Goal: Task Accomplishment & Management: Complete application form

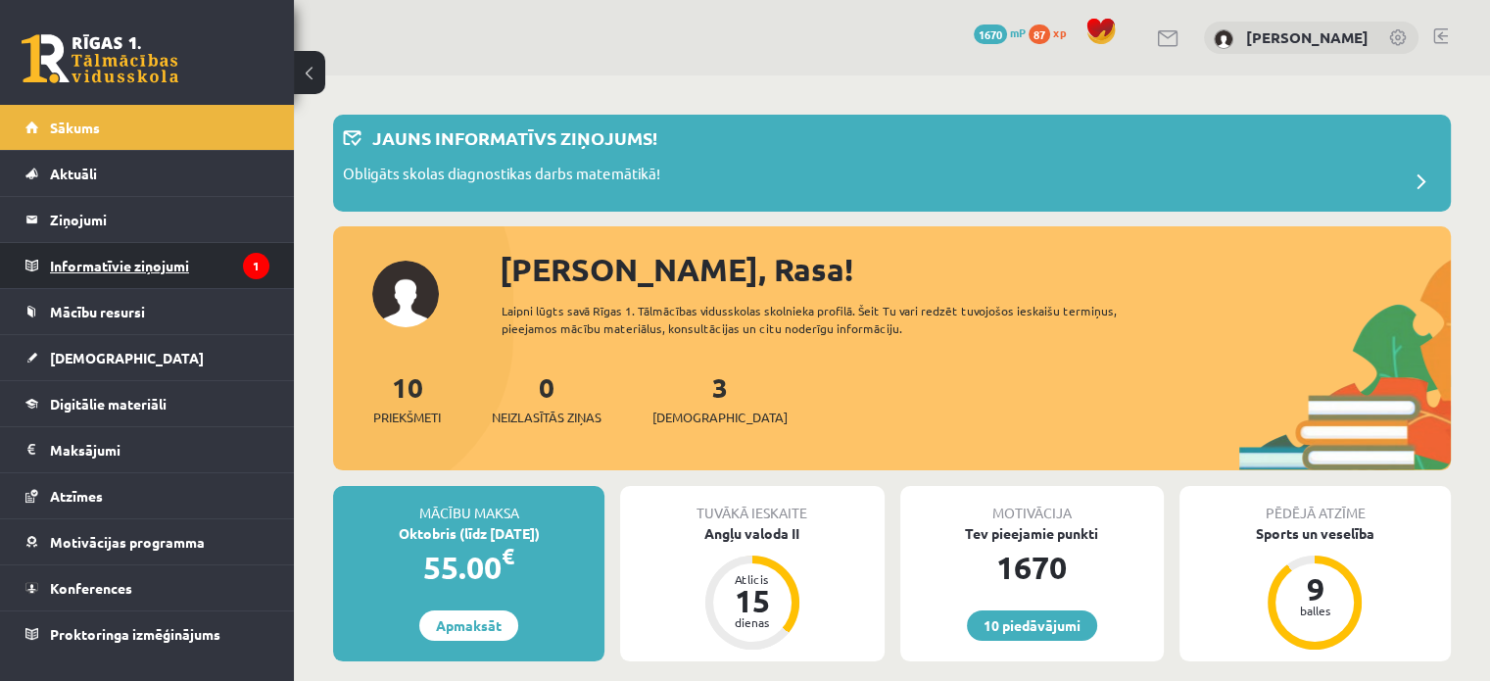
click at [255, 264] on icon "1" at bounding box center [256, 266] width 26 height 26
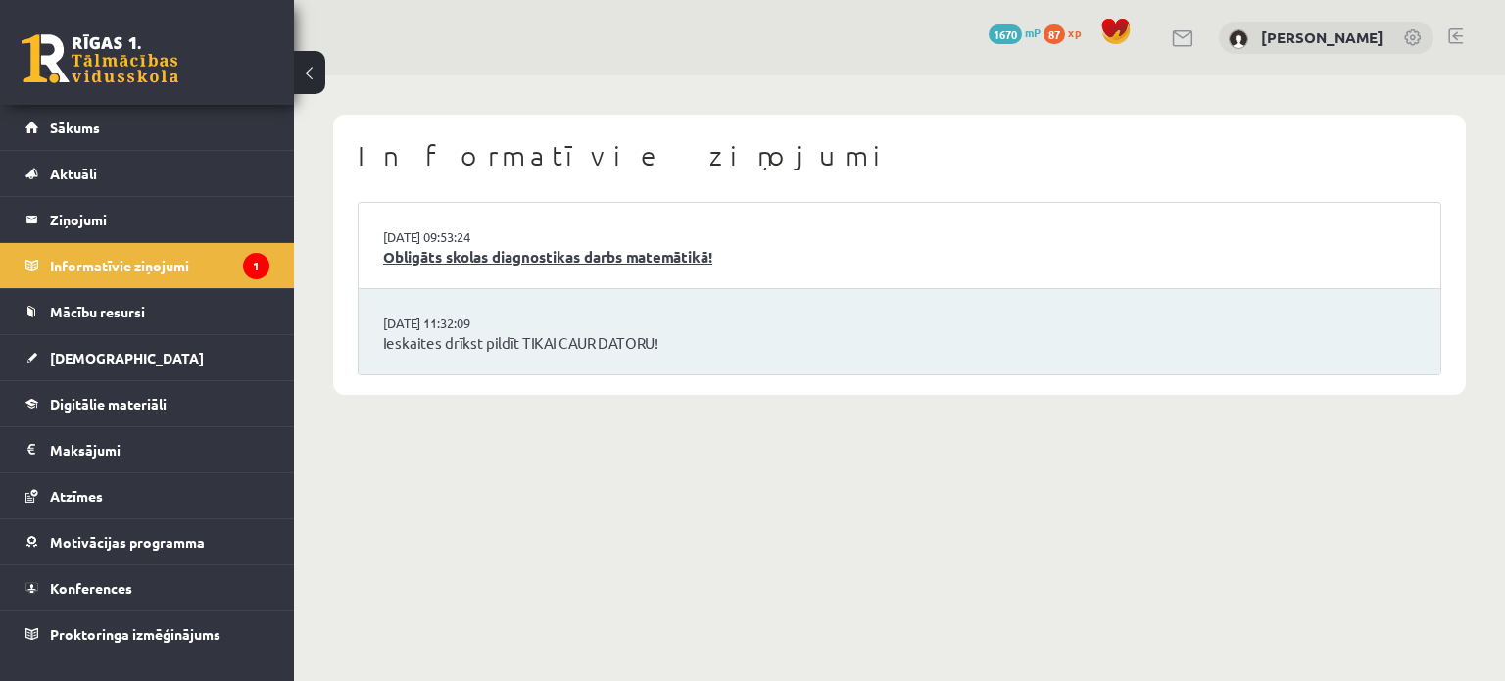
click at [482, 254] on link "Obligāts skolas diagnostikas darbs matemātikā!" at bounding box center [899, 257] width 1033 height 23
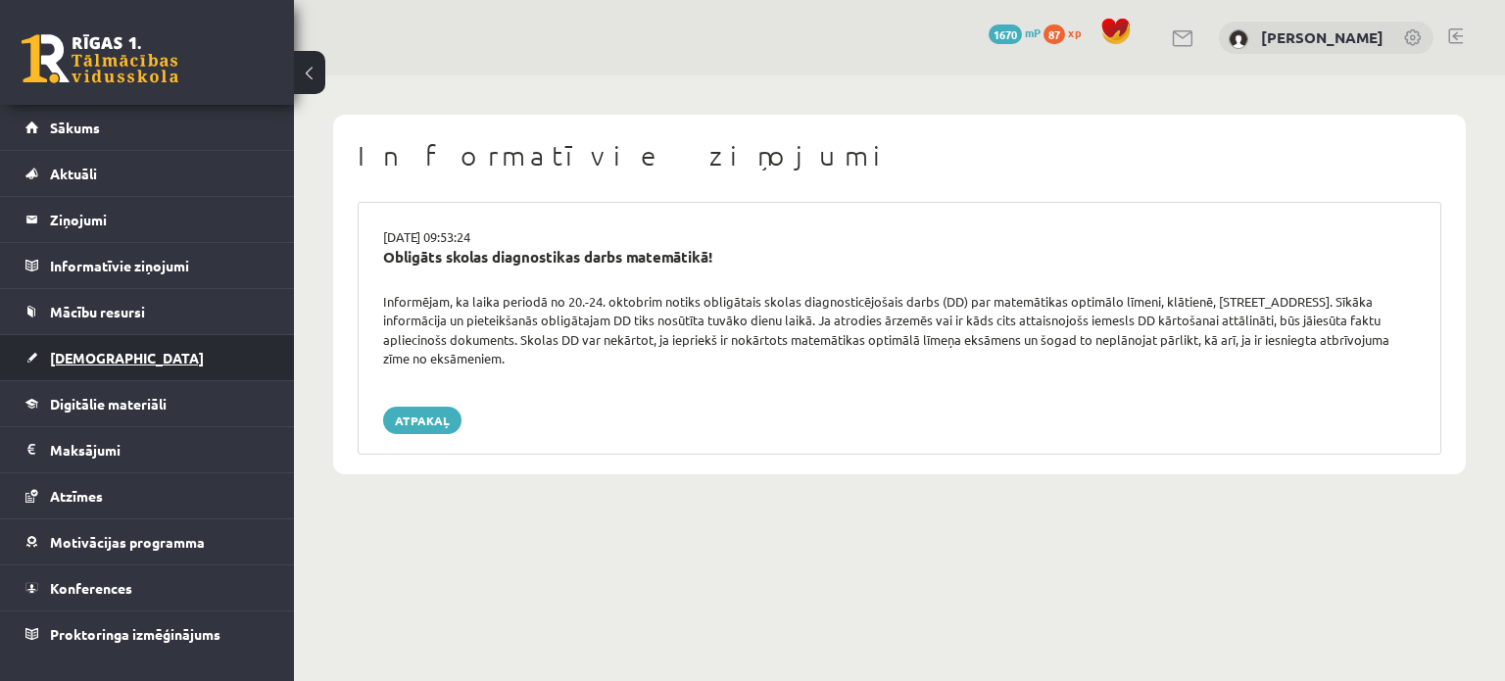
click at [78, 360] on span "[DEMOGRAPHIC_DATA]" at bounding box center [127, 358] width 154 height 18
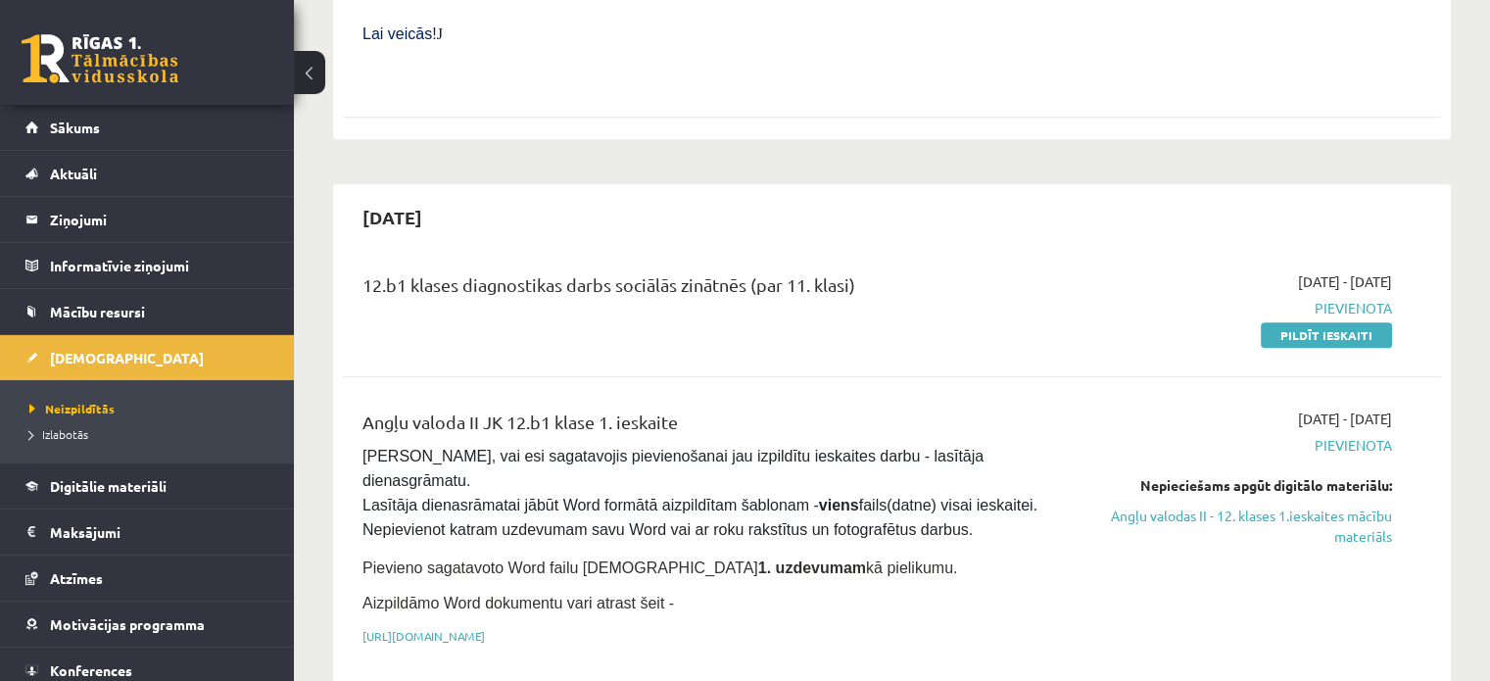
scroll to position [905, 0]
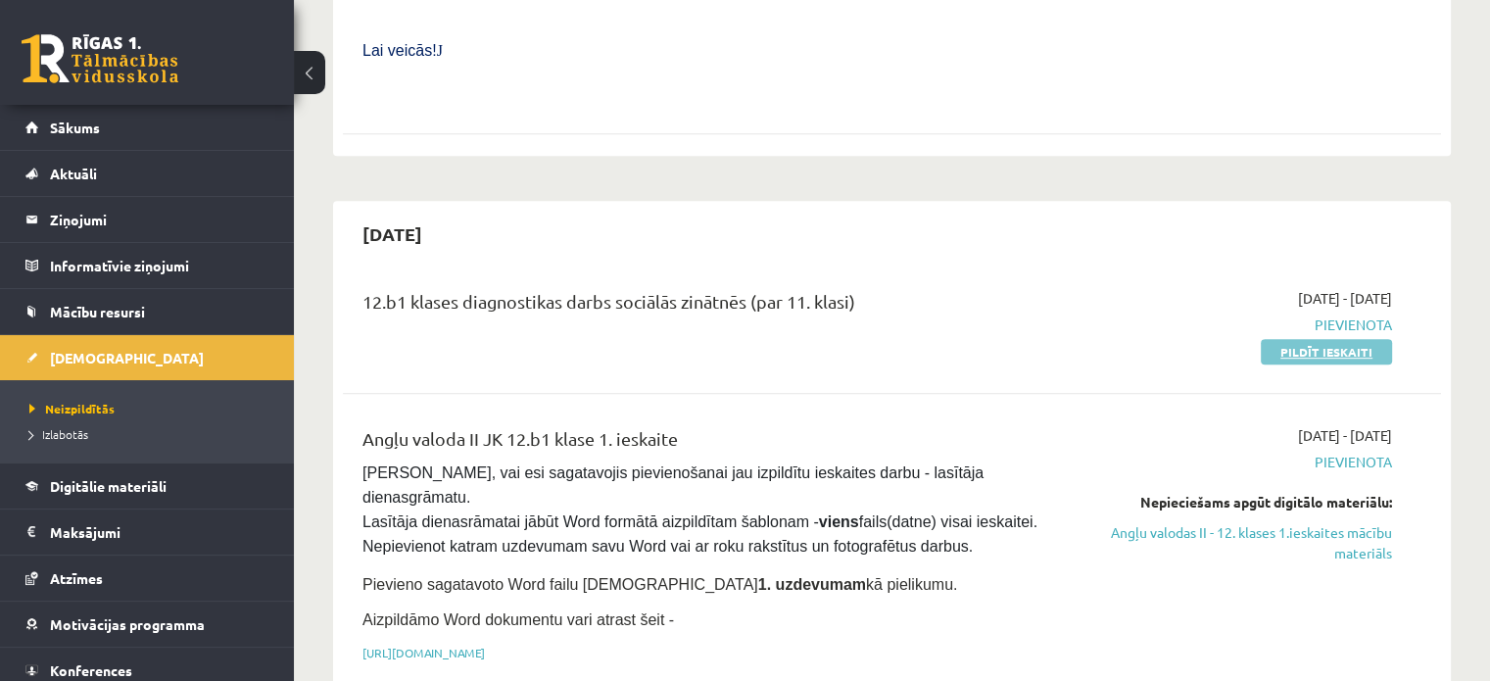
click at [1354, 339] on link "Pildīt ieskaiti" at bounding box center [1326, 351] width 131 height 25
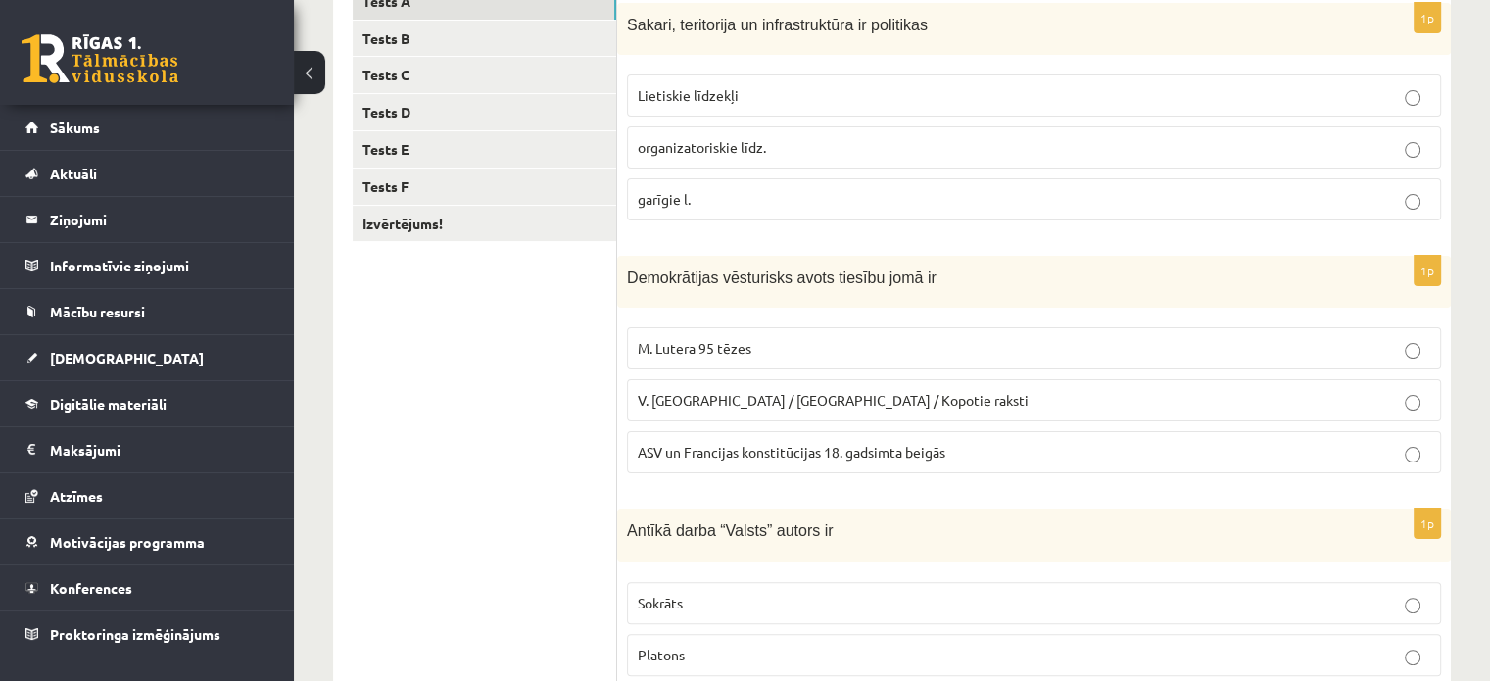
scroll to position [371, 0]
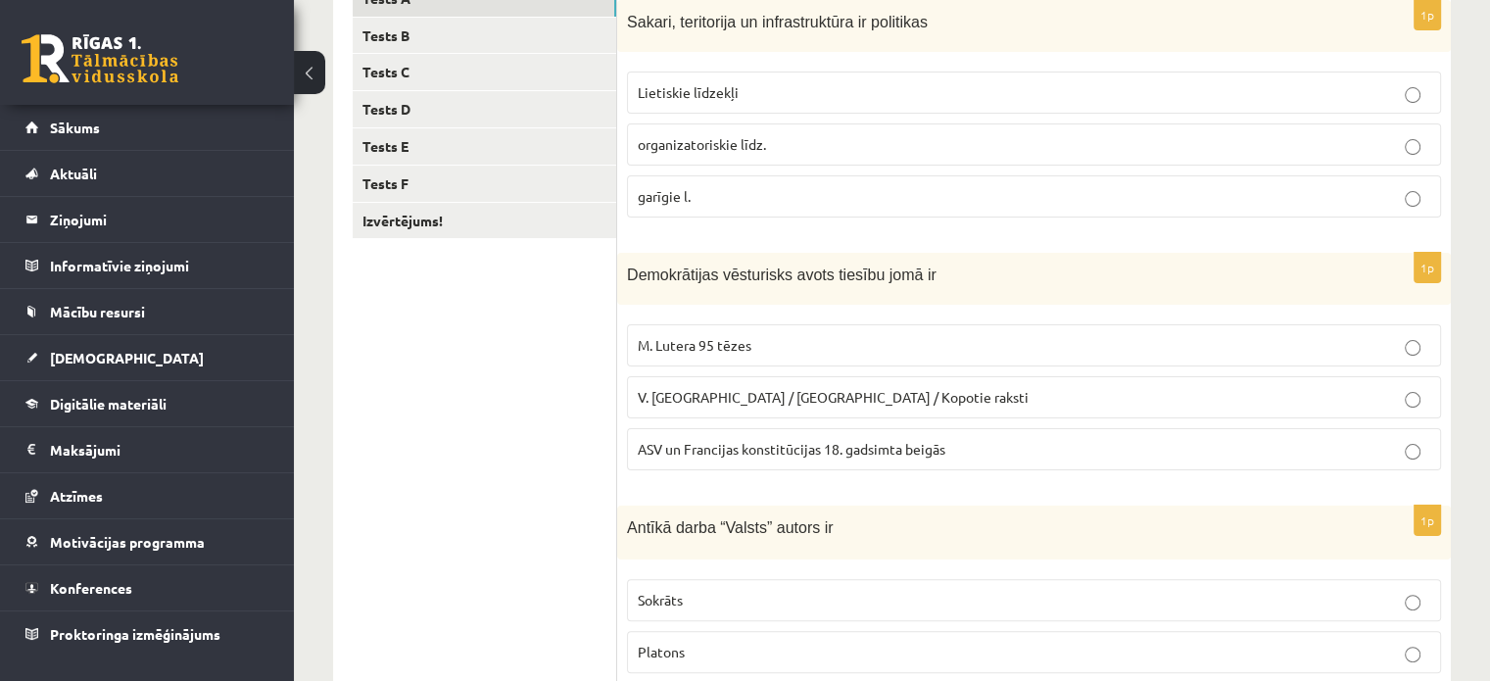
click at [900, 160] on label "organizatoriskie līdz." at bounding box center [1034, 144] width 814 height 42
click at [769, 456] on p "ASV un Francijas konstitūcijas 18. gadsimta beigās" at bounding box center [1034, 449] width 793 height 21
click at [919, 84] on p "Lietiskie līdzekļi" at bounding box center [1034, 92] width 793 height 21
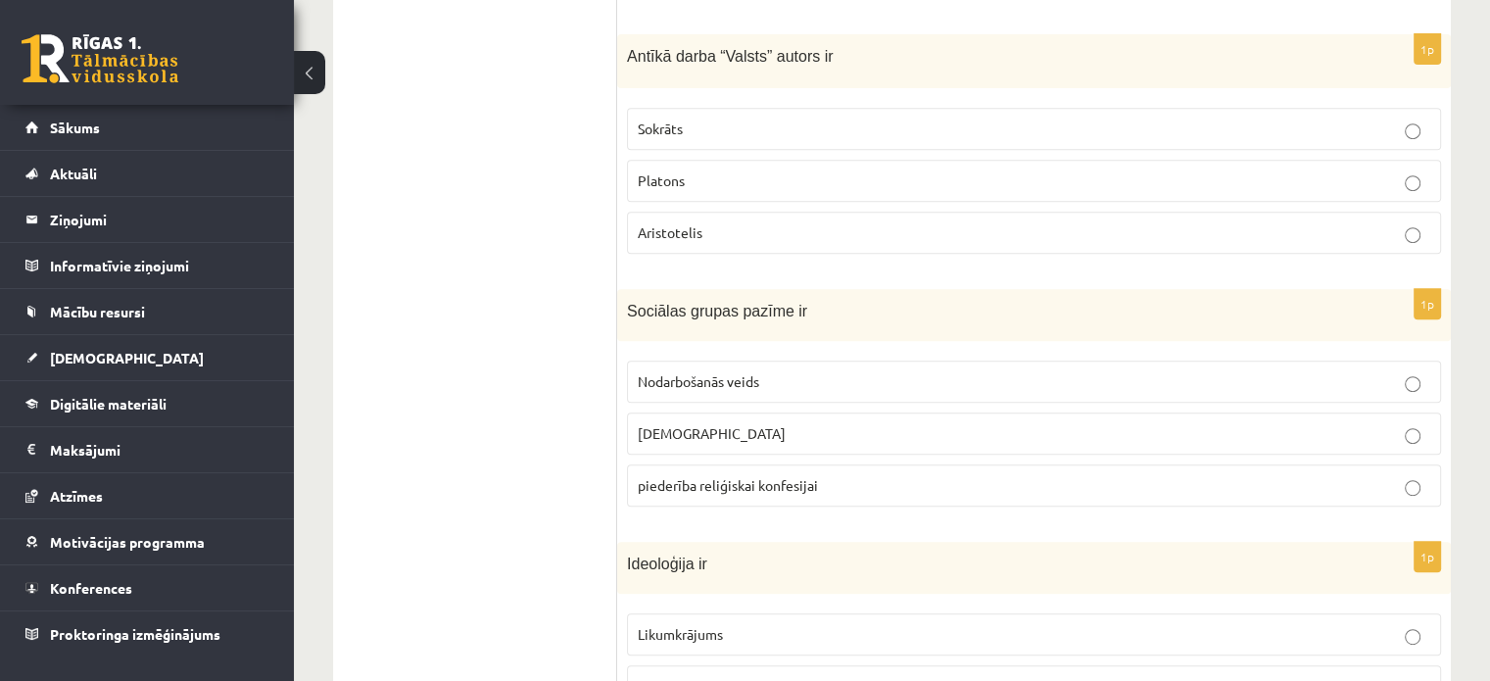
scroll to position [844, 0]
drag, startPoint x: 627, startPoint y: 55, endPoint x: 765, endPoint y: 60, distance: 138.2
click at [765, 60] on p "Antīkā darba “Valsts” autors ir" at bounding box center [985, 53] width 716 height 23
click at [955, 158] on label "Platons" at bounding box center [1034, 179] width 814 height 42
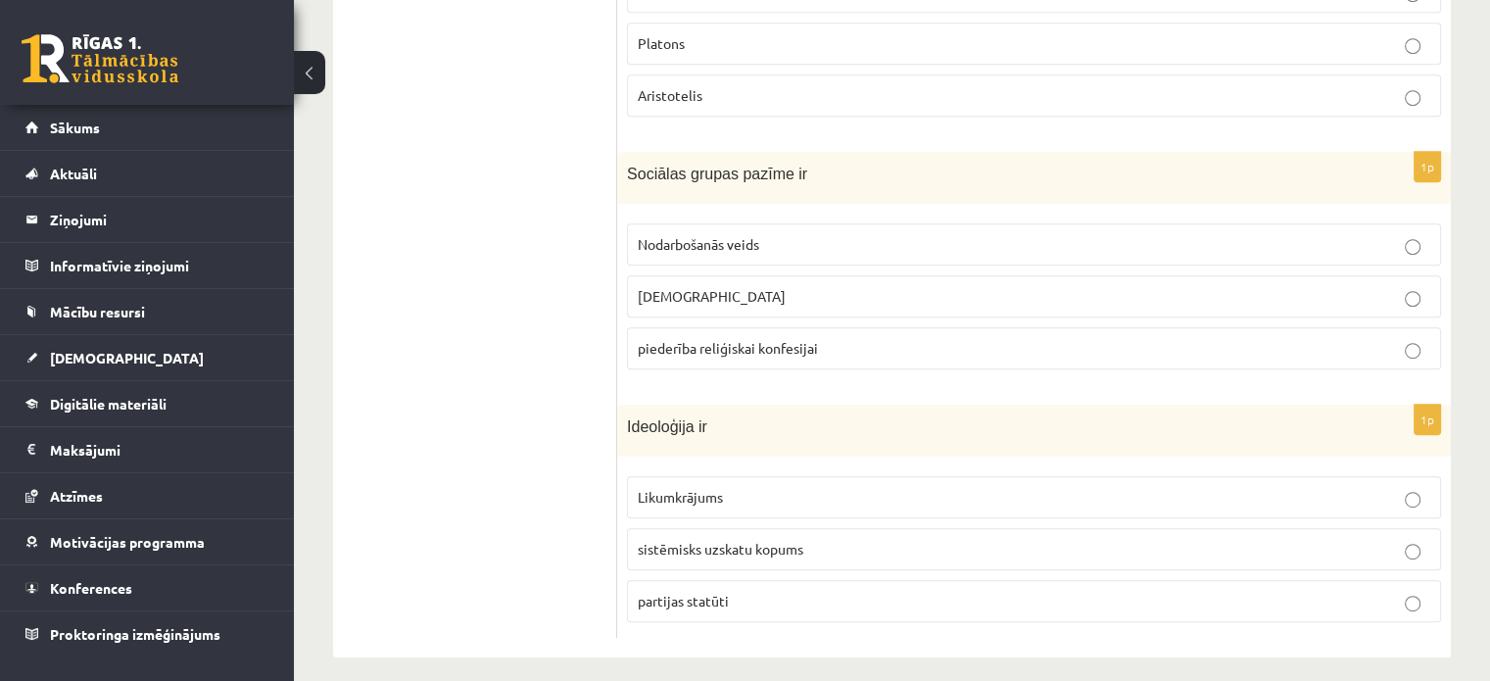
scroll to position [988, 0]
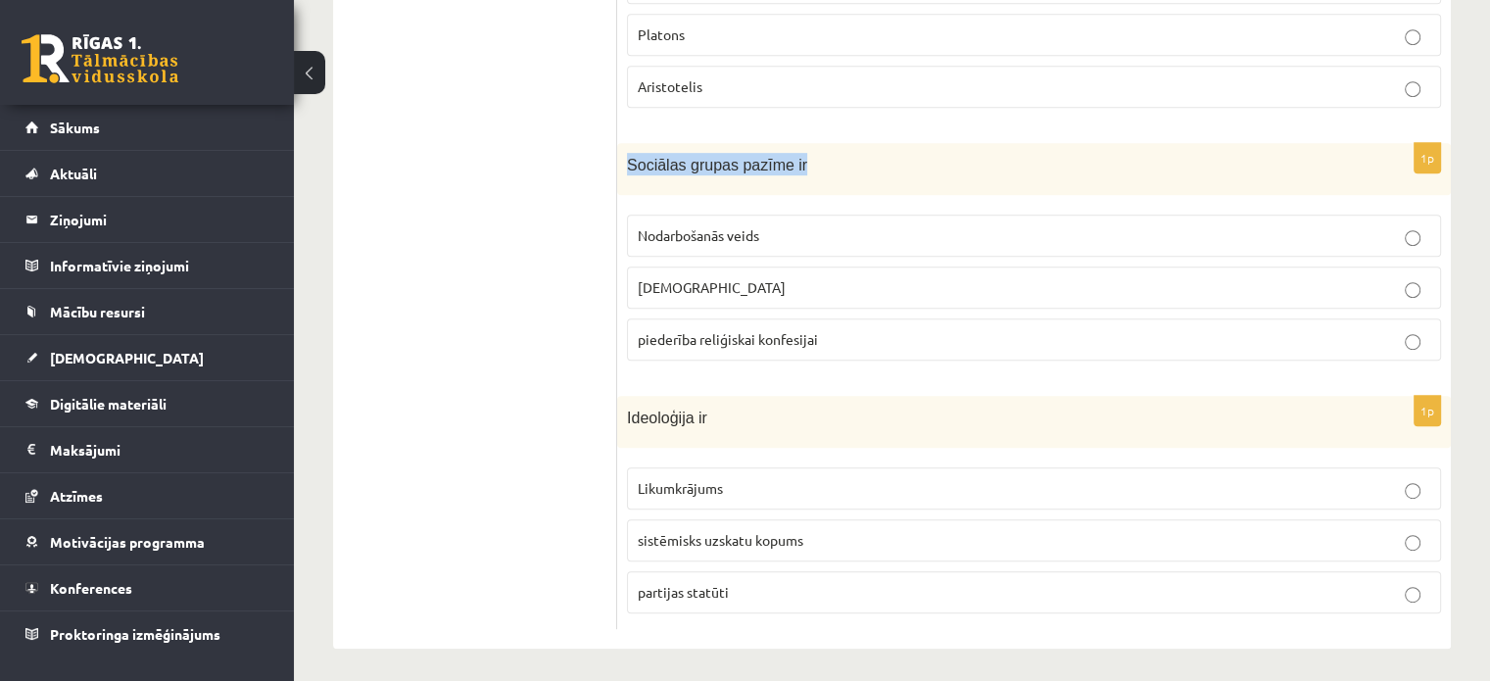
drag, startPoint x: 629, startPoint y: 160, endPoint x: 795, endPoint y: 168, distance: 165.8
click at [795, 168] on p "Sociālas grupas pazīme ir" at bounding box center [985, 164] width 716 height 23
click at [670, 218] on label "Nodarbošanās veids" at bounding box center [1034, 236] width 814 height 42
click at [792, 467] on label "Likumkrājums" at bounding box center [1034, 488] width 814 height 42
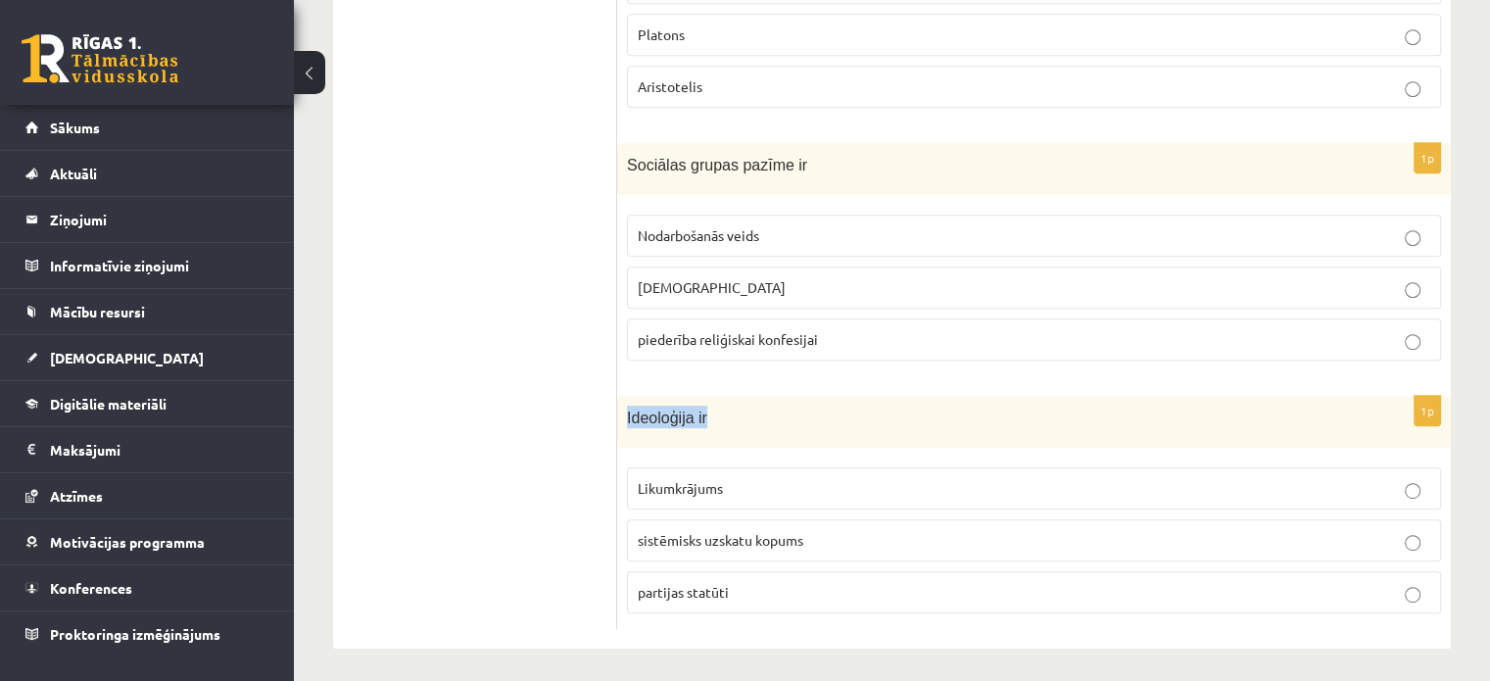
drag, startPoint x: 626, startPoint y: 408, endPoint x: 733, endPoint y: 416, distance: 107.1
click at [733, 416] on div "Ideoloģija ir" at bounding box center [1034, 422] width 834 height 52
click at [733, 416] on p "Ideoloģija ir" at bounding box center [985, 417] width 716 height 23
drag, startPoint x: 628, startPoint y: 407, endPoint x: 724, endPoint y: 414, distance: 96.3
click at [724, 414] on p "Ideoloģija ir" at bounding box center [985, 417] width 716 height 23
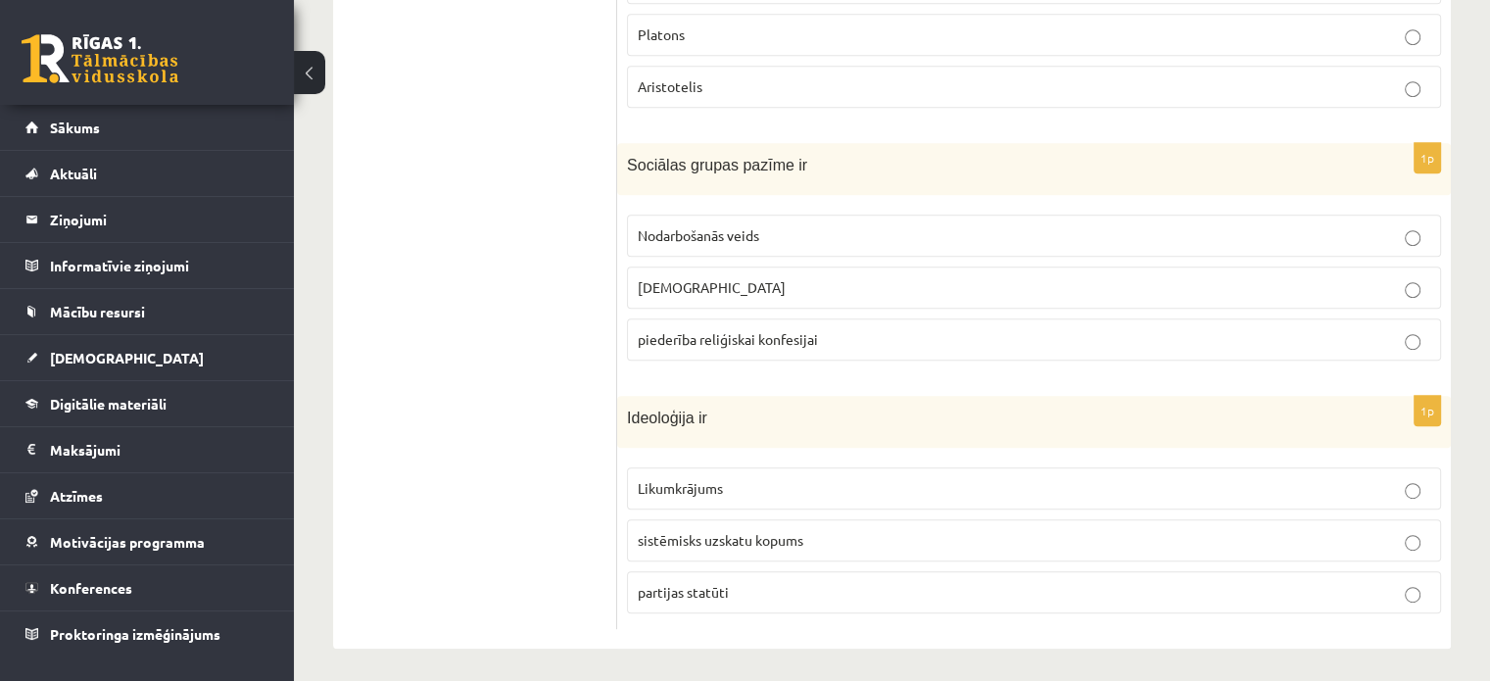
click at [745, 531] on span "sistēmisks uzskatu kopums" at bounding box center [721, 540] width 166 height 18
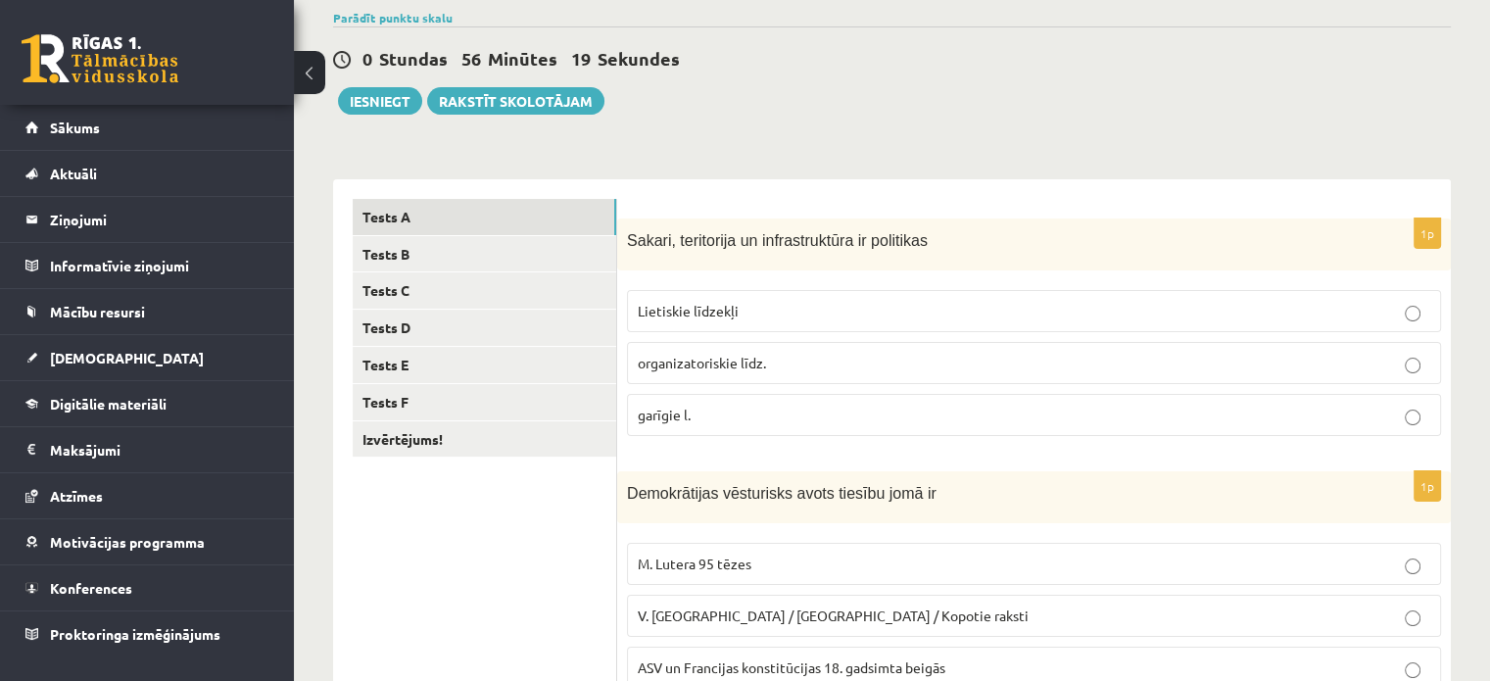
scroll to position [146, 0]
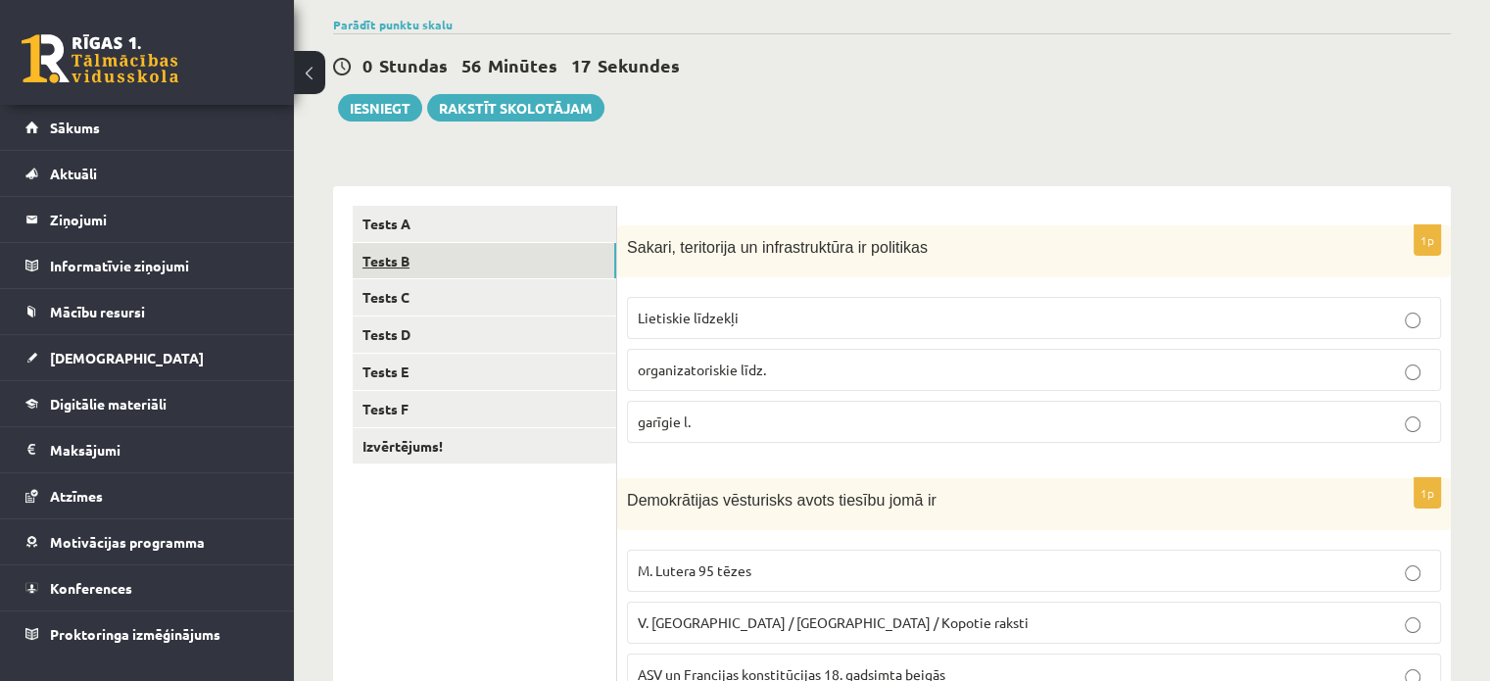
click at [541, 265] on link "Tests B" at bounding box center [485, 261] width 264 height 36
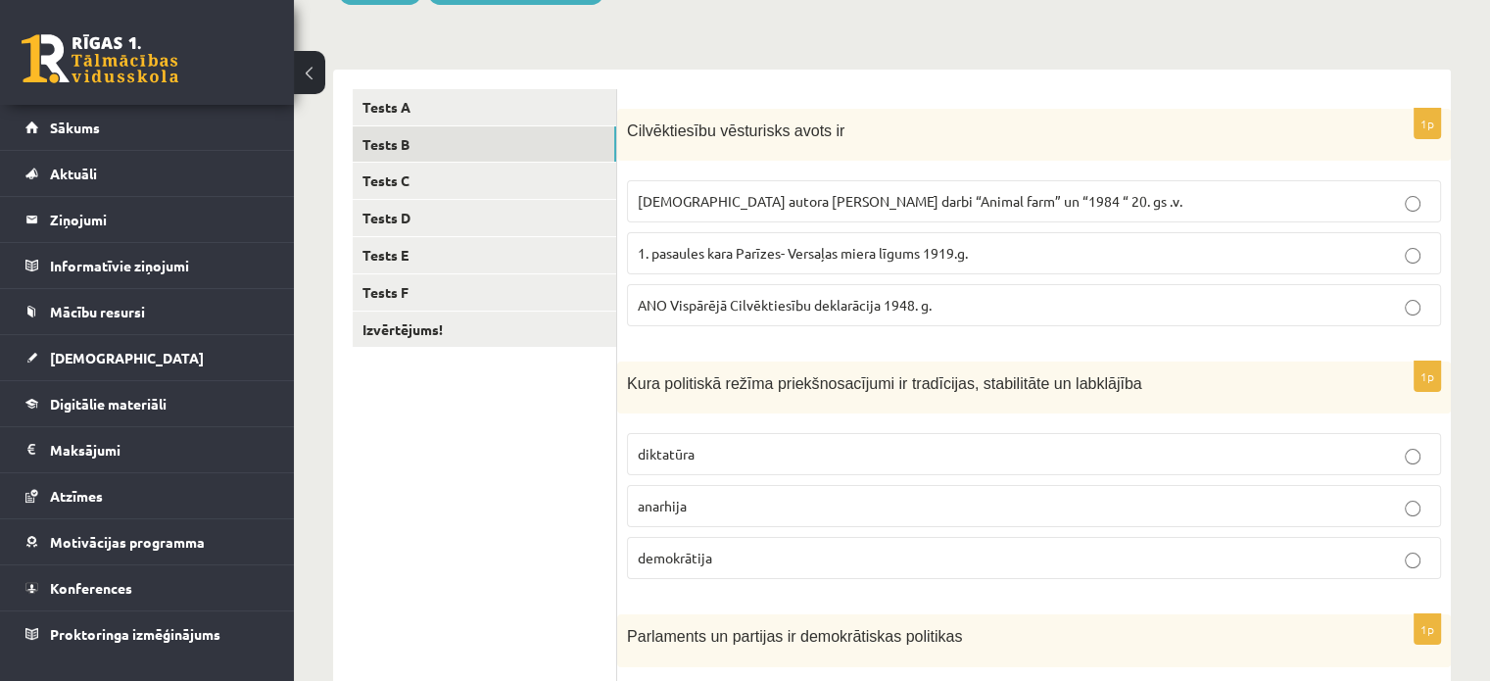
scroll to position [265, 0]
click at [843, 299] on span "ANO Vispārējā Cilvēktiesību deklarācija 1948. g." at bounding box center [785, 303] width 294 height 18
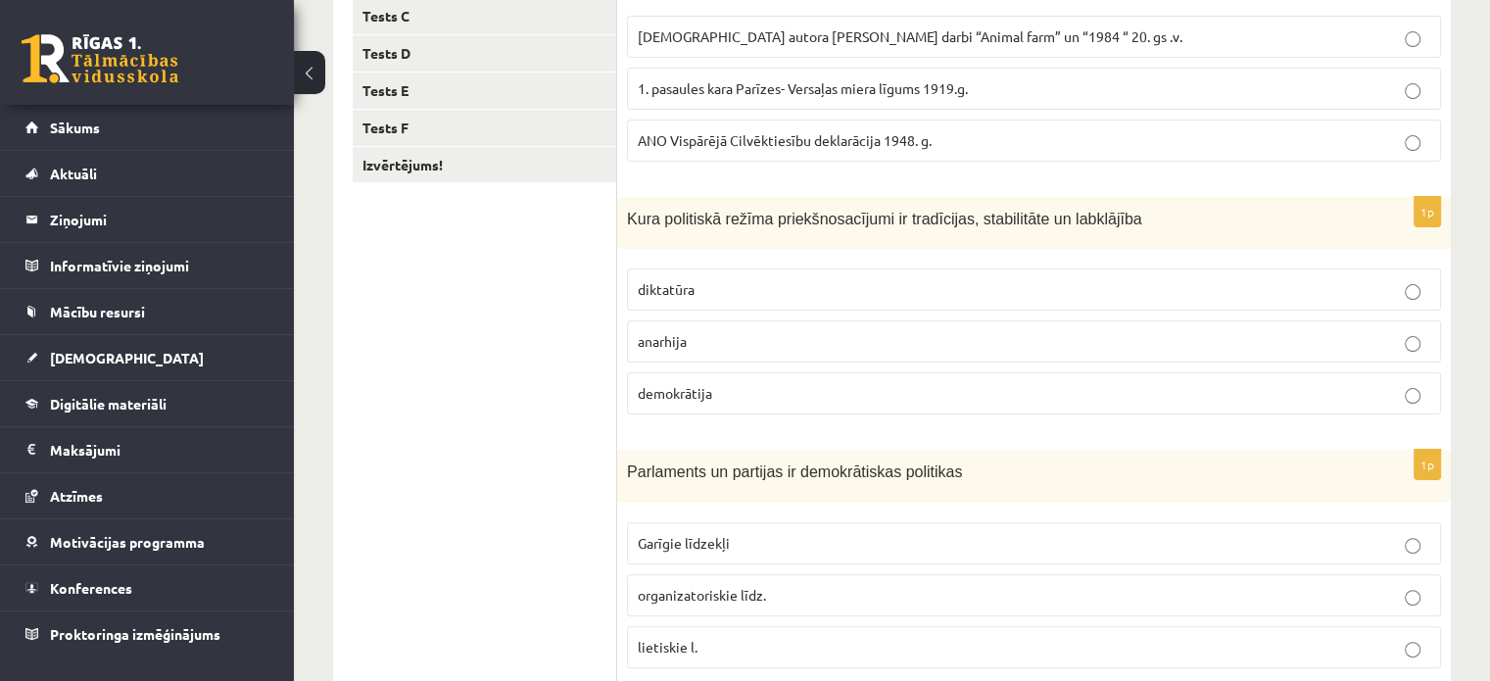
scroll to position [434, 0]
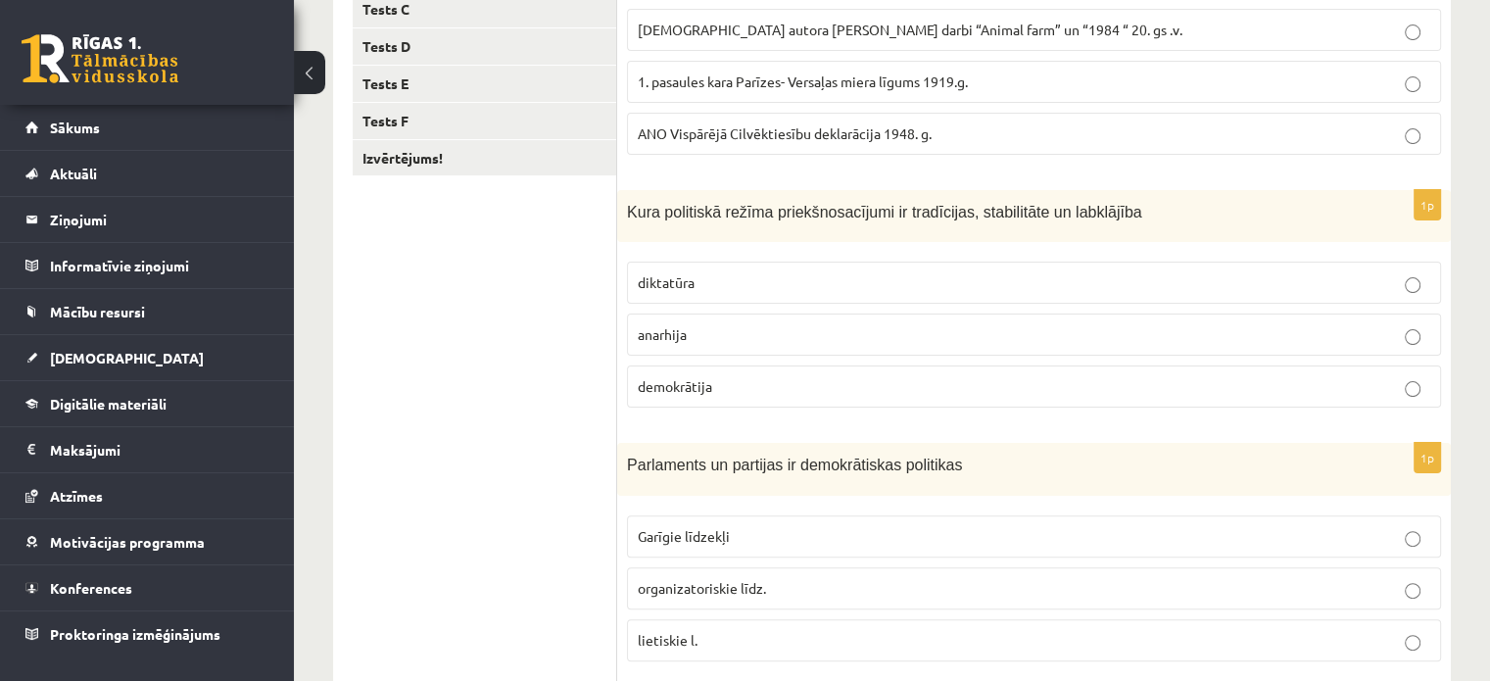
click at [1289, 395] on label "demokrātija" at bounding box center [1034, 386] width 814 height 42
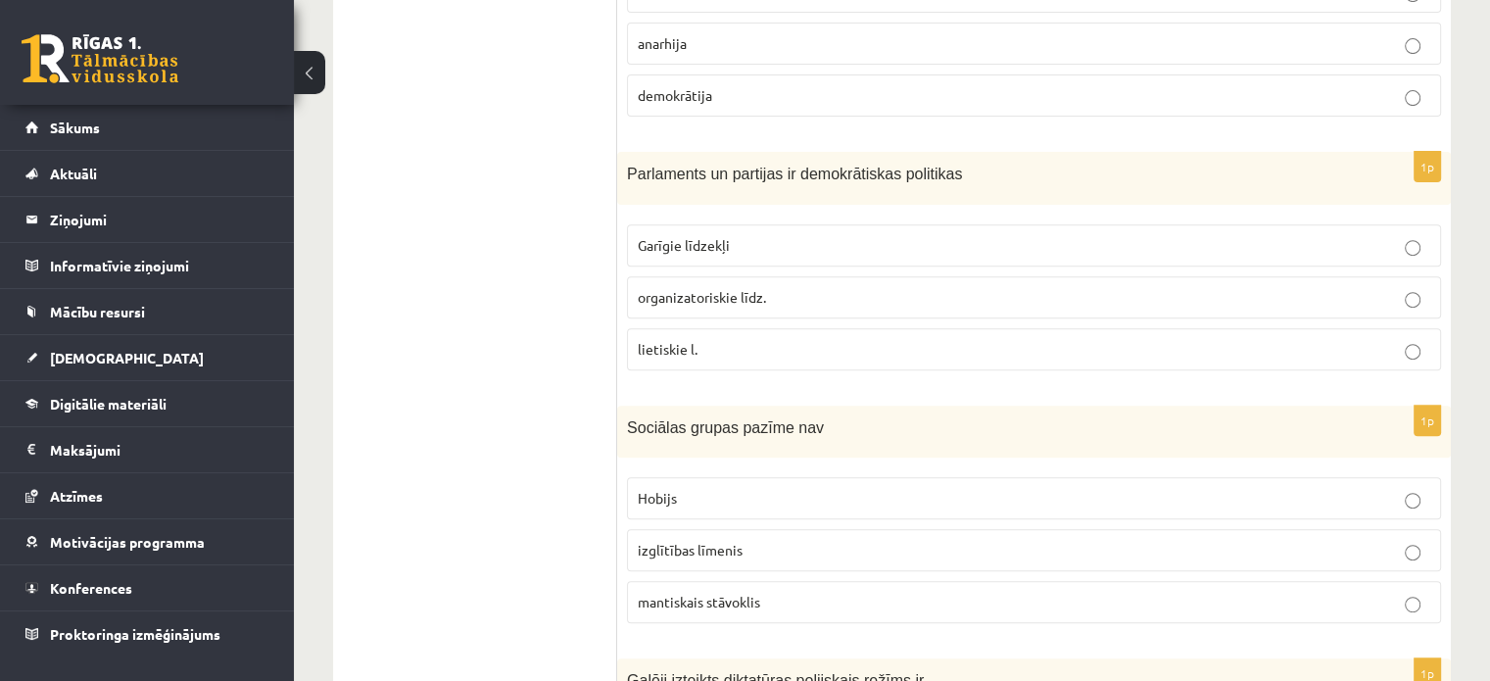
scroll to position [727, 0]
click at [1078, 313] on fieldset "Garīgie līdzekļi organizatoriskie līdz. lietiskie l." at bounding box center [1034, 294] width 814 height 162
click at [1159, 291] on p "organizatoriskie līdz." at bounding box center [1034, 295] width 793 height 21
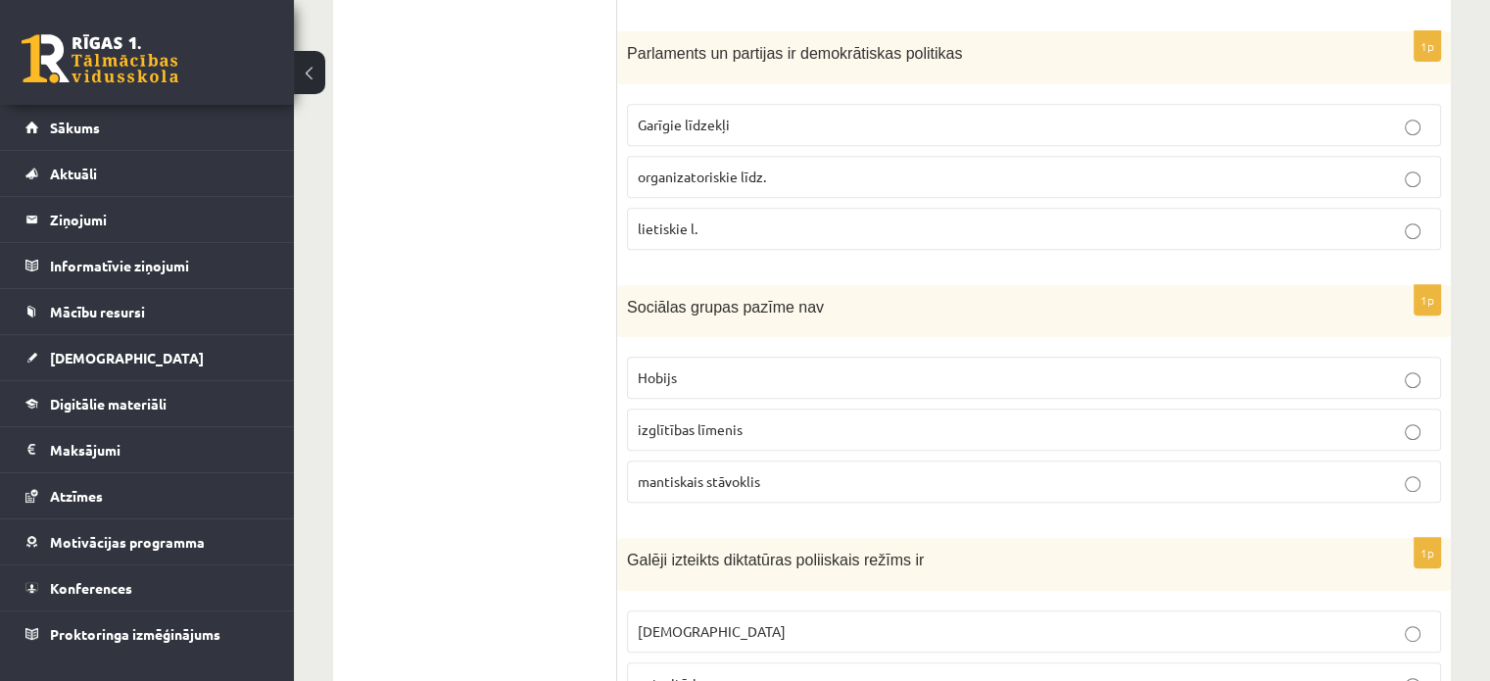
scroll to position [846, 0]
click at [860, 379] on p "Hobijs" at bounding box center [1034, 376] width 793 height 21
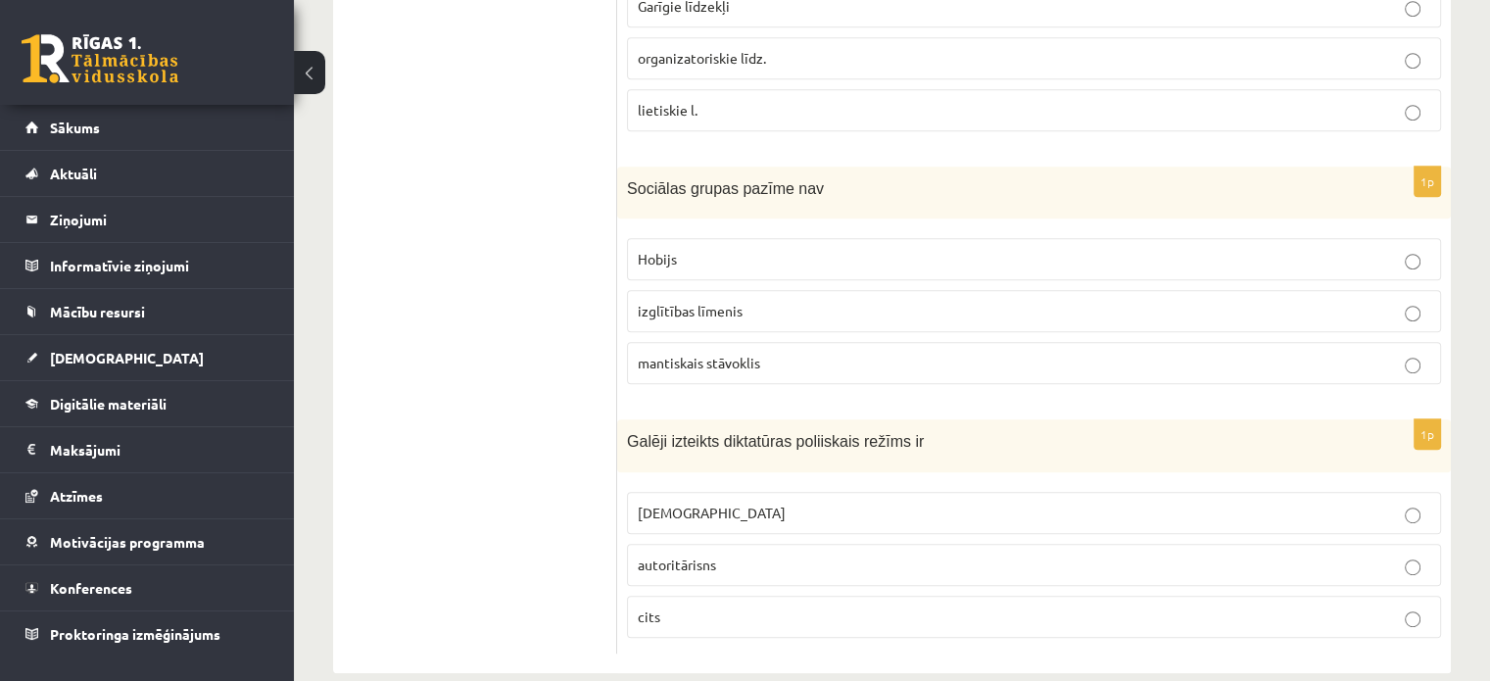
scroll to position [988, 0]
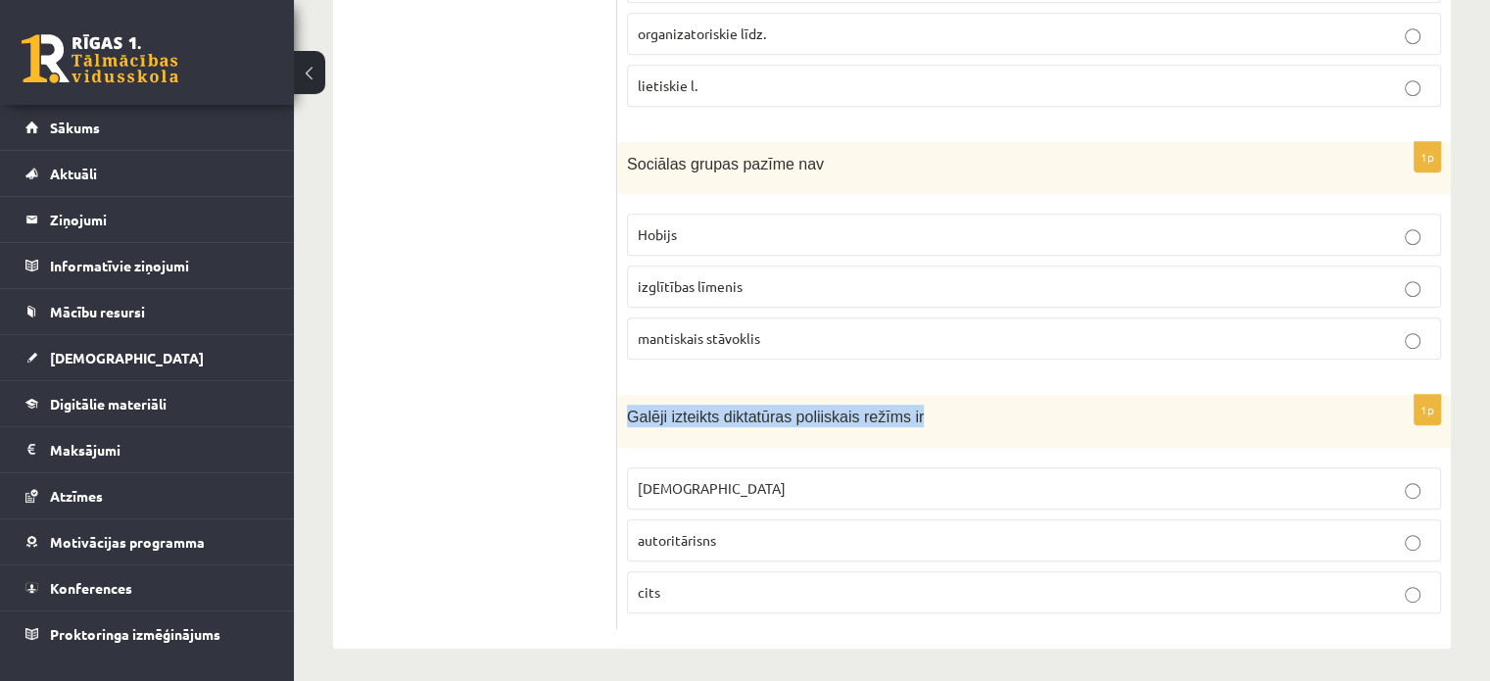
drag, startPoint x: 627, startPoint y: 414, endPoint x: 925, endPoint y: 415, distance: 297.8
click at [925, 415] on p "Galēji izteikts diktatūras poliiskais režīms ir" at bounding box center [985, 416] width 716 height 23
click at [682, 519] on label "autoritārisns" at bounding box center [1034, 540] width 814 height 42
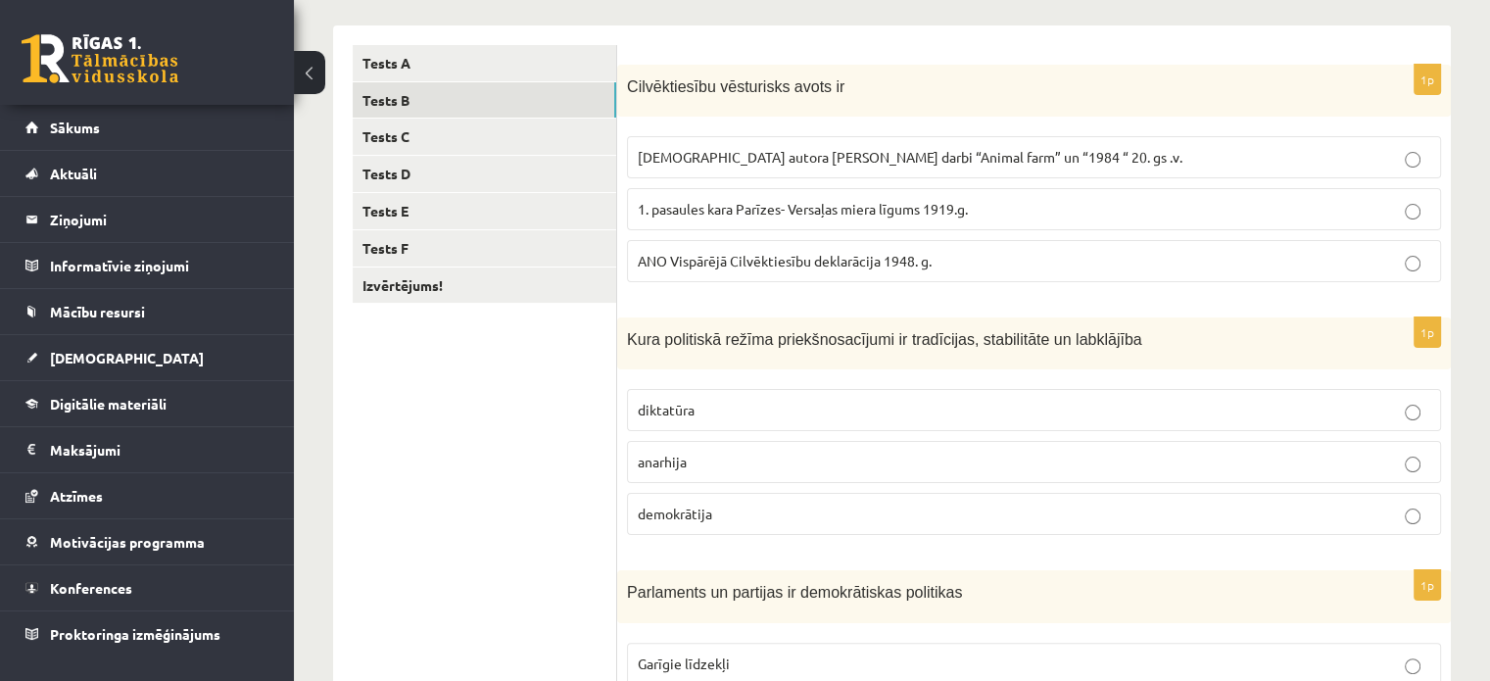
scroll to position [278, 0]
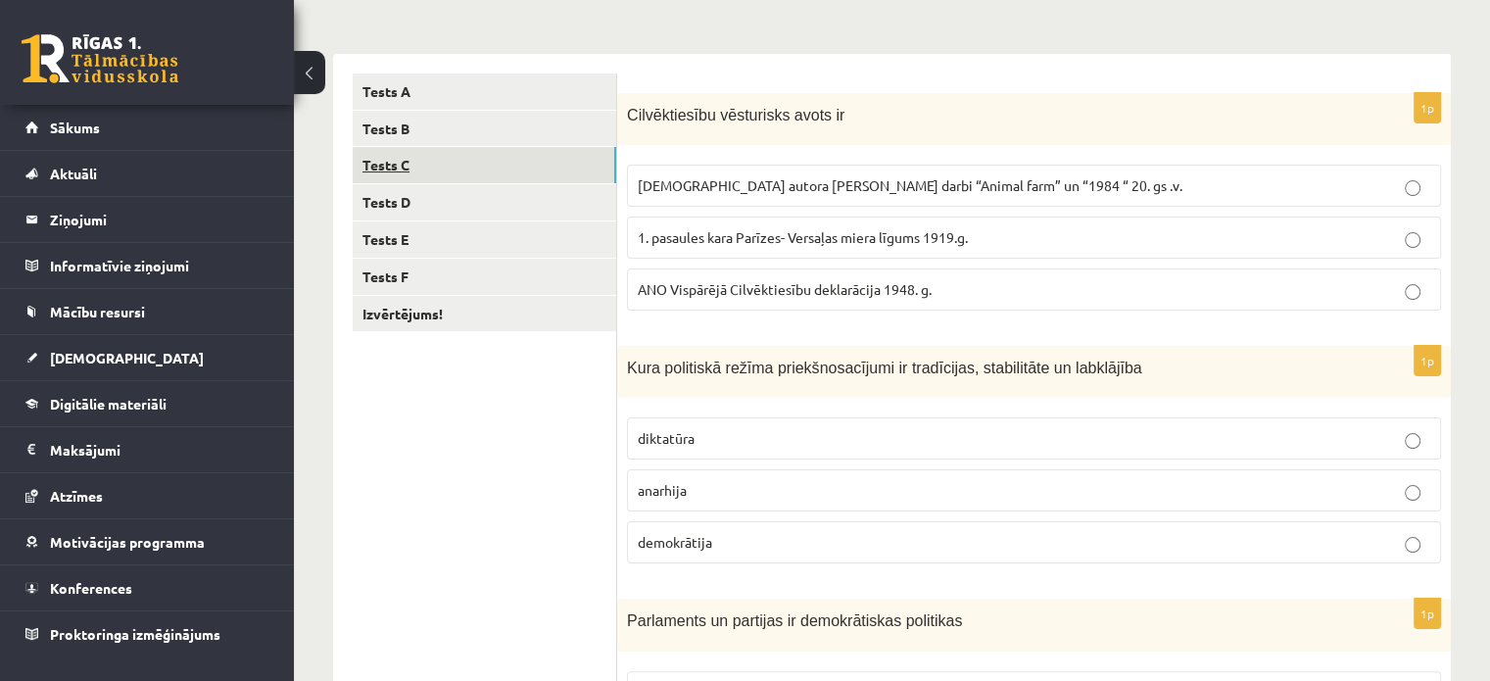
click at [518, 179] on link "Tests C" at bounding box center [485, 165] width 264 height 36
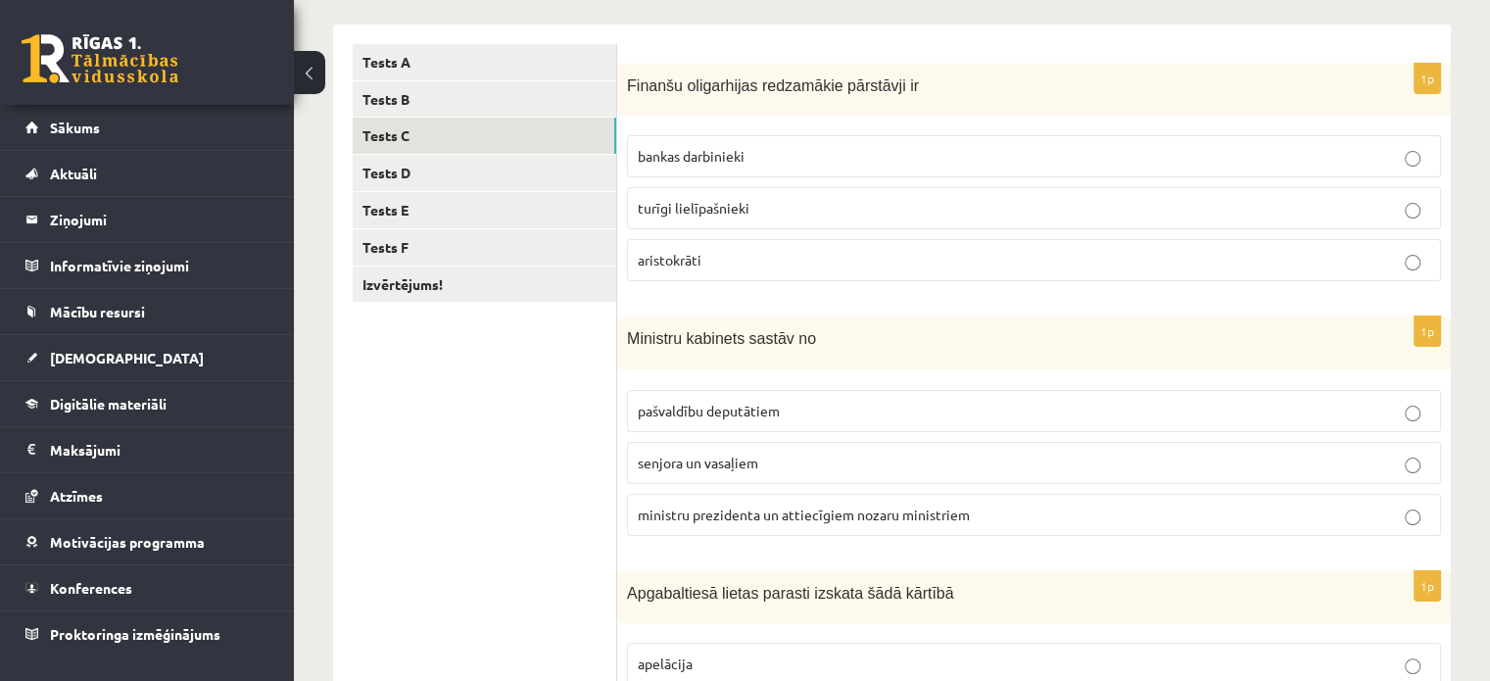
scroll to position [323, 0]
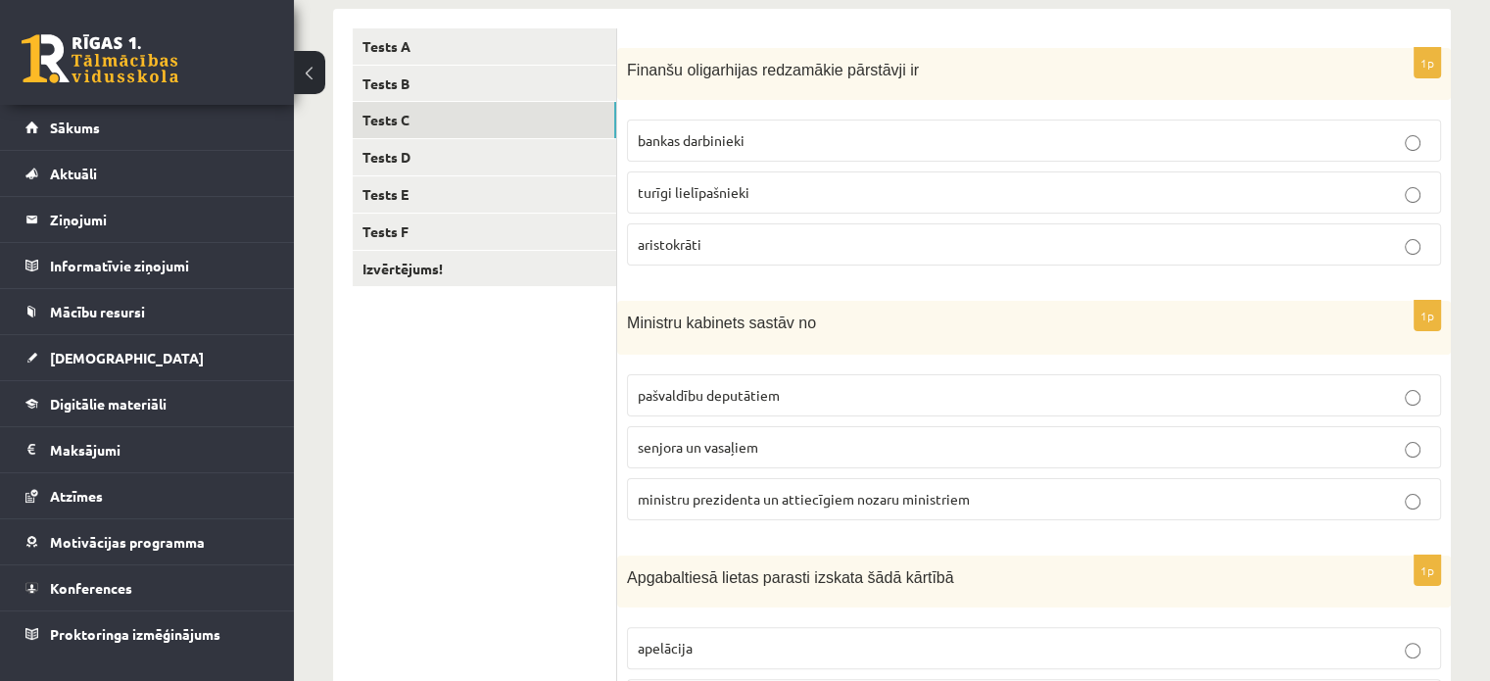
click at [1328, 183] on p "turīgi lielīpašnieki" at bounding box center [1034, 192] width 793 height 21
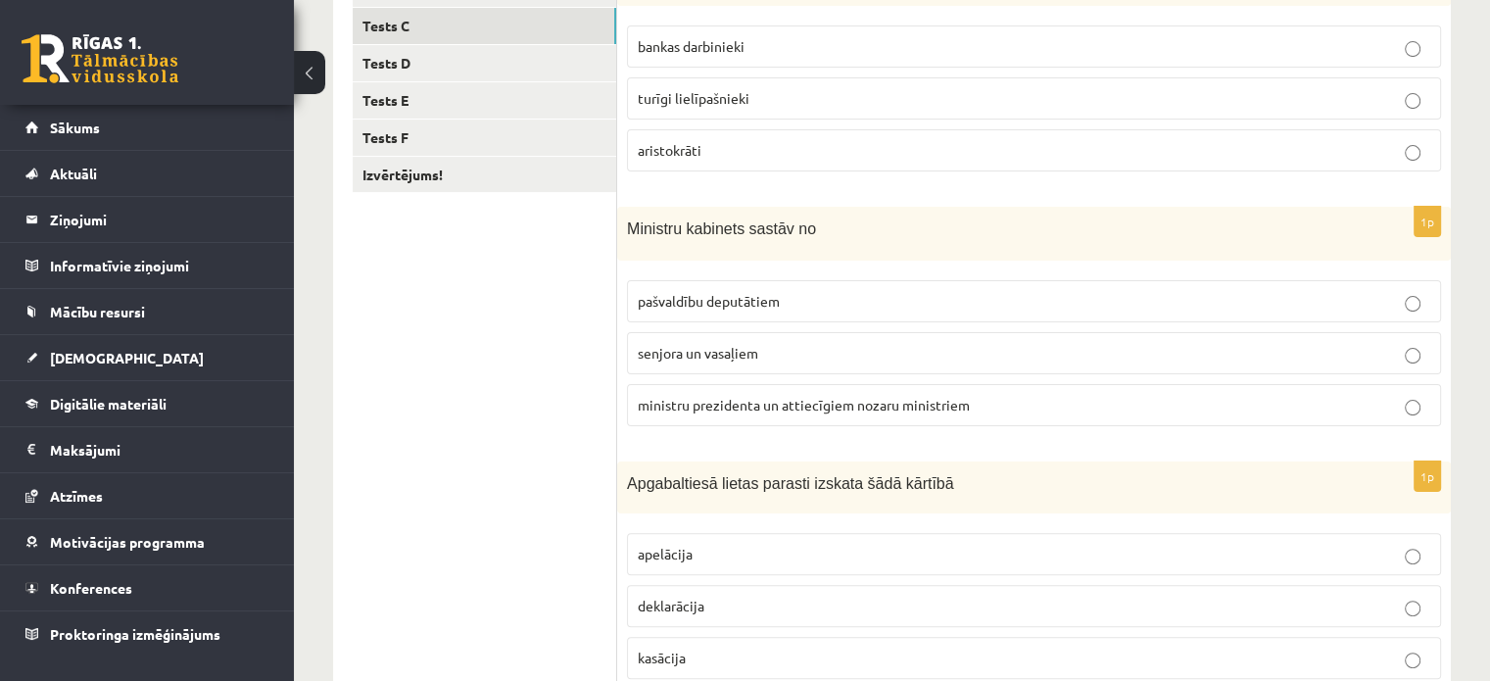
scroll to position [421, 0]
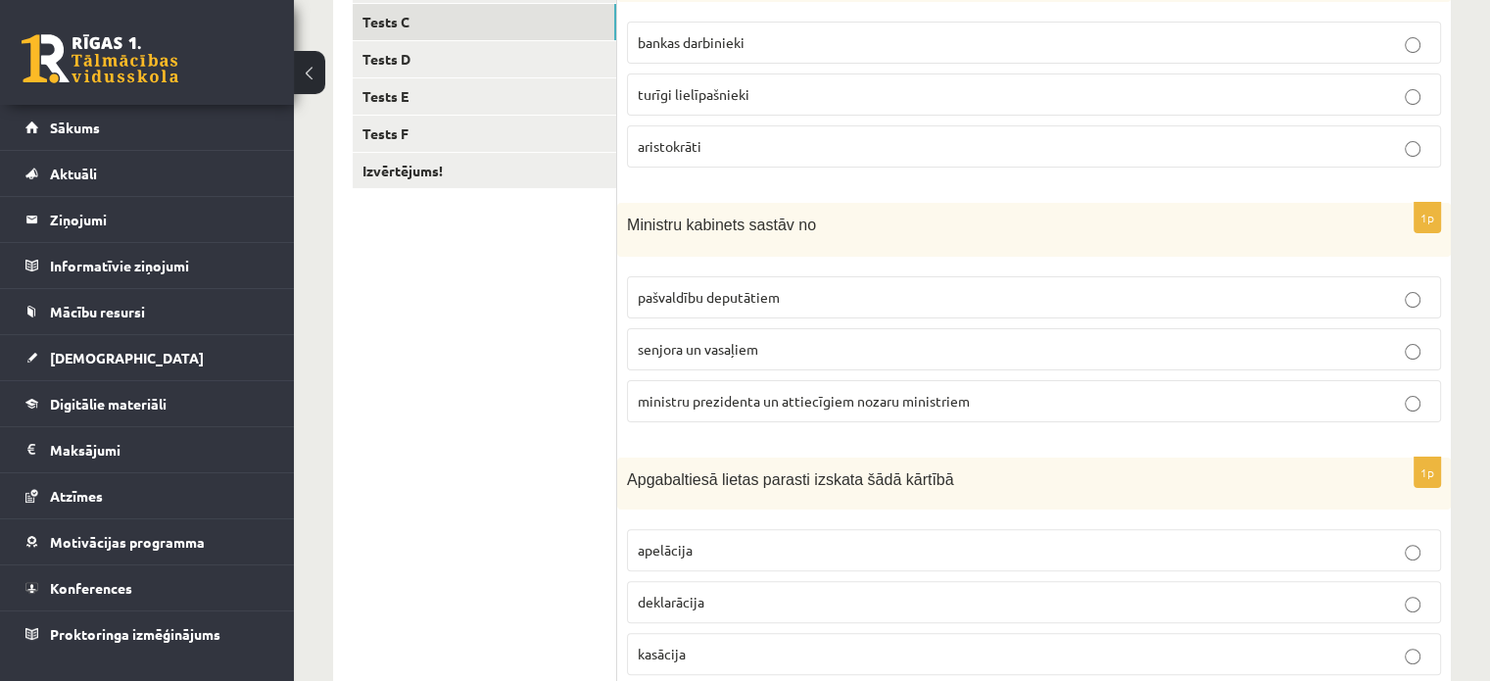
click at [929, 410] on label "ministru prezidenta un attiecīgiem nozaru ministriem" at bounding box center [1034, 401] width 814 height 42
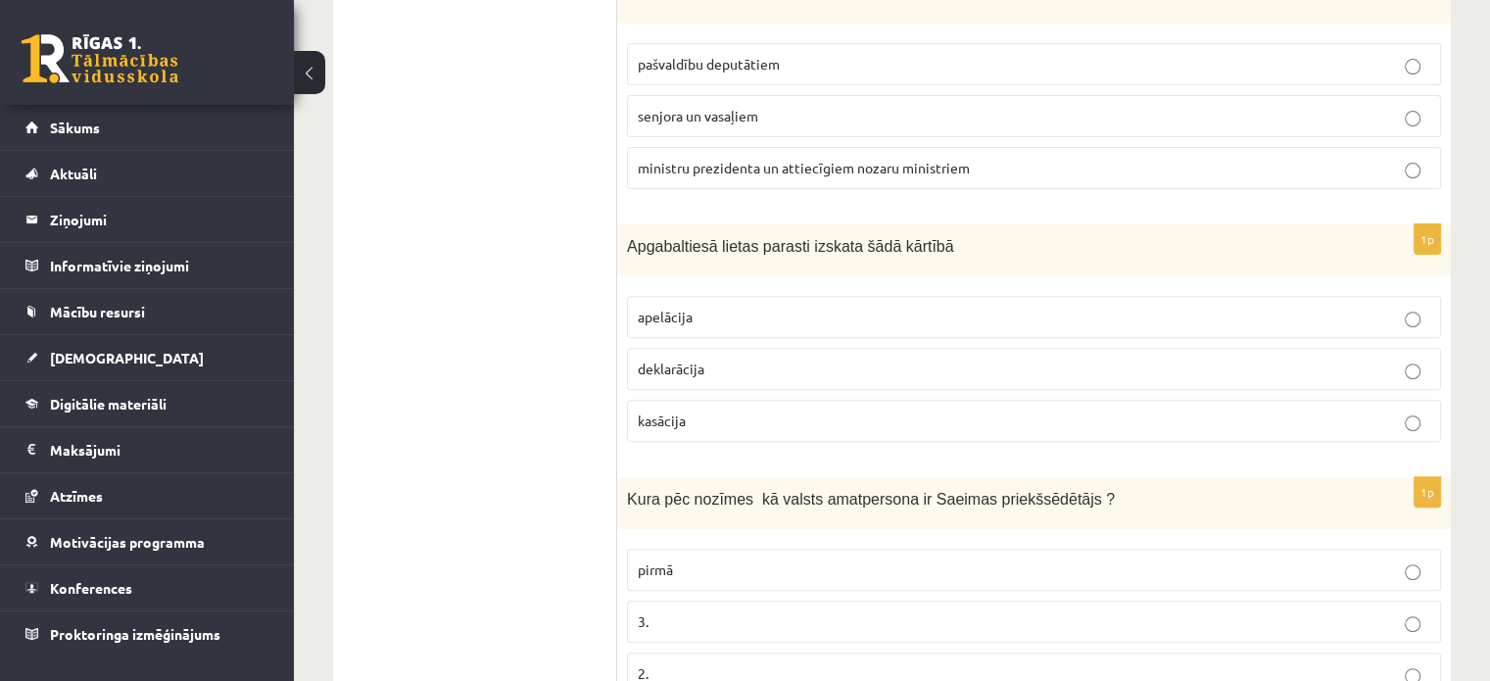
scroll to position [657, 0]
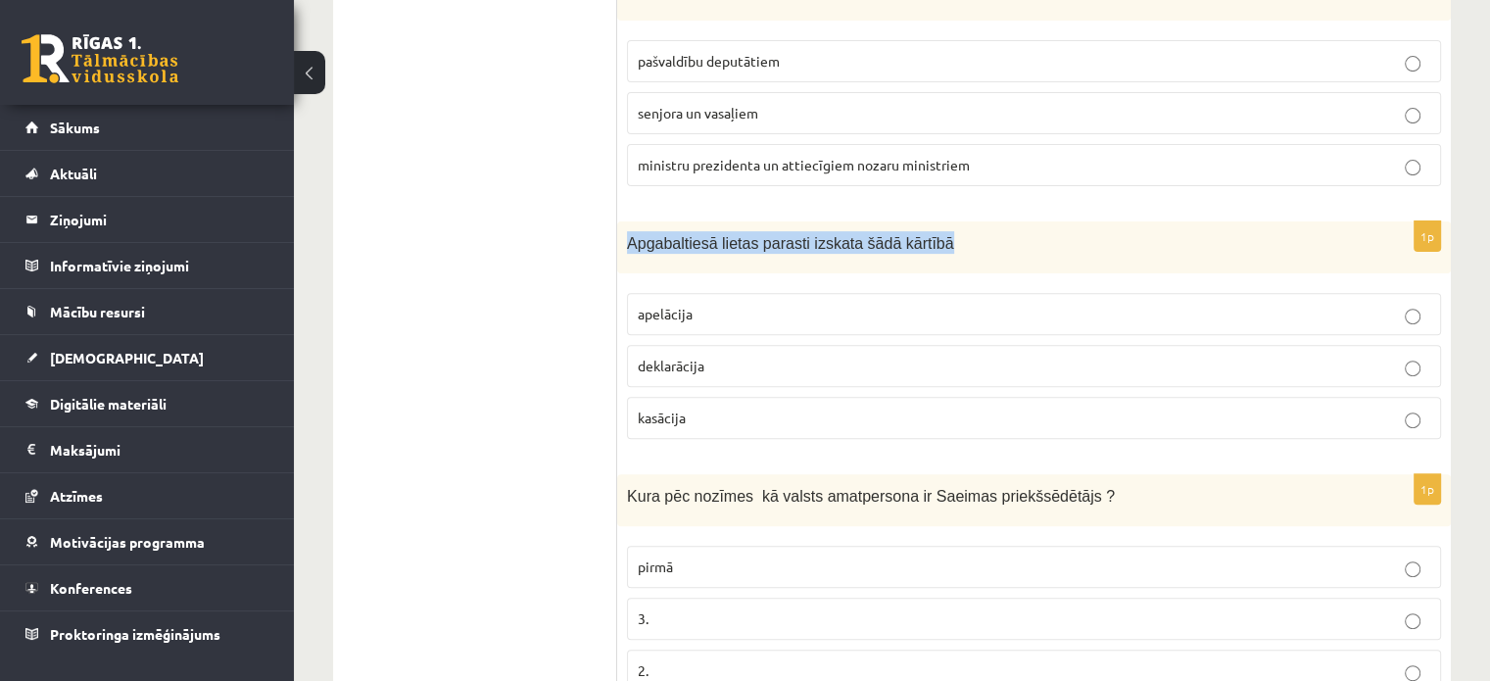
drag, startPoint x: 630, startPoint y: 238, endPoint x: 980, endPoint y: 238, distance: 349.7
click at [980, 238] on p "Apgabaltiesā lietas parasti izskata šādā kārtībā" at bounding box center [985, 242] width 716 height 23
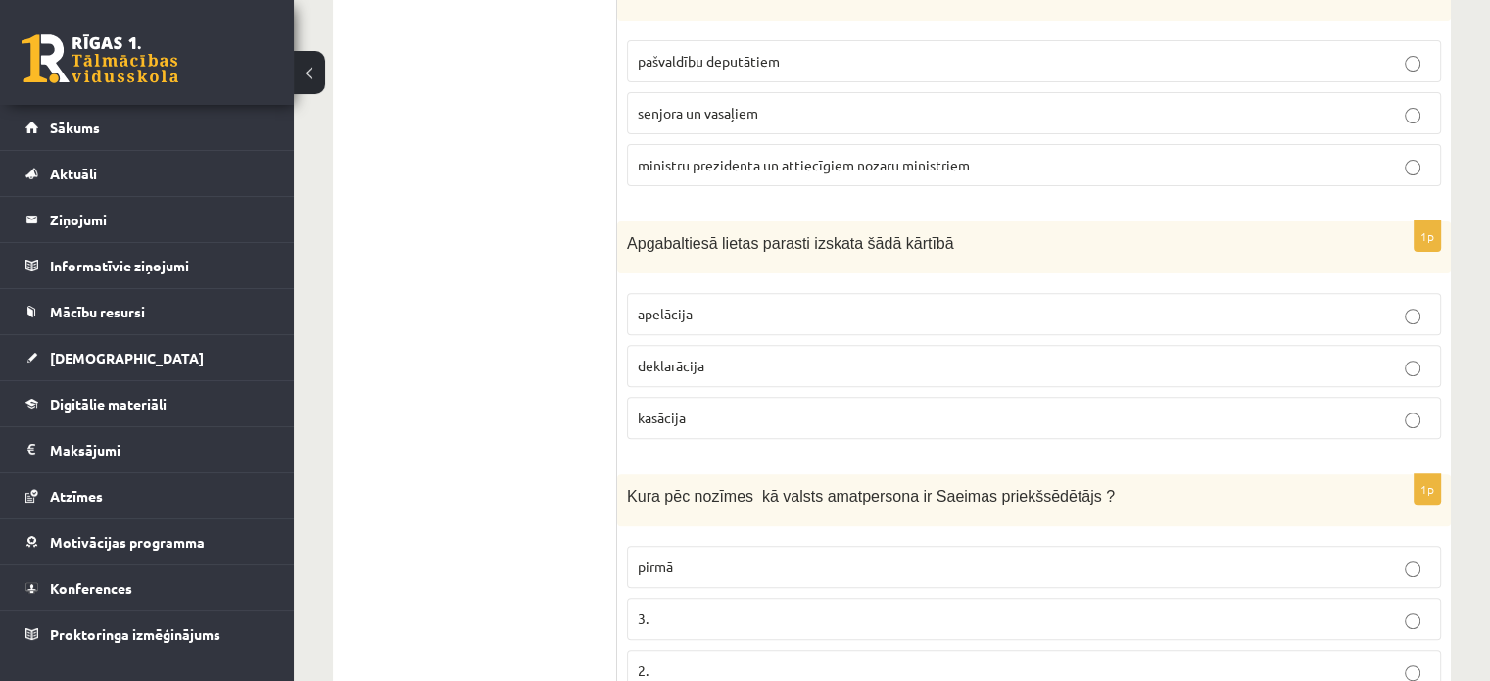
click at [995, 307] on p "apelācija" at bounding box center [1034, 314] width 793 height 21
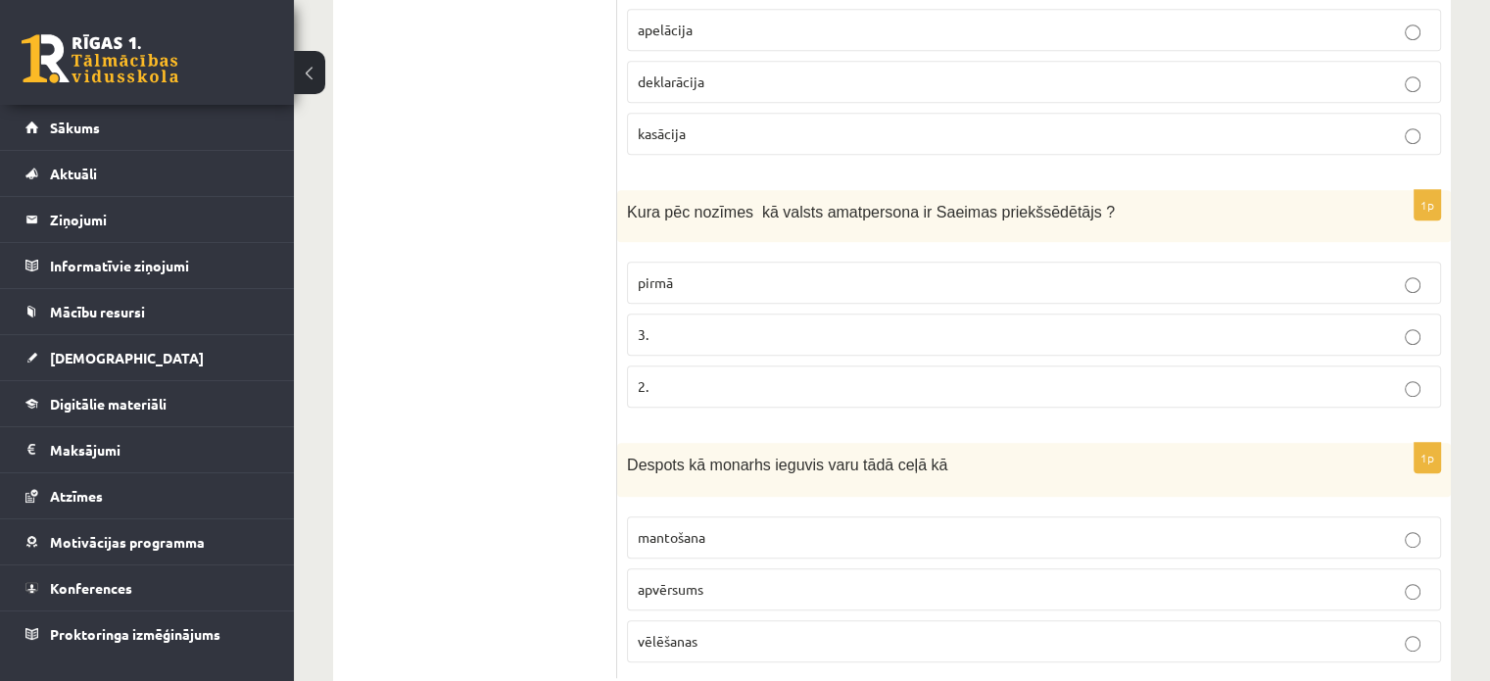
scroll to position [949, 0]
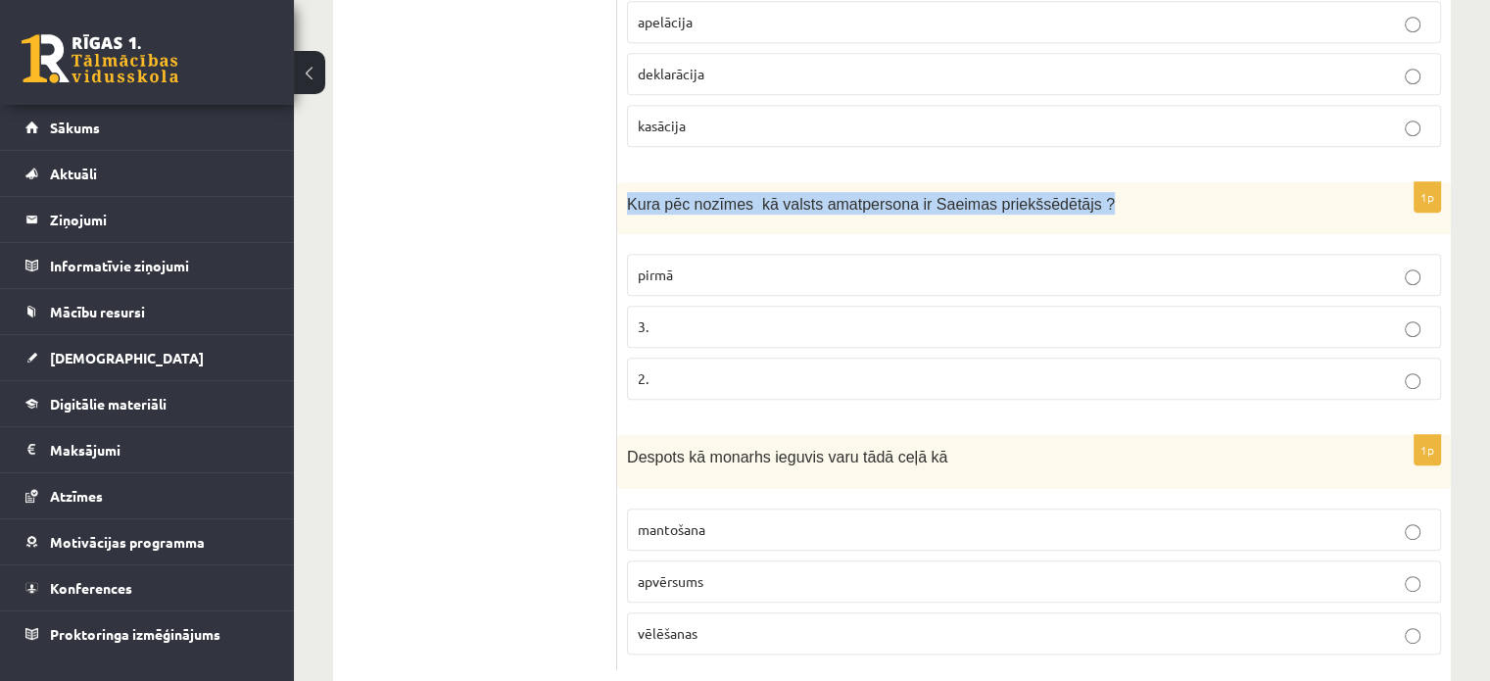
drag, startPoint x: 629, startPoint y: 199, endPoint x: 1089, endPoint y: 218, distance: 460.9
click at [1089, 218] on div "Kura pēc nozīmes kā valsts amatpersona ir Saeimas priekšsēdētājs ?" at bounding box center [1034, 208] width 834 height 52
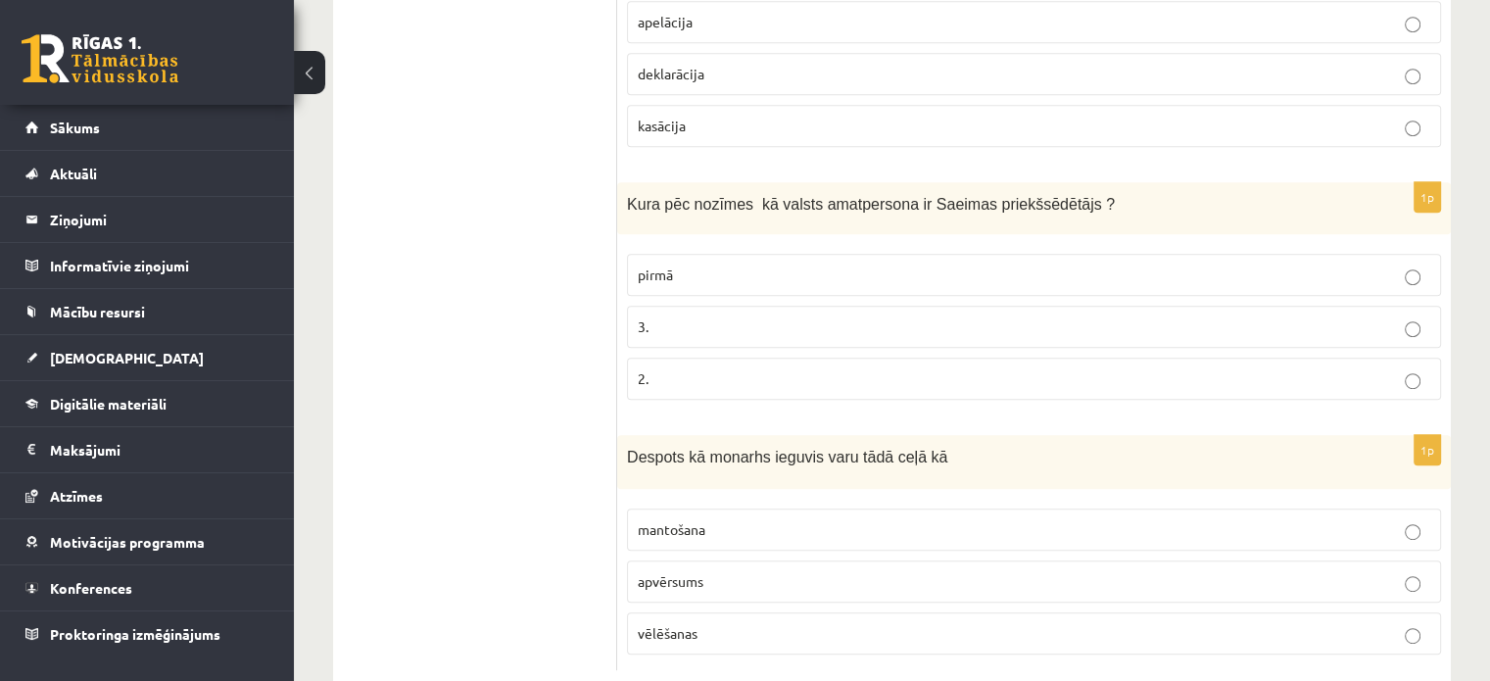
click at [1093, 244] on fieldset "pirmā 3. 2." at bounding box center [1034, 325] width 814 height 162
click at [851, 198] on span "Kura pēc nozīmes kā valsts amatpersona ir Saeimas priekšsēdētājs ?" at bounding box center [871, 204] width 488 height 17
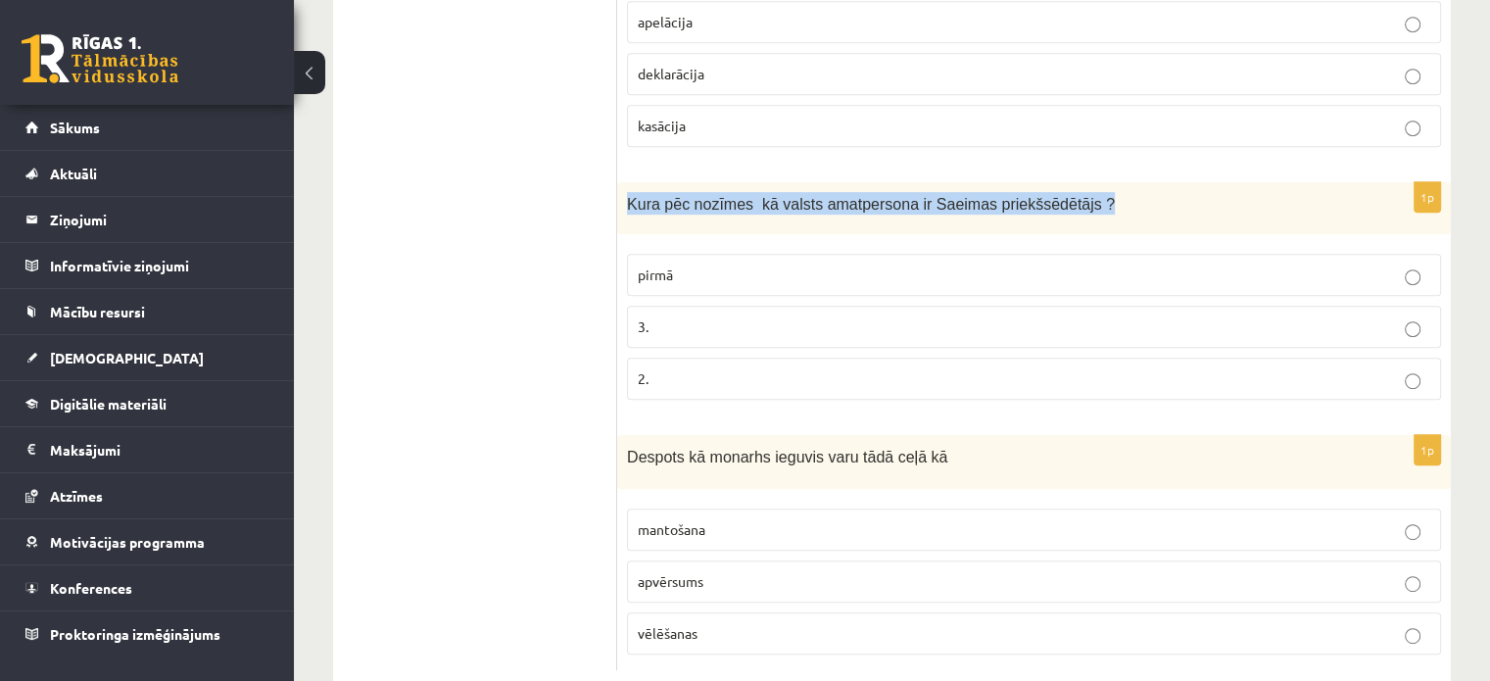
click at [851, 198] on span "Kura pēc nozīmes kā valsts amatpersona ir Saeimas priekšsēdētājs ?" at bounding box center [871, 204] width 488 height 17
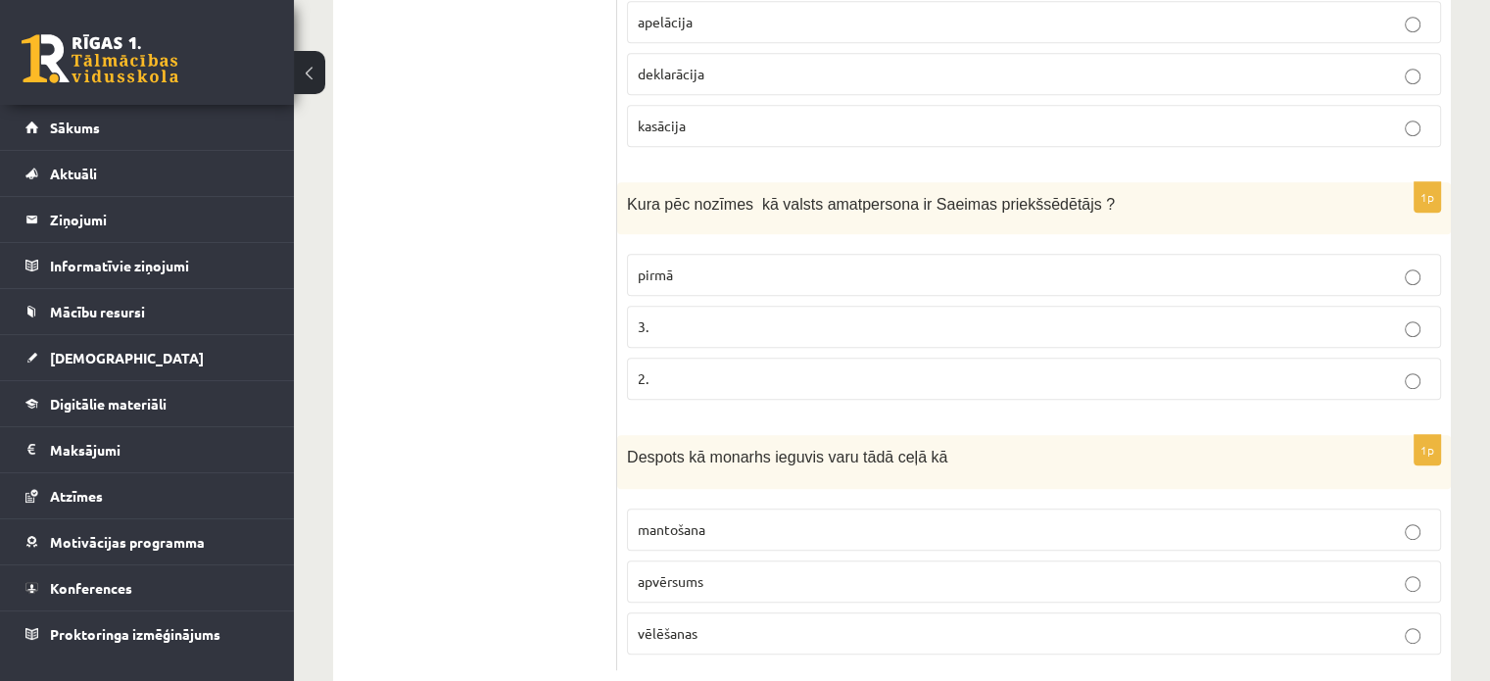
click at [851, 198] on span "Kura pēc nozīmes kā valsts amatpersona ir Saeimas priekšsēdētājs ?" at bounding box center [871, 204] width 488 height 17
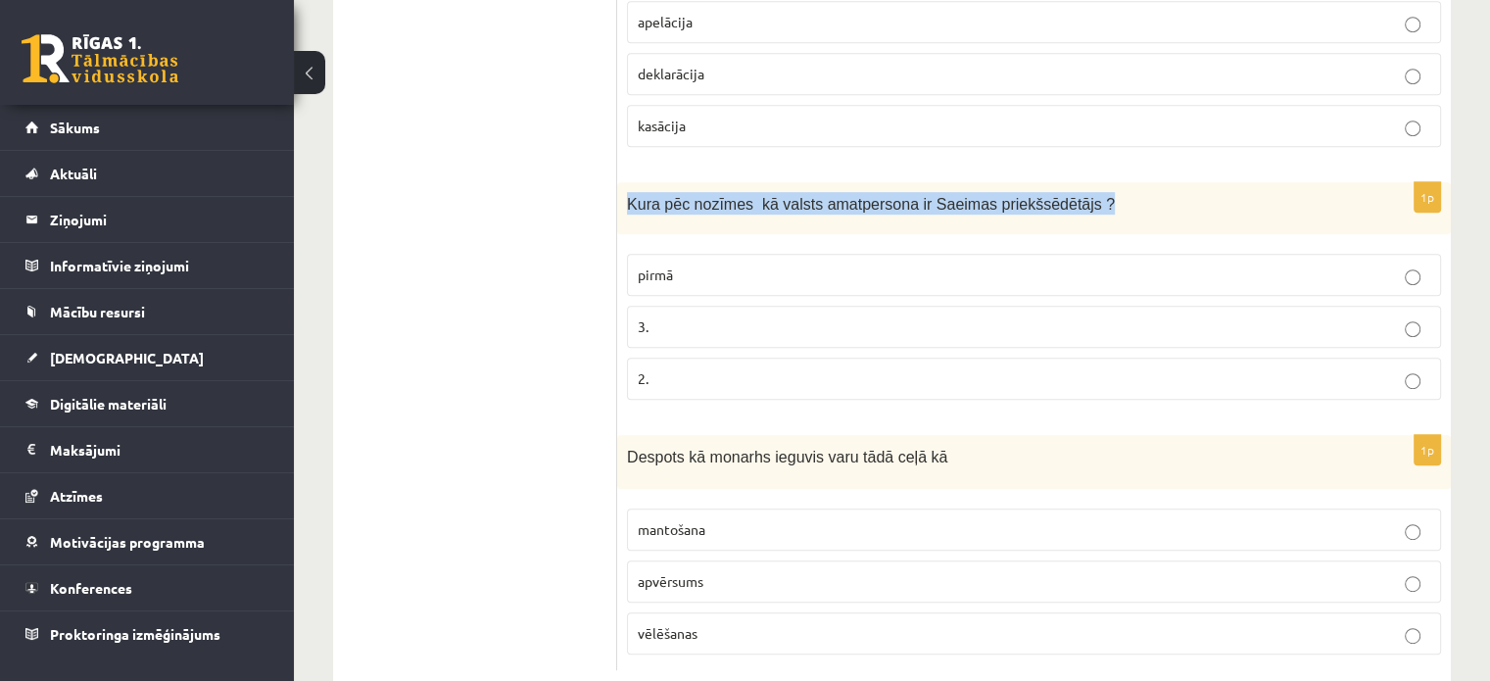
click at [851, 198] on span "Kura pēc nozīmes kā valsts amatpersona ir Saeimas priekšsēdētājs ?" at bounding box center [871, 204] width 488 height 17
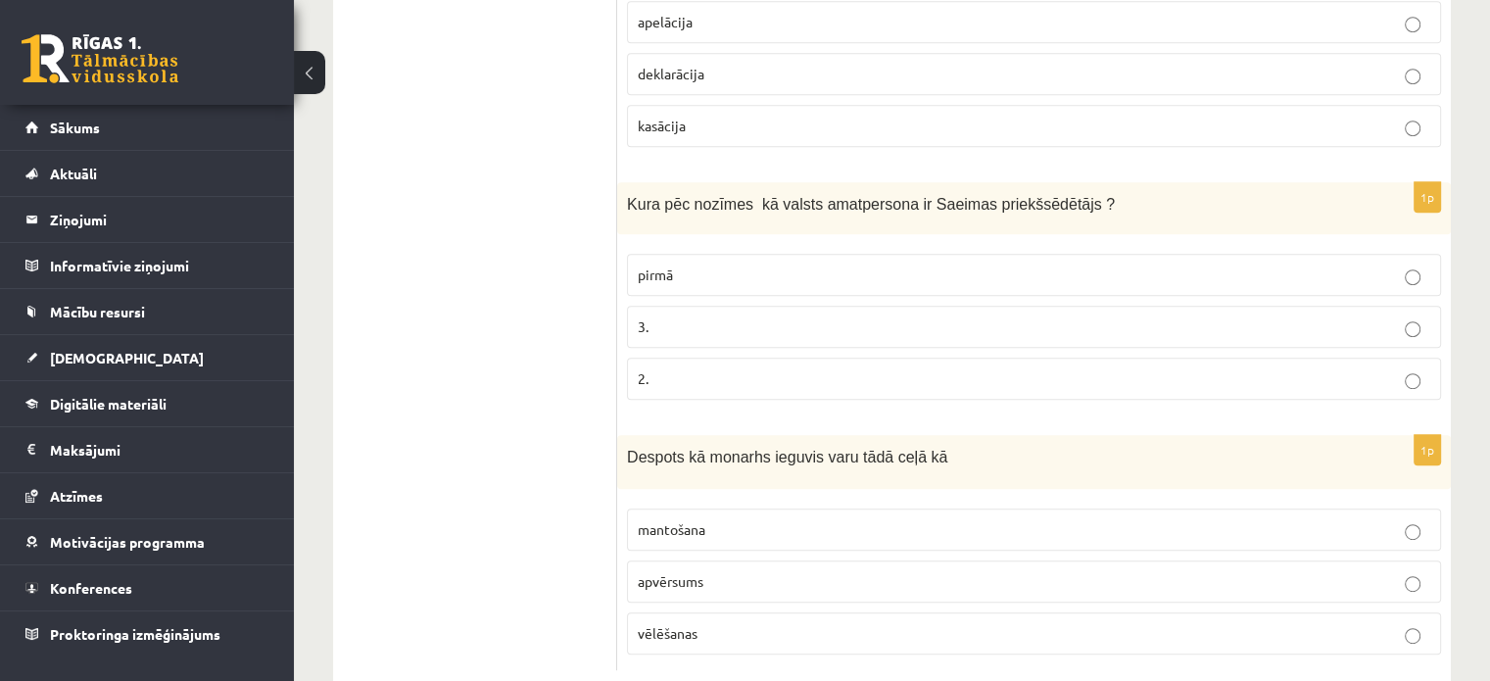
click at [744, 198] on span "Kura pēc nozīmes kā valsts amatpersona ir Saeimas priekšsēdētājs ?" at bounding box center [871, 204] width 488 height 17
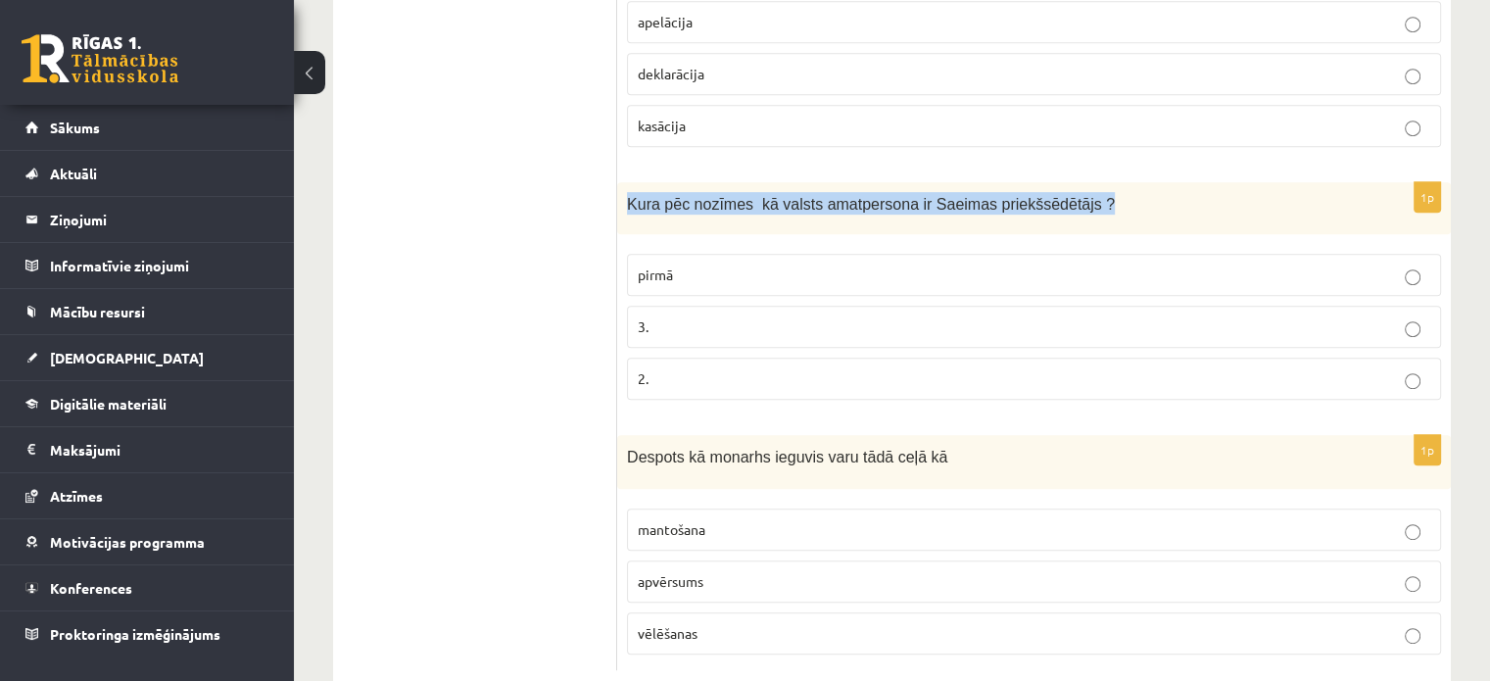
drag, startPoint x: 629, startPoint y: 199, endPoint x: 1124, endPoint y: 209, distance: 494.8
click at [1124, 209] on p "Kura pēc nozīmes kā valsts amatpersona ir Saeimas priekšsēdētājs ?" at bounding box center [985, 203] width 716 height 23
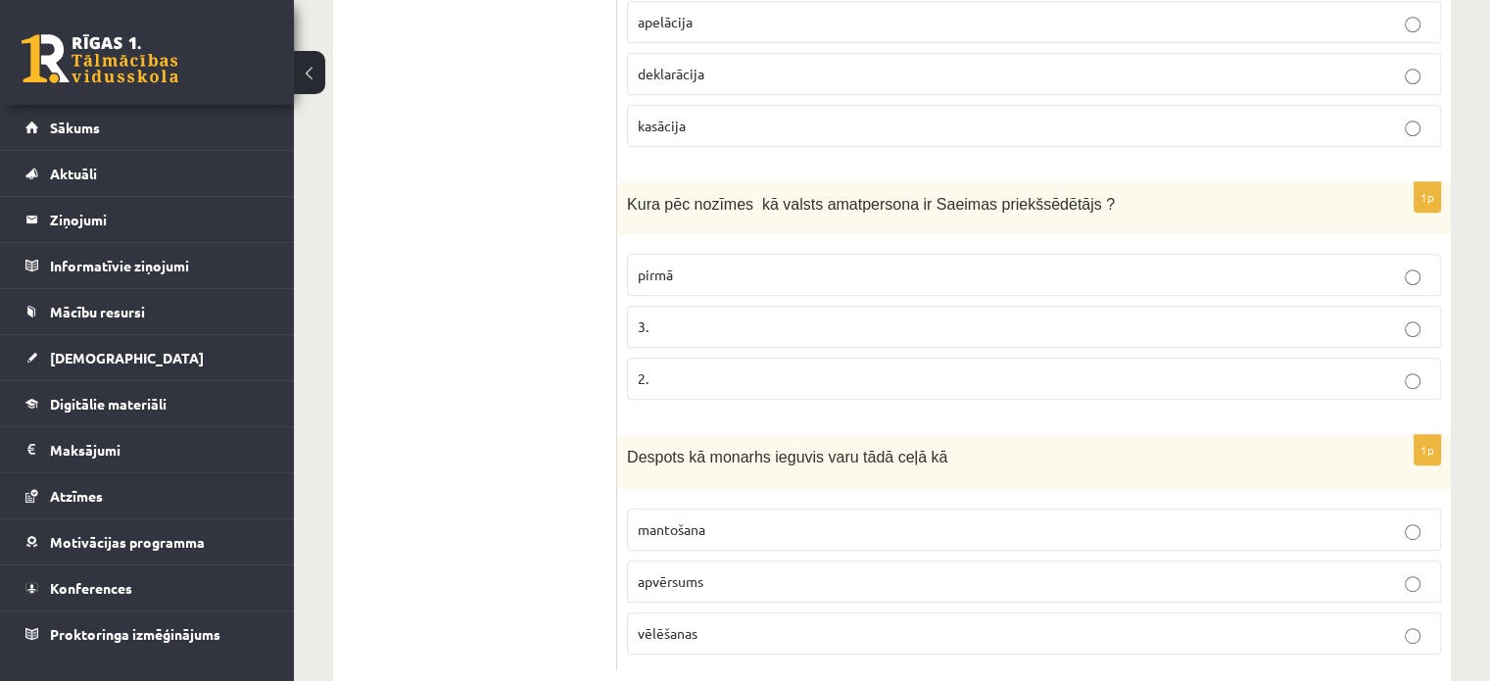
click at [590, 328] on ul "Tests A Tests B Tests C Tests D Tests E Tests F Izvērtējums!" at bounding box center [485, 36] width 265 height 1268
click at [667, 380] on p "2." at bounding box center [1034, 378] width 793 height 21
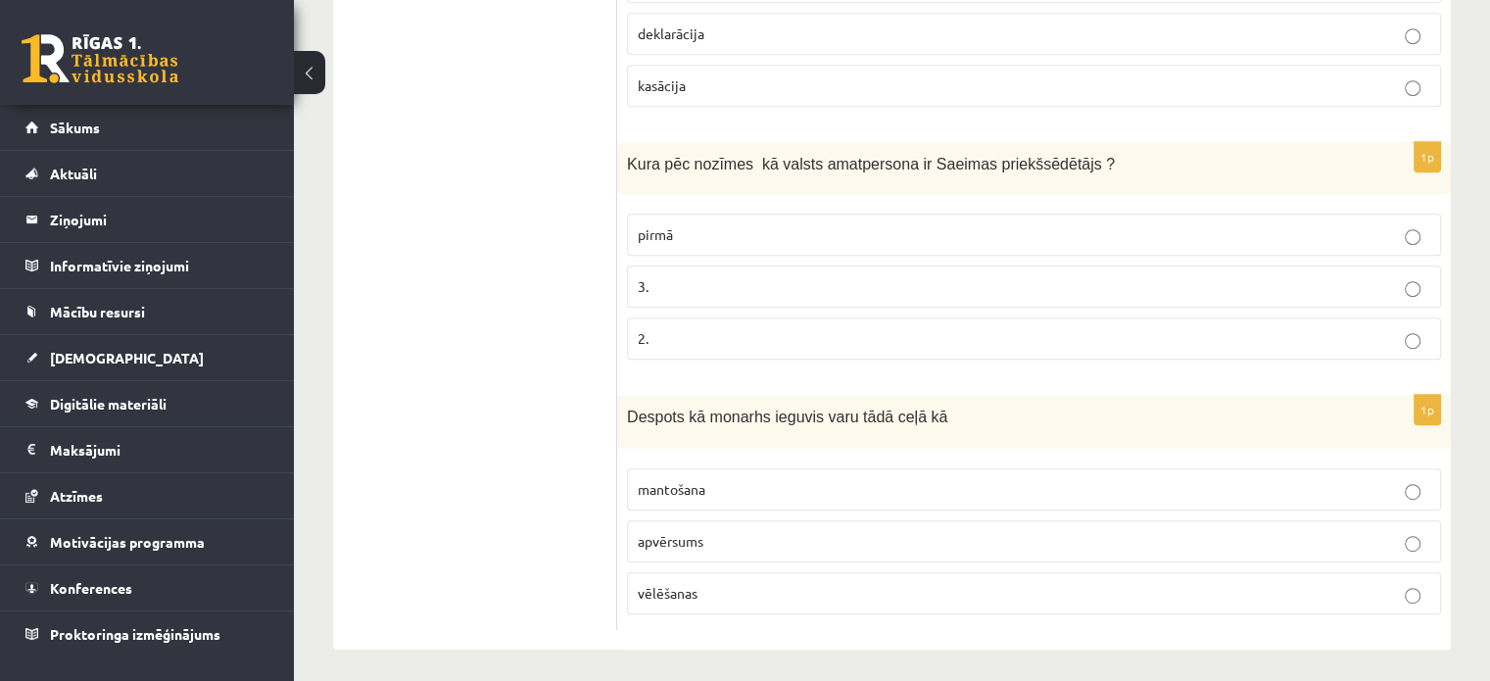
click at [709, 489] on p "mantošana" at bounding box center [1034, 489] width 793 height 21
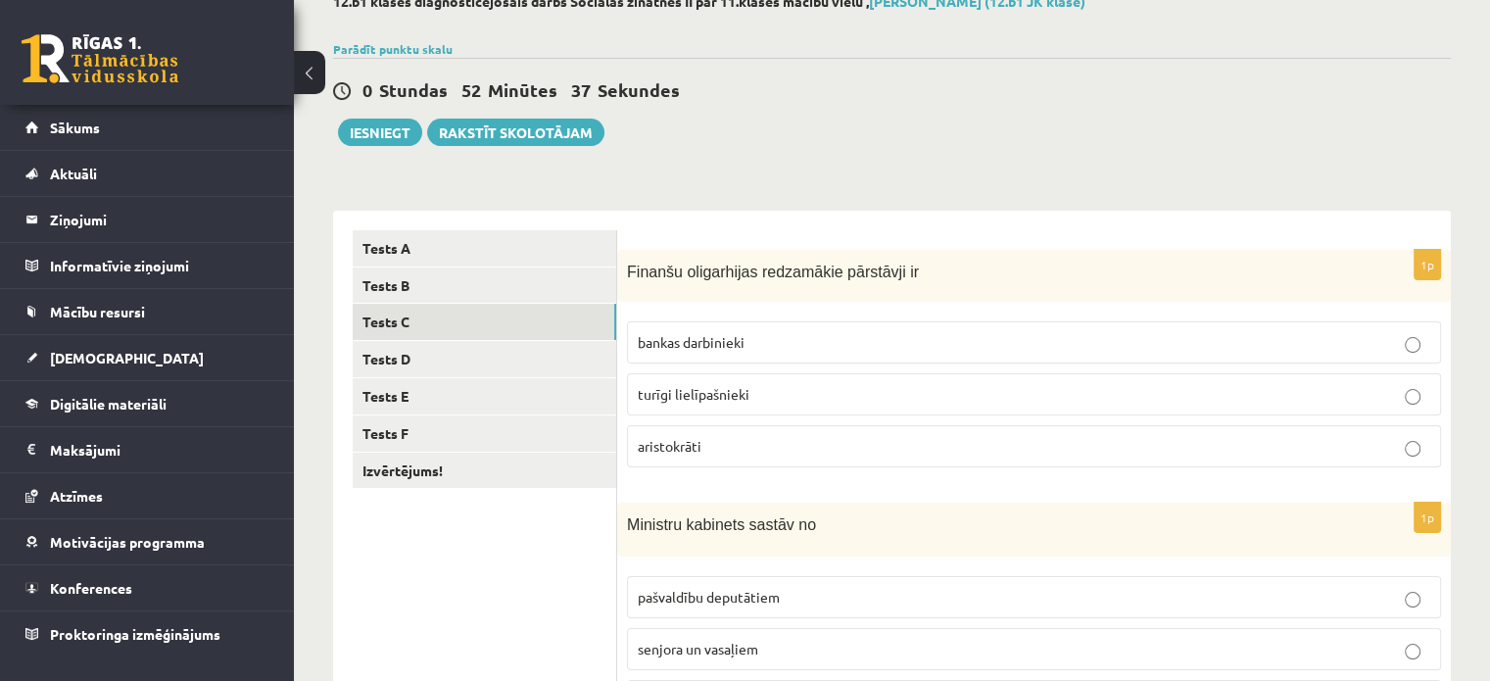
scroll to position [120, 0]
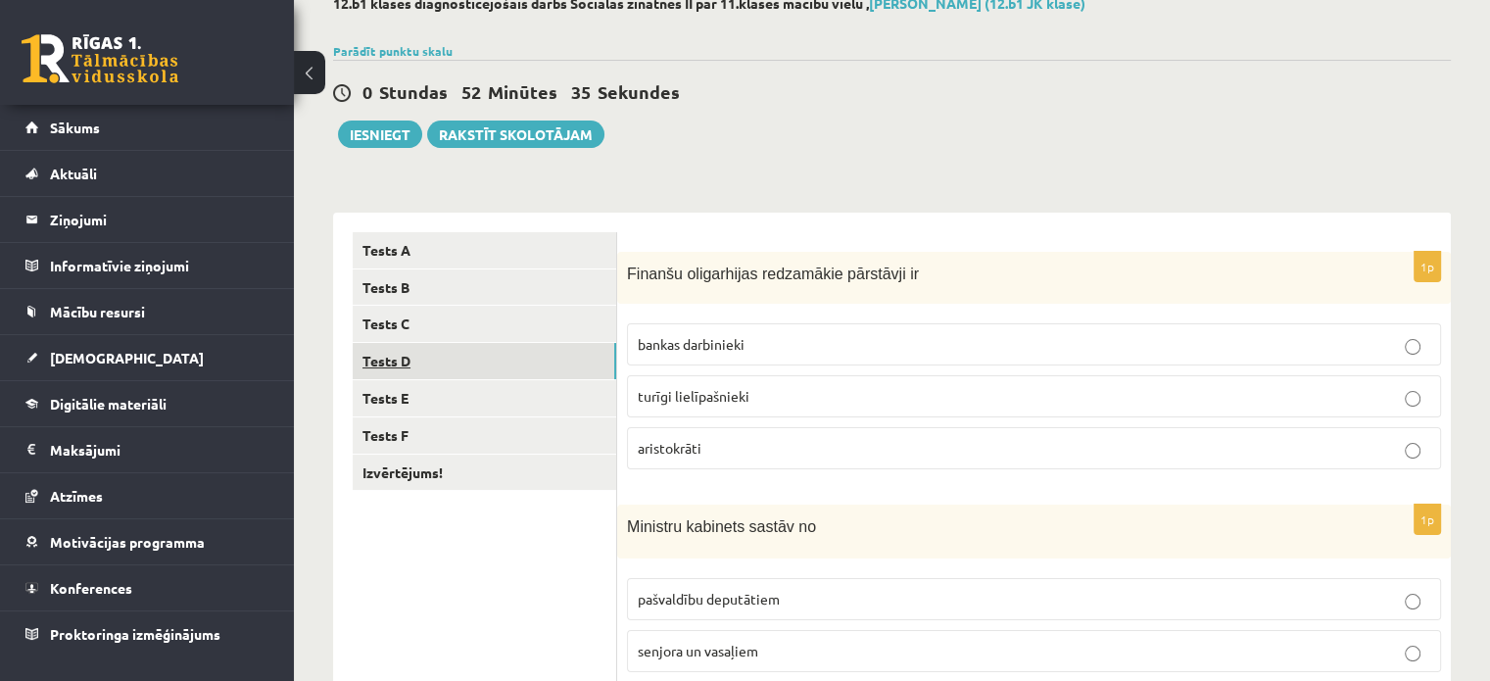
click at [545, 361] on link "Tests D" at bounding box center [485, 361] width 264 height 36
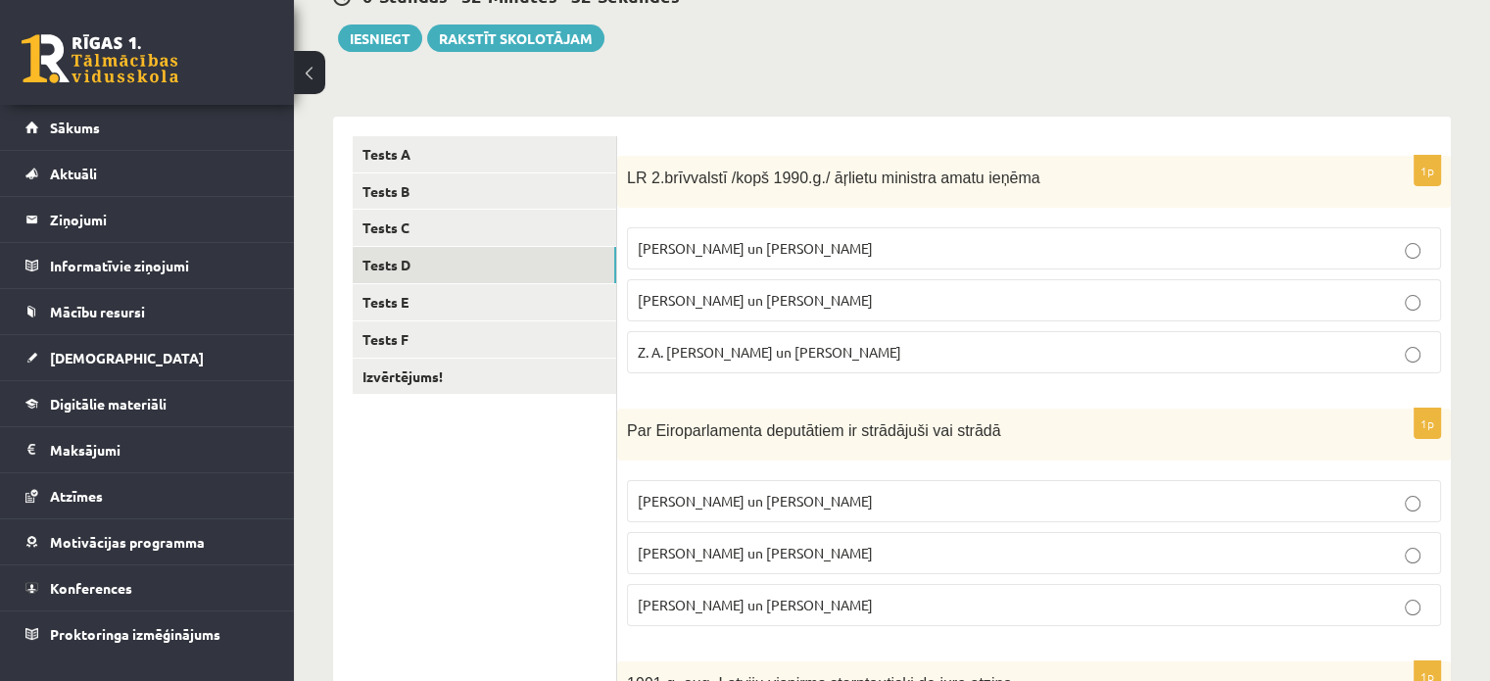
scroll to position [214, 0]
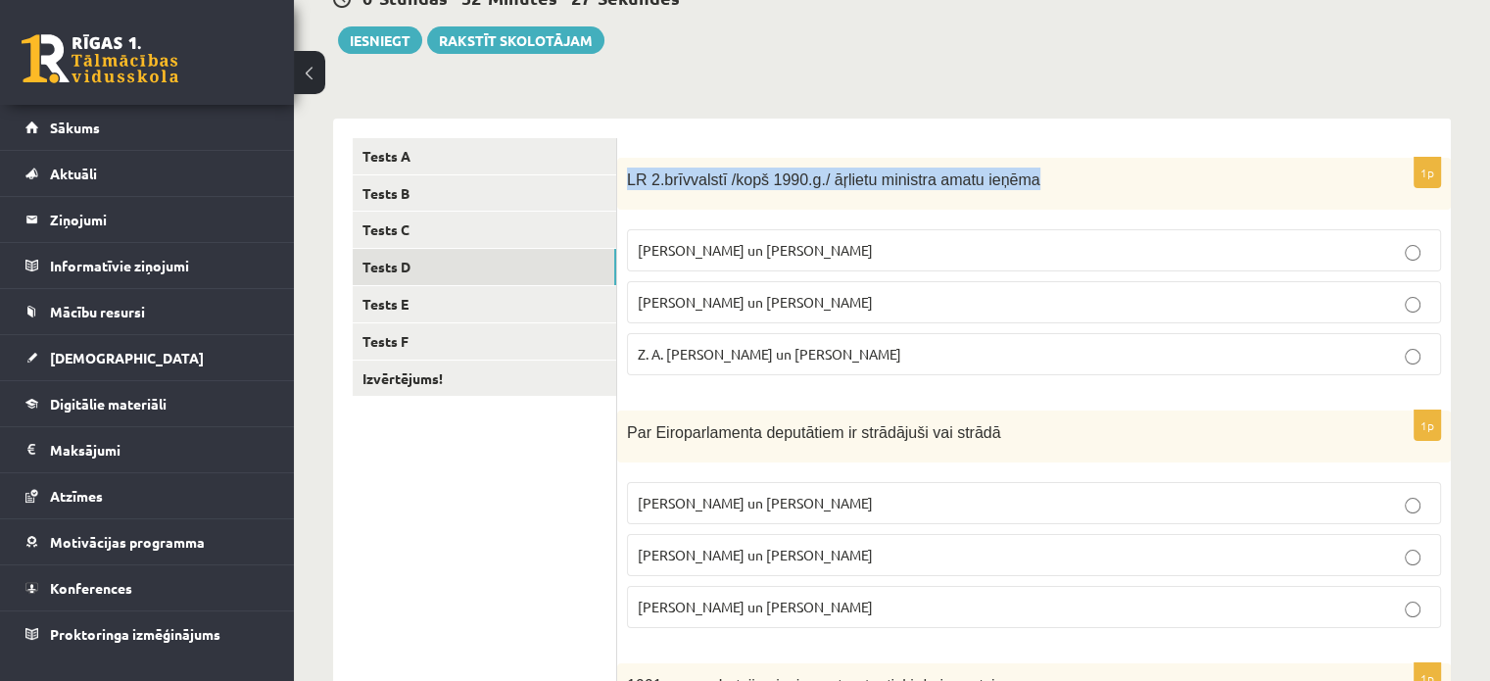
drag, startPoint x: 627, startPoint y: 179, endPoint x: 1031, endPoint y: 178, distance: 403.6
click at [1031, 178] on p "LR 2.brīvvalstī /kopš 1990.g./ āŗlietu ministra amatu ieņēma" at bounding box center [985, 179] width 716 height 23
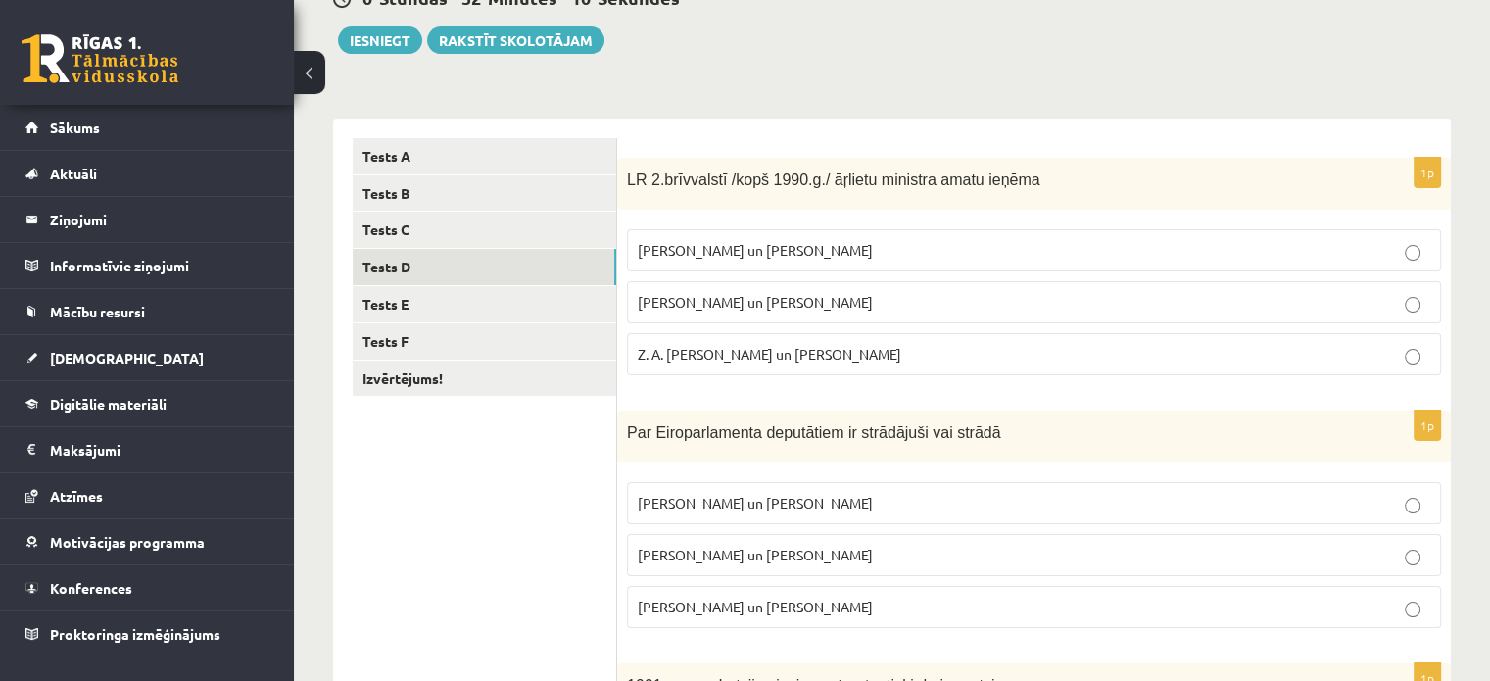
click at [719, 286] on label "[PERSON_NAME] un [PERSON_NAME]" at bounding box center [1034, 302] width 814 height 42
click at [927, 309] on p "[PERSON_NAME] un [PERSON_NAME]" at bounding box center [1034, 302] width 793 height 21
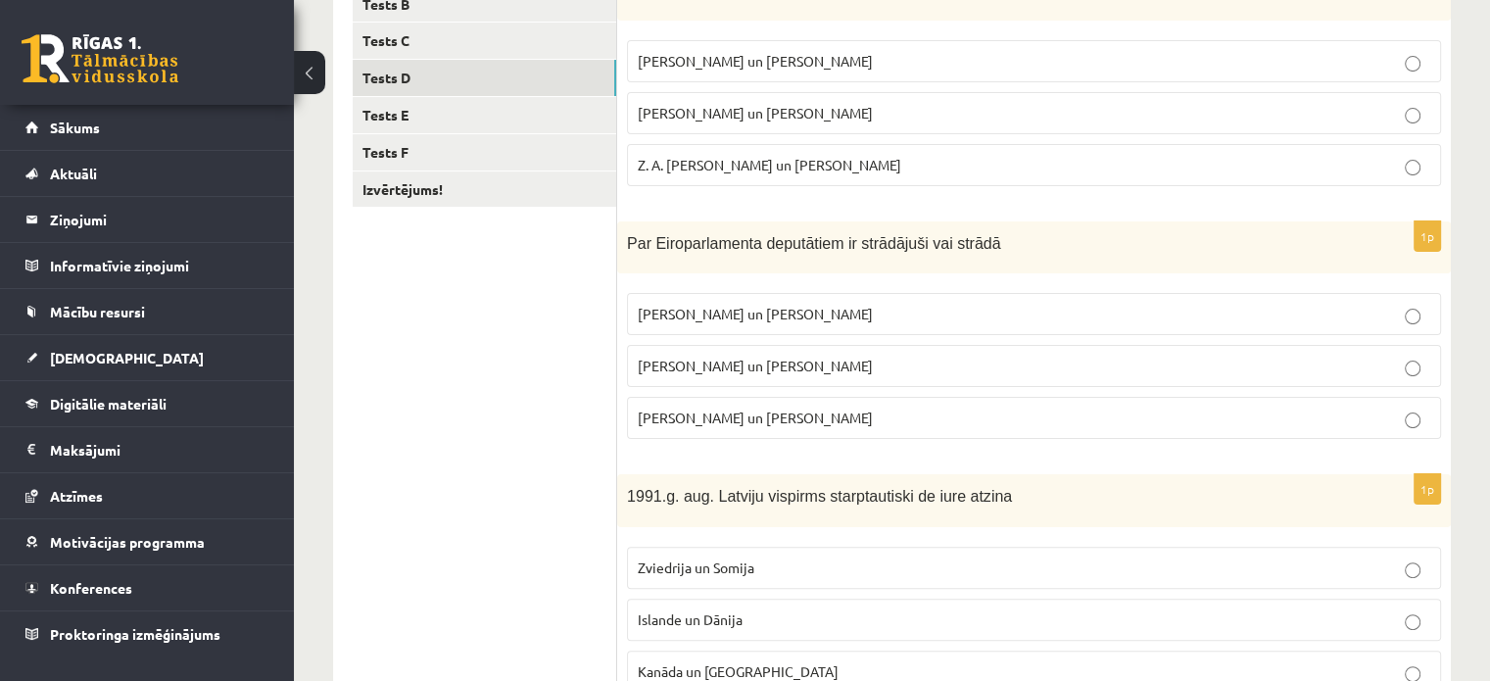
scroll to position [409, 0]
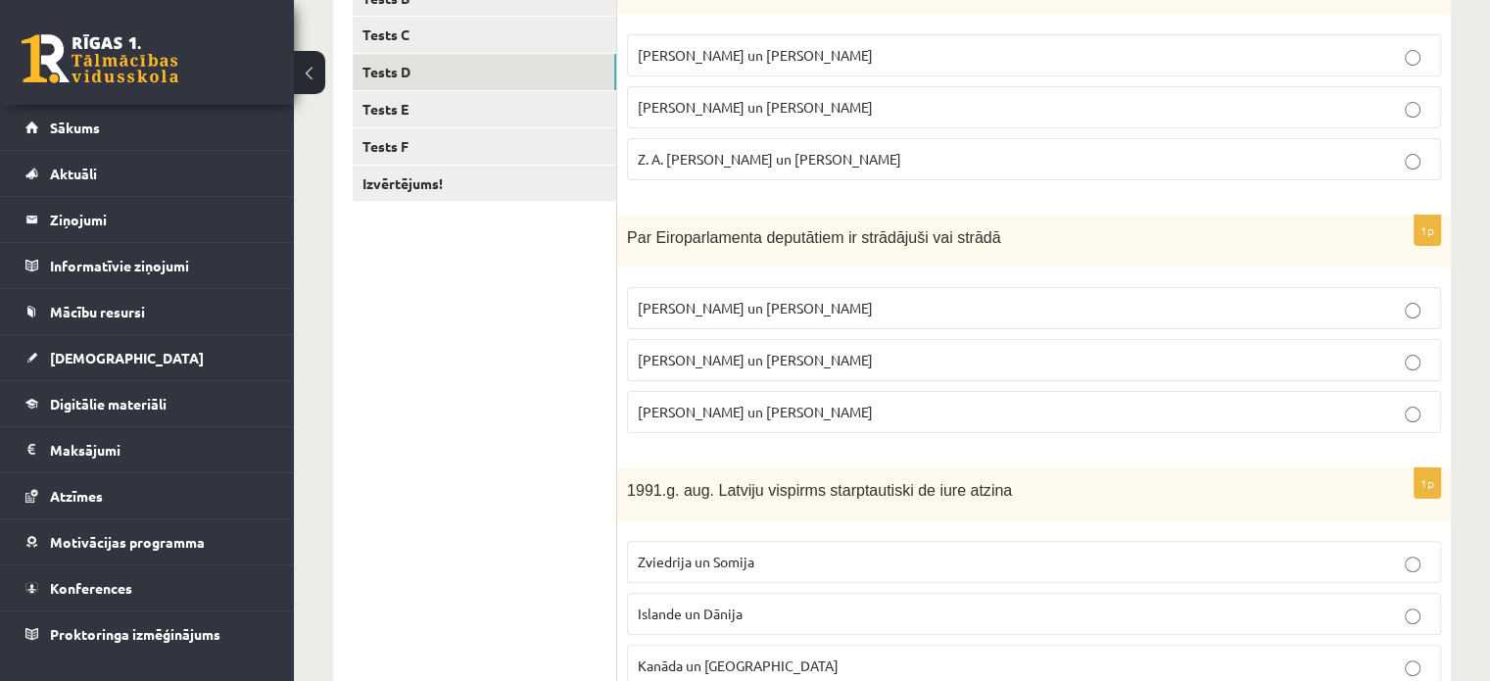
click at [731, 353] on span "[PERSON_NAME] un [PERSON_NAME]" at bounding box center [755, 360] width 235 height 18
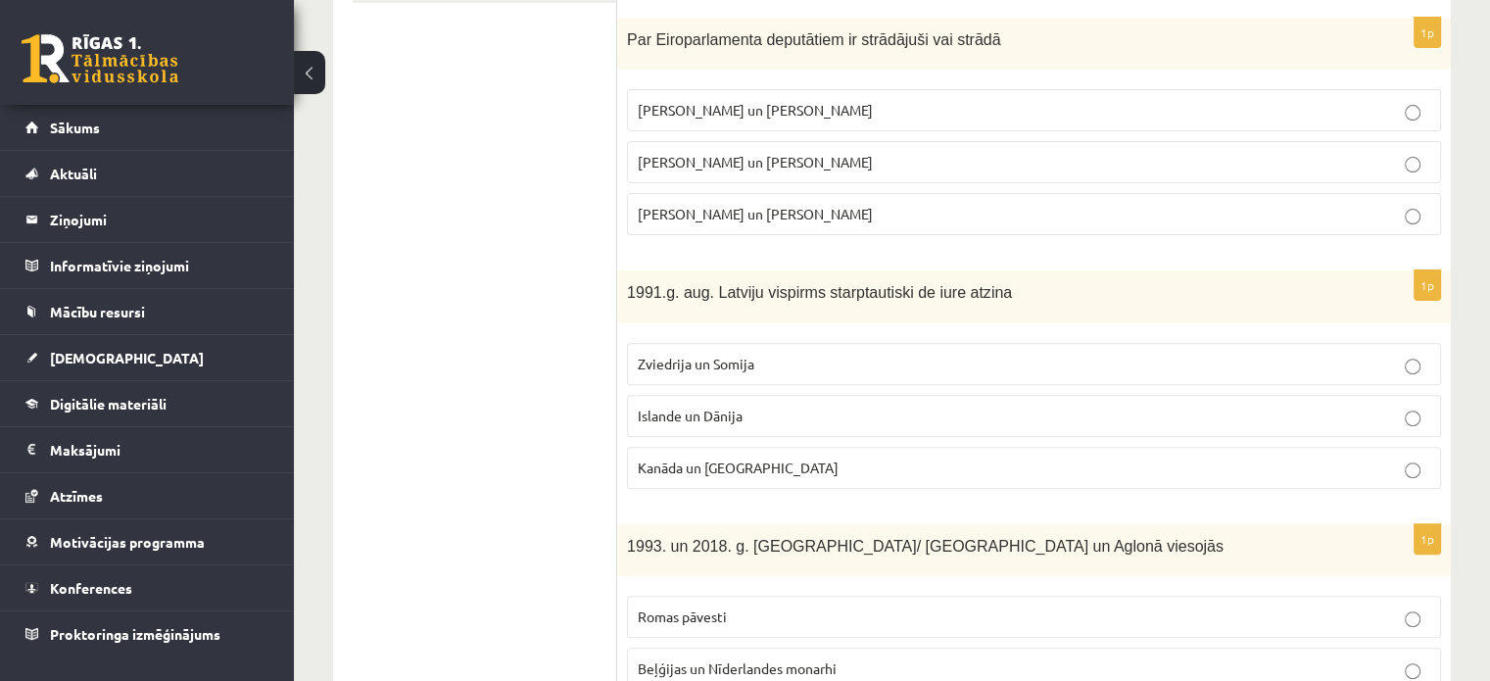
scroll to position [607, 0]
drag, startPoint x: 631, startPoint y: 285, endPoint x: 996, endPoint y: 282, distance: 365.4
click at [996, 282] on p "1991.g. aug. Latviju vispirms starptautiski de iure atzina" at bounding box center [985, 290] width 716 height 23
click at [698, 285] on span "1991.g. aug. Latviju vispirms starptautiski de iure atzina" at bounding box center [819, 291] width 385 height 17
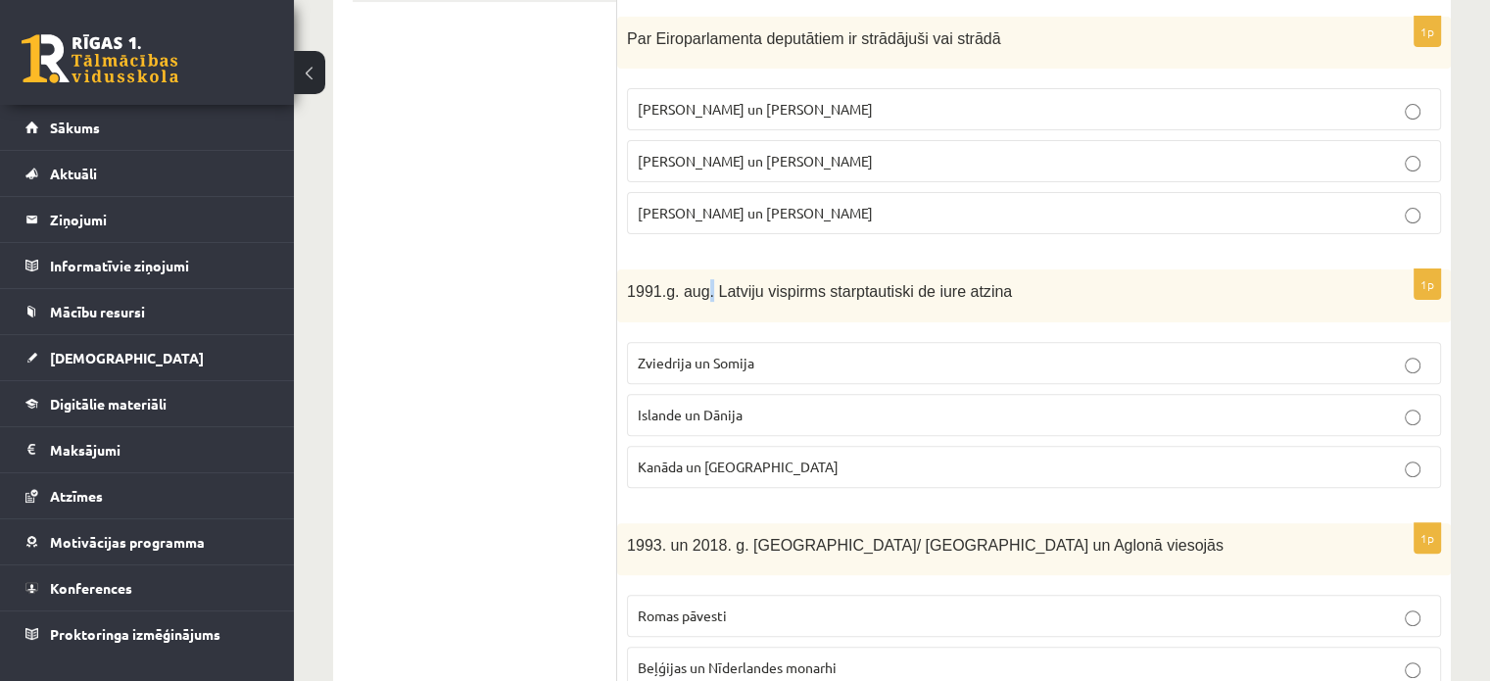
click at [698, 285] on span "1991.g. aug. Latviju vispirms starptautiski de iure atzina" at bounding box center [819, 291] width 385 height 17
click at [678, 289] on span "1991.g. aug. Latviju vispirms starptautiski de iure atzina" at bounding box center [819, 291] width 385 height 17
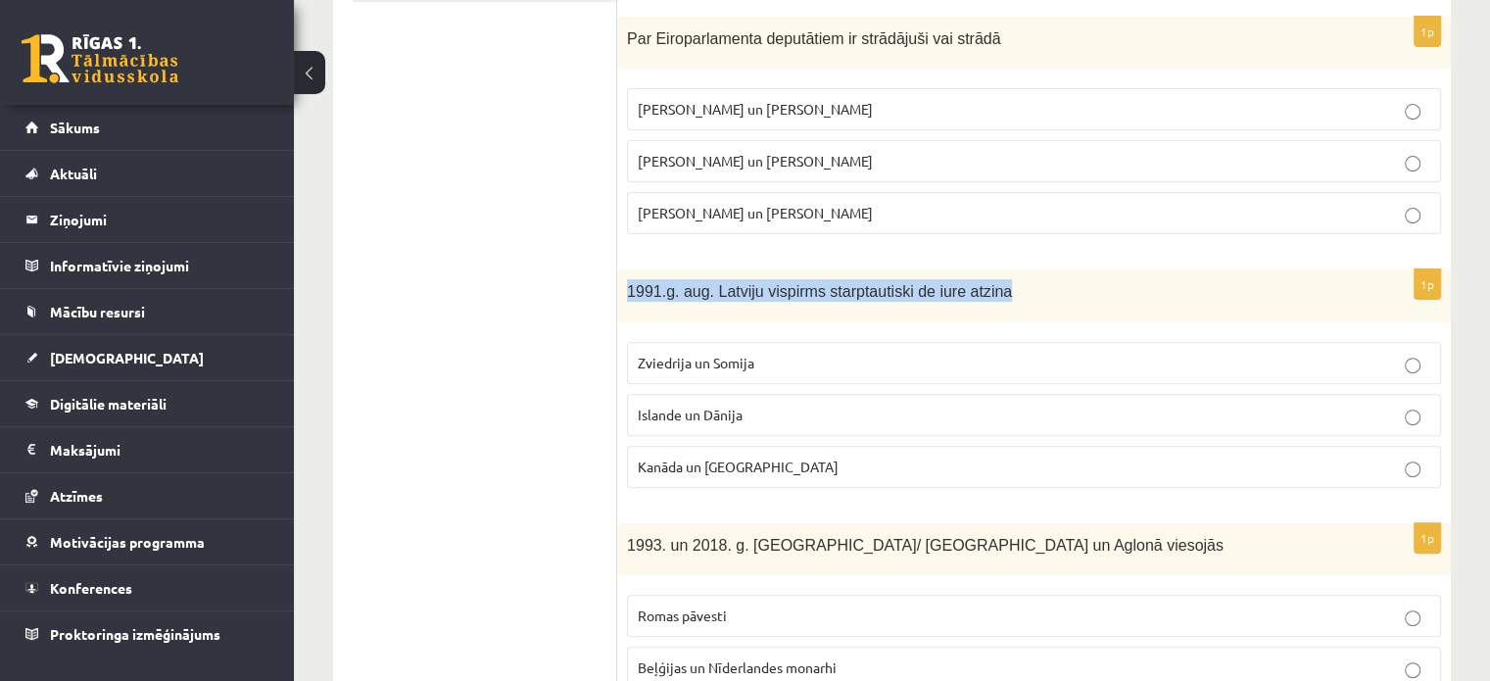
click at [678, 289] on span "1991.g. aug. Latviju vispirms starptautiski de iure atzina" at bounding box center [819, 291] width 385 height 17
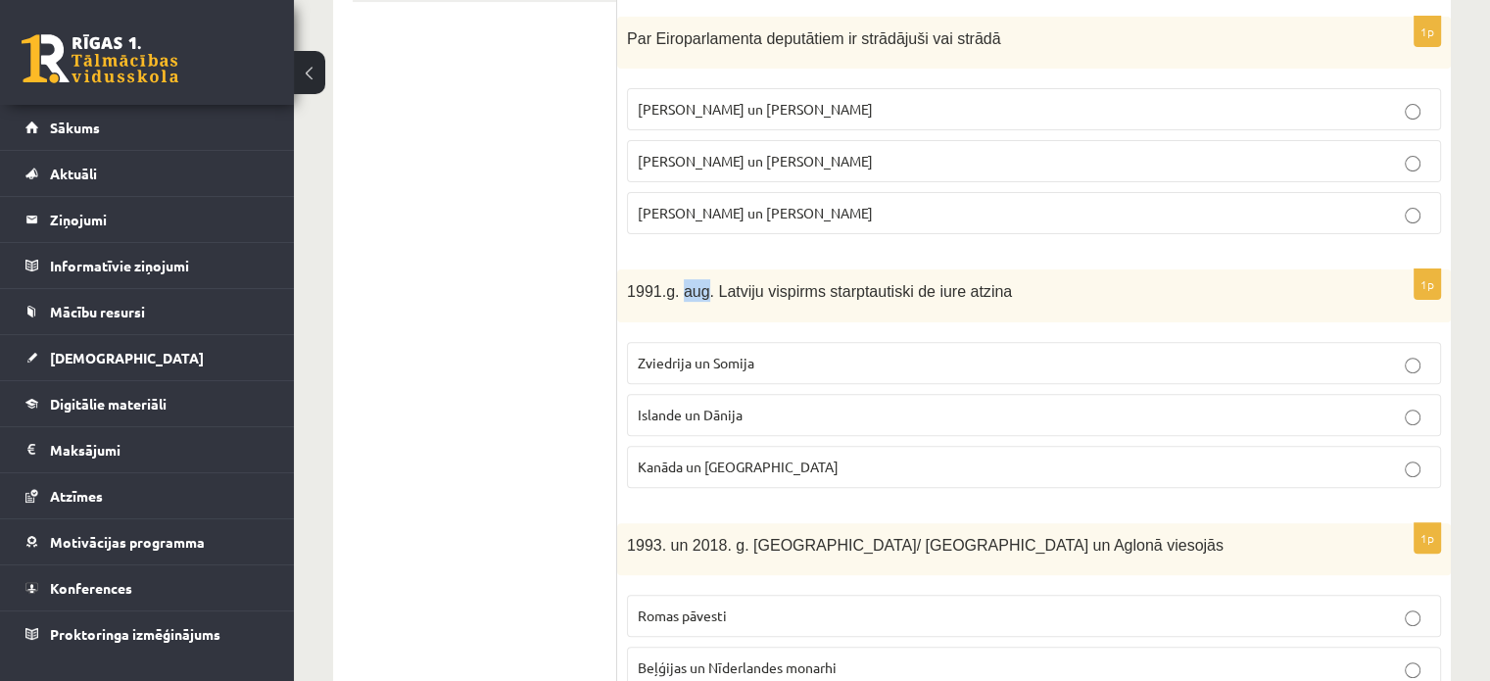
click at [678, 289] on span "1991.g. aug. Latviju vispirms starptautiski de iure atzina" at bounding box center [819, 291] width 385 height 17
drag, startPoint x: 678, startPoint y: 289, endPoint x: 647, endPoint y: 288, distance: 31.4
click at [647, 288] on span "1991.g. aug. Latviju vispirms starptautiski de iure atzina" at bounding box center [819, 291] width 385 height 17
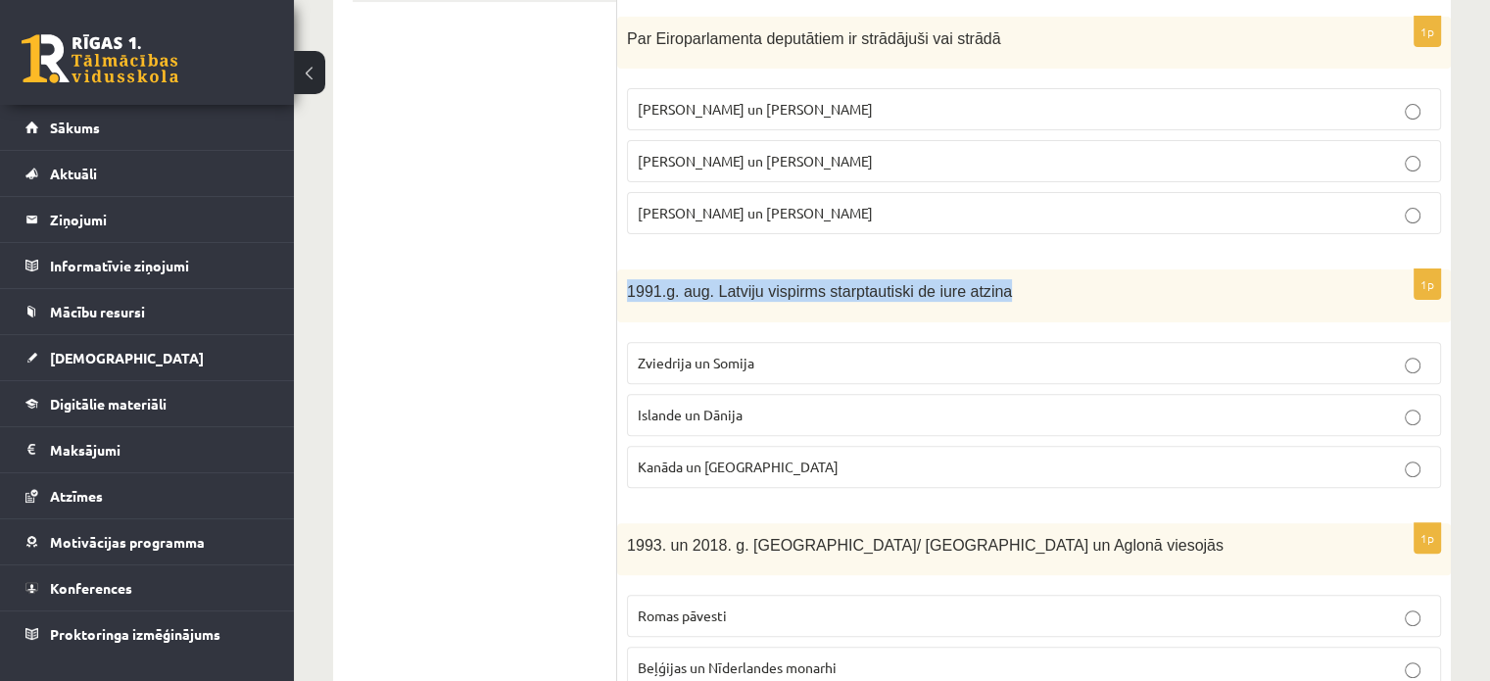
click at [647, 288] on span "1991.g. aug. Latviju vispirms starptautiski de iure atzina" at bounding box center [819, 291] width 385 height 17
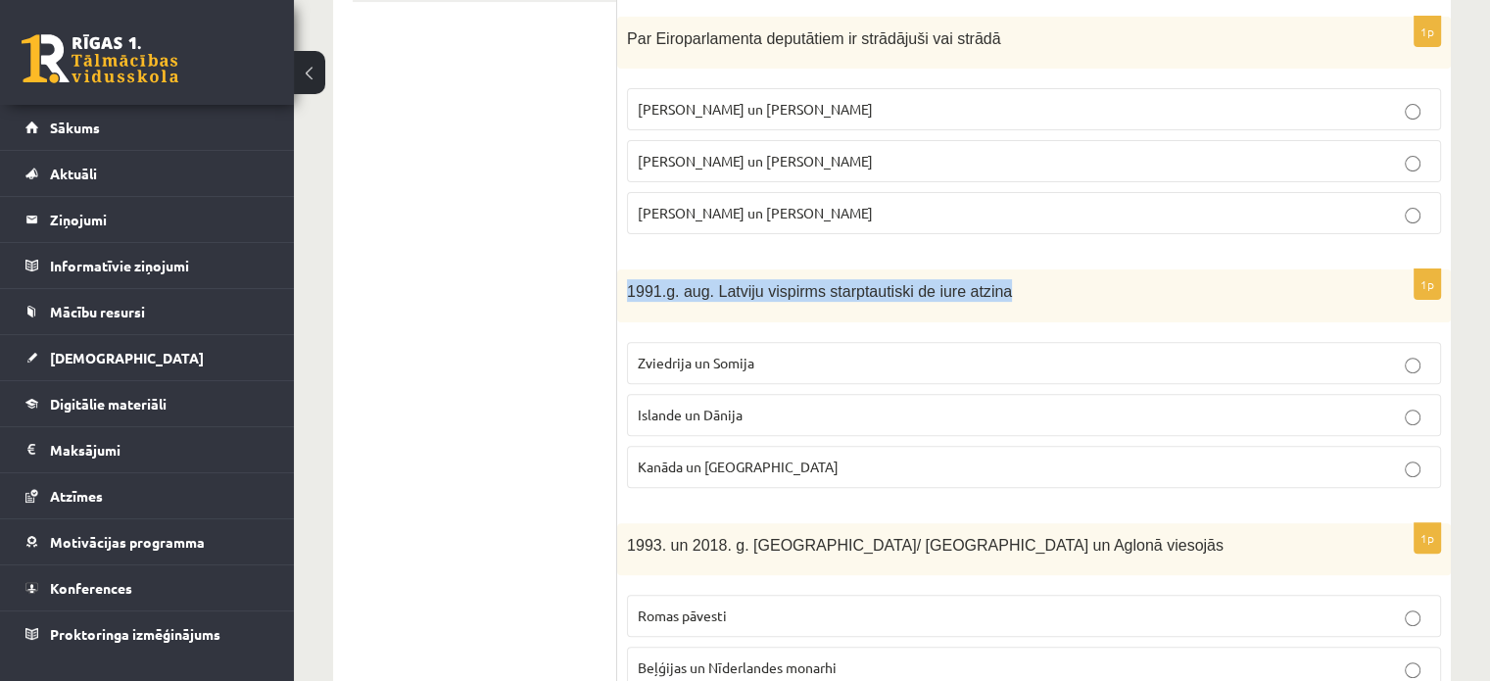
click at [647, 288] on span "1991.g. aug. Latviju vispirms starptautiski de iure atzina" at bounding box center [819, 291] width 385 height 17
click at [651, 293] on div "**********" at bounding box center [892, 377] width 1118 height 1304
click at [571, 307] on ul "Tests A Tests B Tests C Tests D Tests E Tests F Izvērtējums!" at bounding box center [485, 376] width 265 height 1265
click at [696, 283] on span "1991.g. aug. Latviju vispirms starptautiski de iure atzina" at bounding box center [819, 291] width 385 height 17
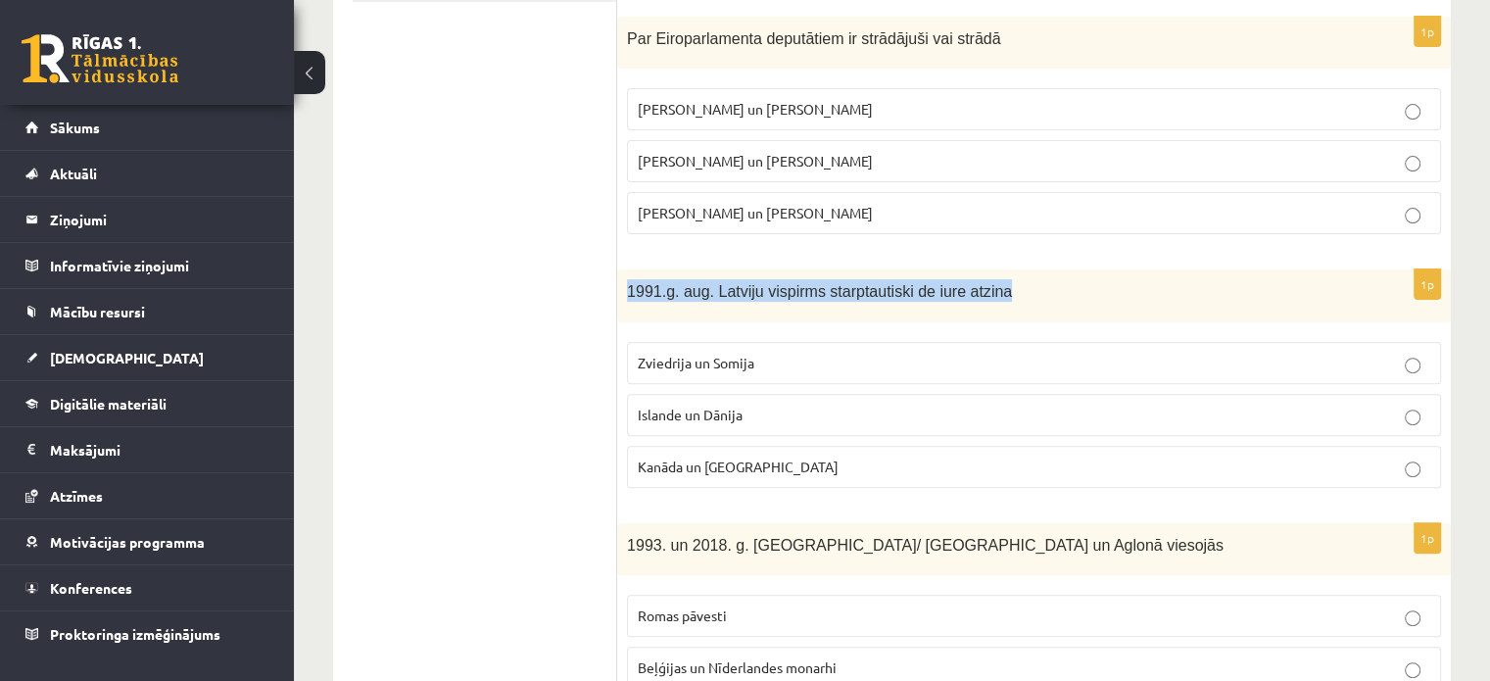
click at [696, 283] on span "1991.g. aug. Latviju vispirms starptautiski de iure atzina" at bounding box center [819, 291] width 385 height 17
click at [788, 465] on p "Kanāda un [GEOGRAPHIC_DATA]" at bounding box center [1034, 467] width 793 height 21
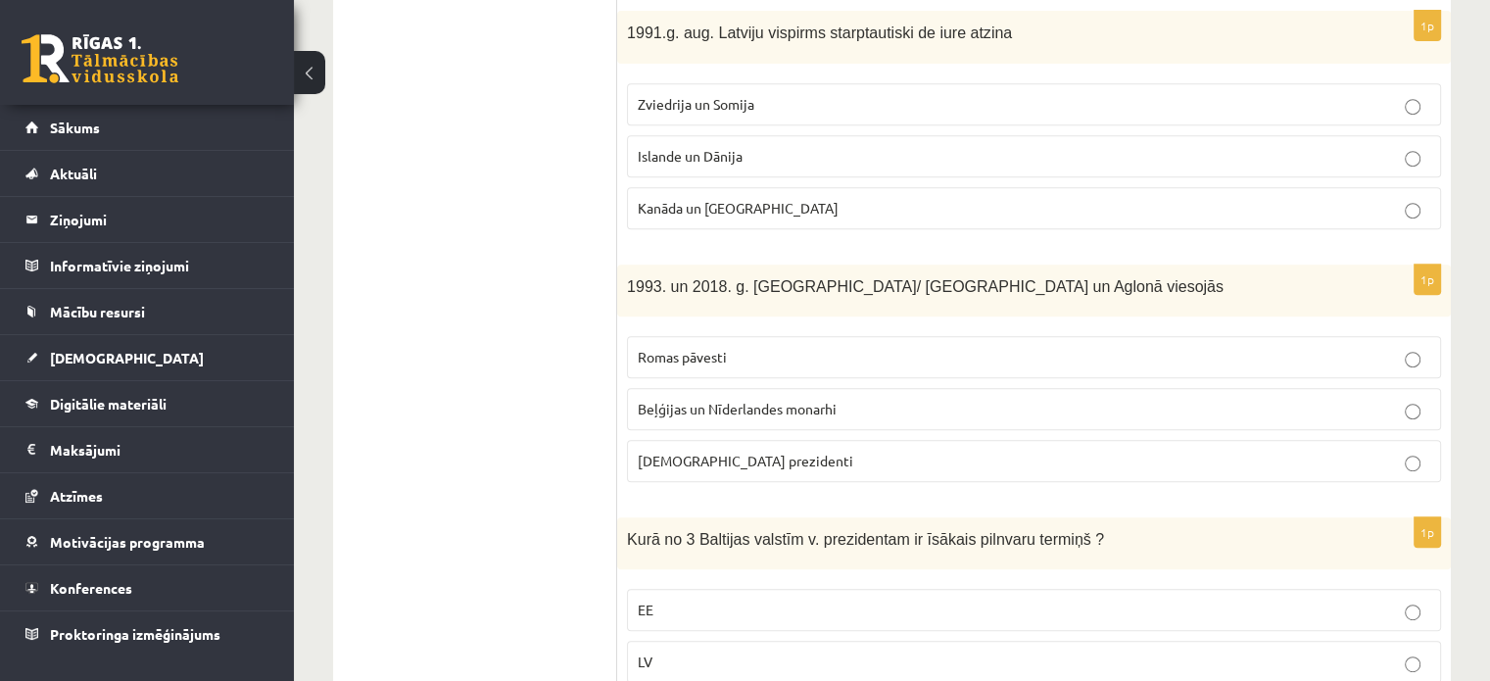
scroll to position [860, 0]
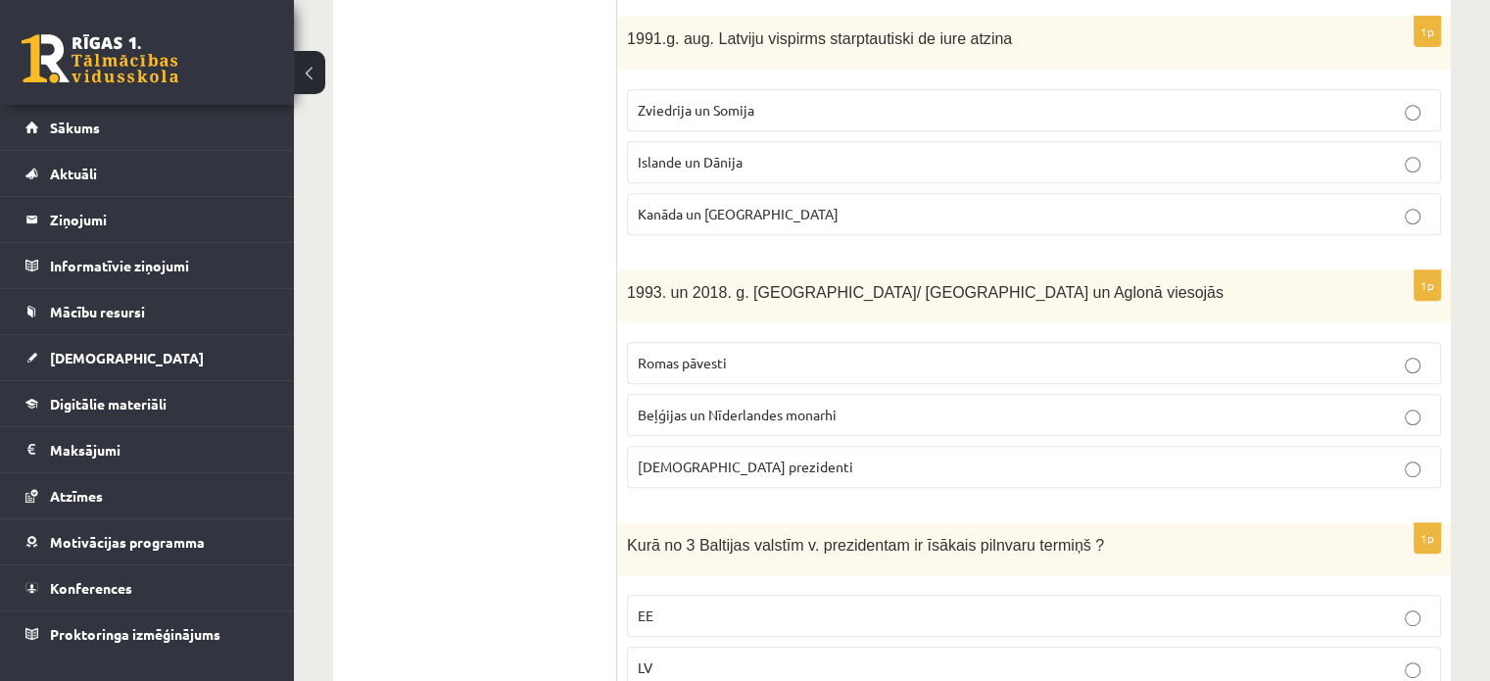
click at [1277, 152] on p "Islande un Dānija" at bounding box center [1034, 162] width 793 height 21
click at [1043, 344] on label "Romas pāvesti" at bounding box center [1034, 363] width 814 height 42
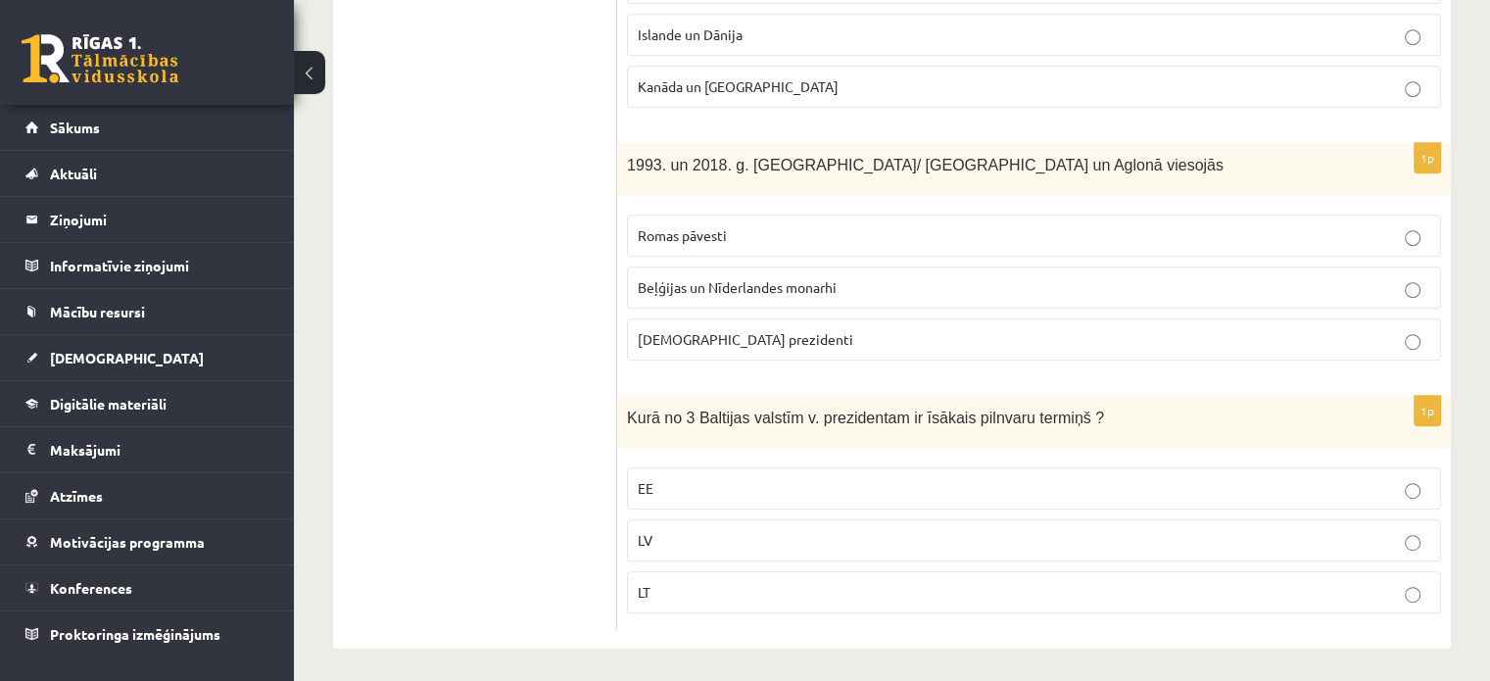
click at [1352, 530] on p "LV" at bounding box center [1034, 540] width 793 height 21
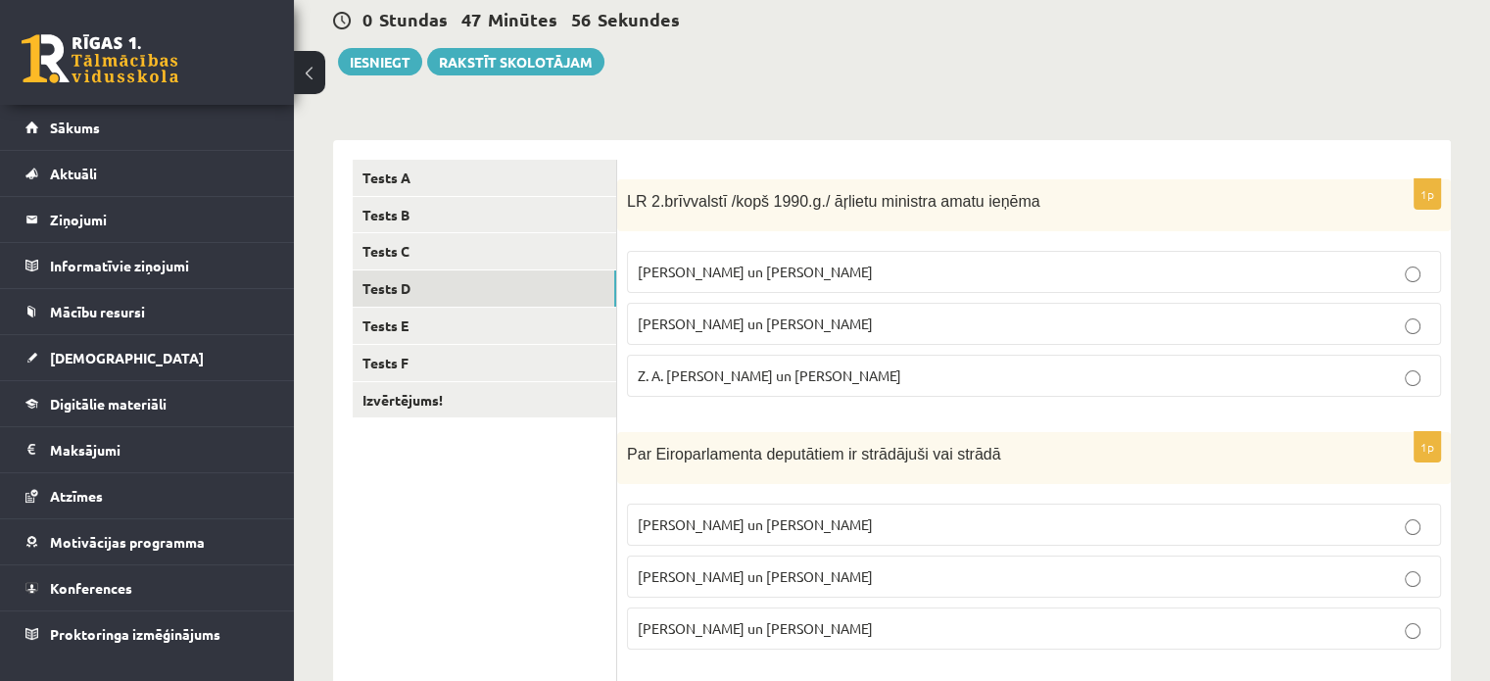
scroll to position [0, 0]
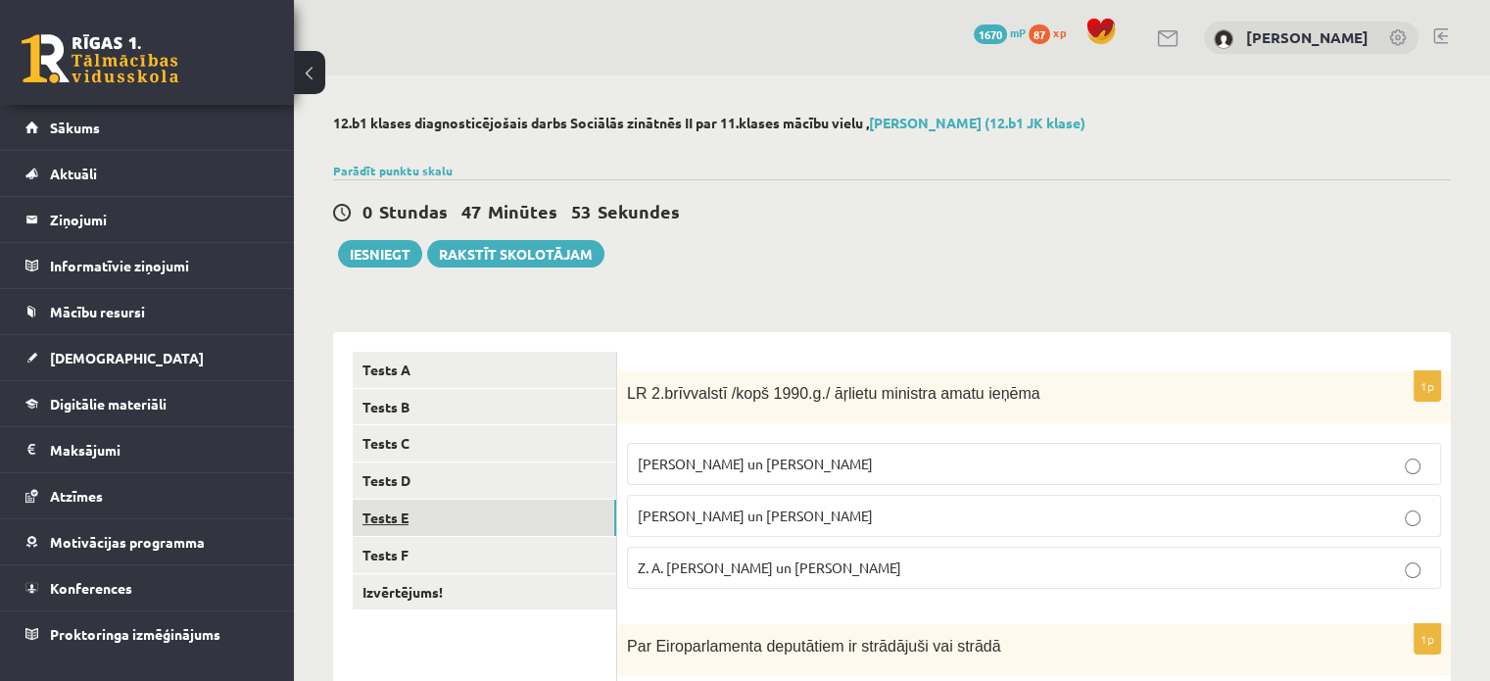
click at [474, 528] on link "Tests E" at bounding box center [485, 518] width 264 height 36
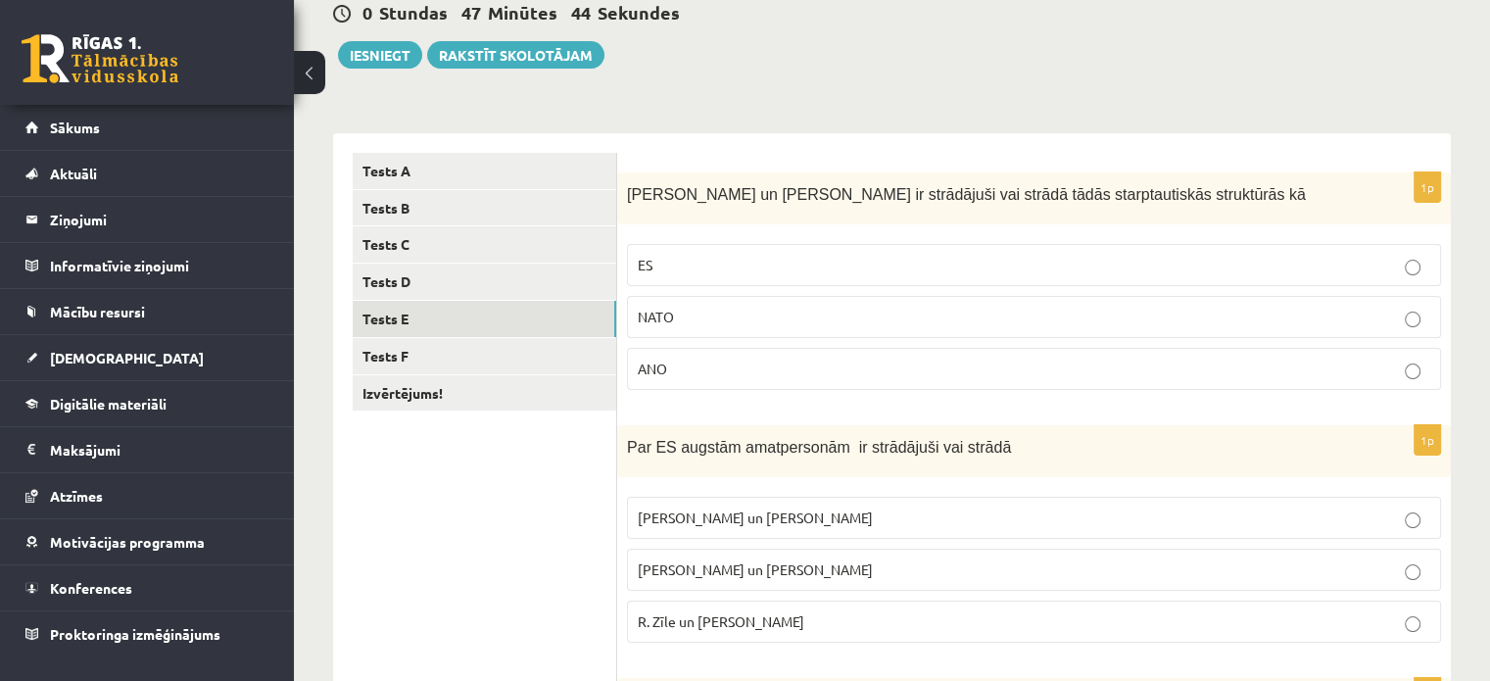
scroll to position [203, 0]
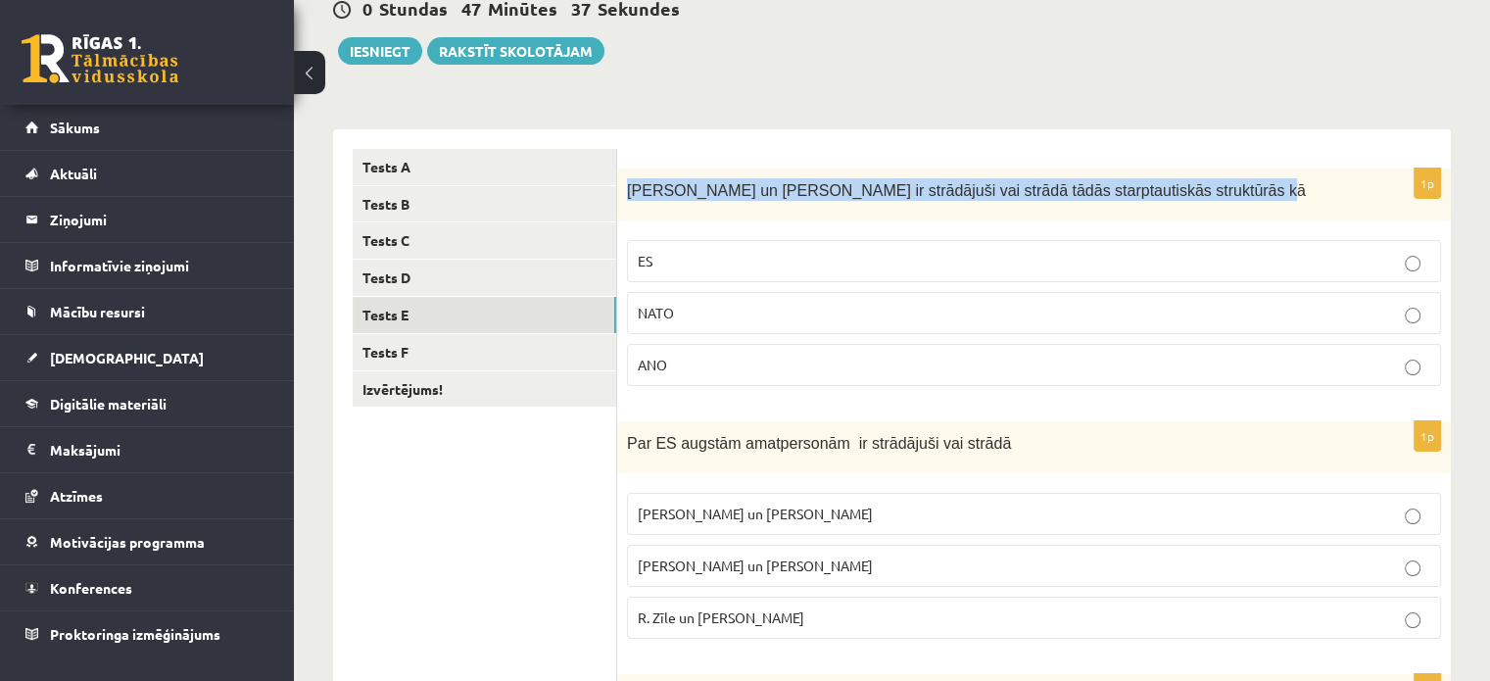
drag, startPoint x: 628, startPoint y: 189, endPoint x: 1246, endPoint y: 198, distance: 618.2
click at [1246, 198] on p "[PERSON_NAME] un [PERSON_NAME] ir strādājuši vai strādā tādās starptautiskās st…" at bounding box center [985, 189] width 716 height 23
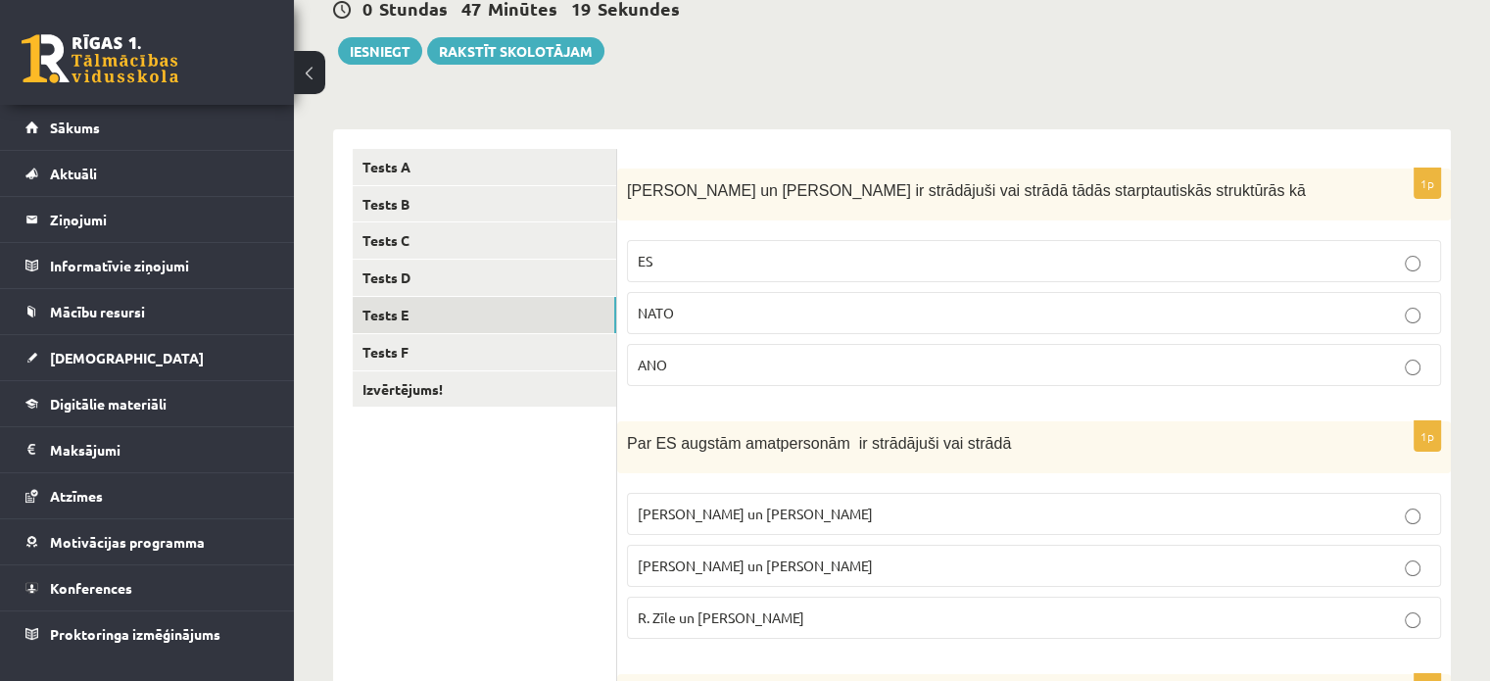
click at [780, 248] on label "ES" at bounding box center [1034, 261] width 814 height 42
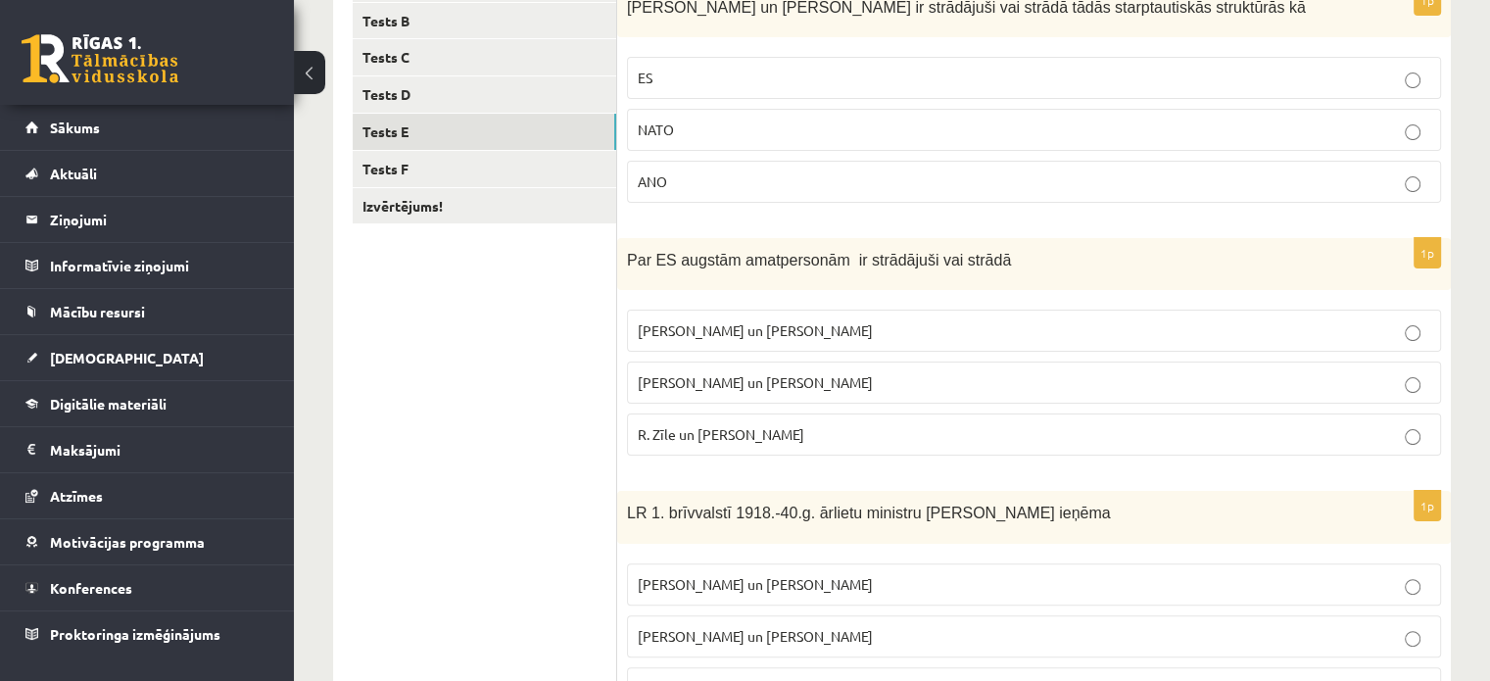
scroll to position [396, 0]
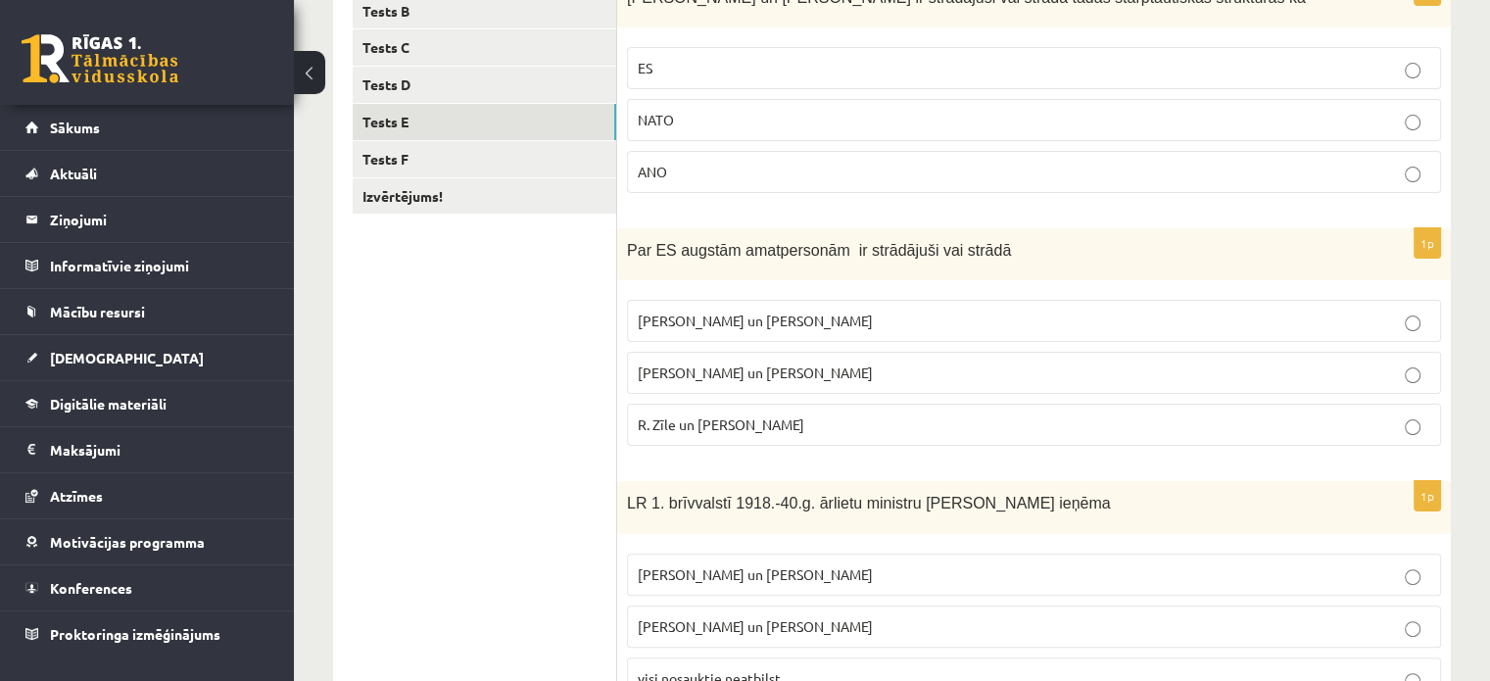
click at [874, 372] on p "[PERSON_NAME] un [PERSON_NAME]" at bounding box center [1034, 372] width 793 height 21
drag, startPoint x: 637, startPoint y: 423, endPoint x: 800, endPoint y: 413, distance: 163.9
click at [800, 414] on p "R. Zīle un [PERSON_NAME]" at bounding box center [1034, 424] width 793 height 21
click at [919, 430] on p "R. Zīle un [PERSON_NAME]" at bounding box center [1034, 424] width 793 height 21
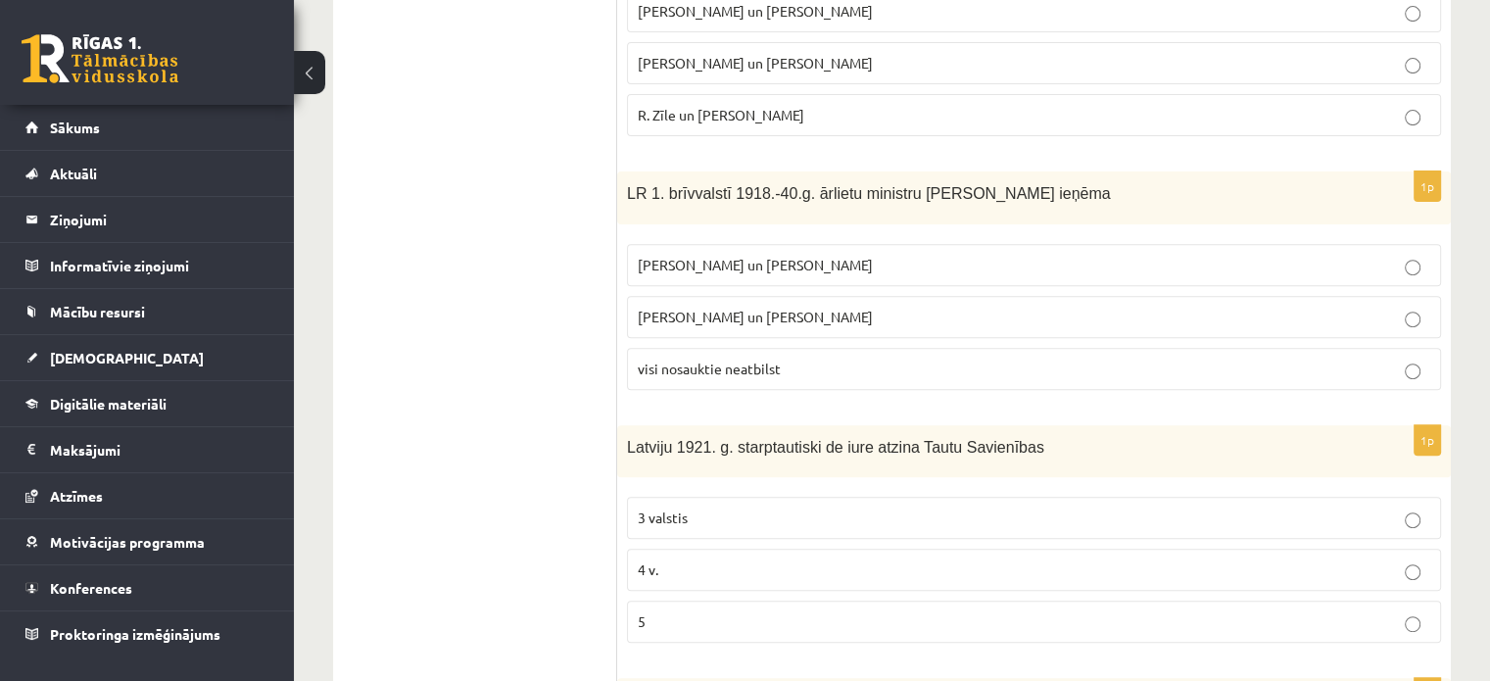
scroll to position [706, 0]
drag, startPoint x: 631, startPoint y: 260, endPoint x: 822, endPoint y: 265, distance: 191.1
click at [822, 265] on label "[PERSON_NAME] un [PERSON_NAME]" at bounding box center [1034, 264] width 814 height 42
click at [713, 261] on span "[PERSON_NAME] un [PERSON_NAME]" at bounding box center [755, 264] width 235 height 18
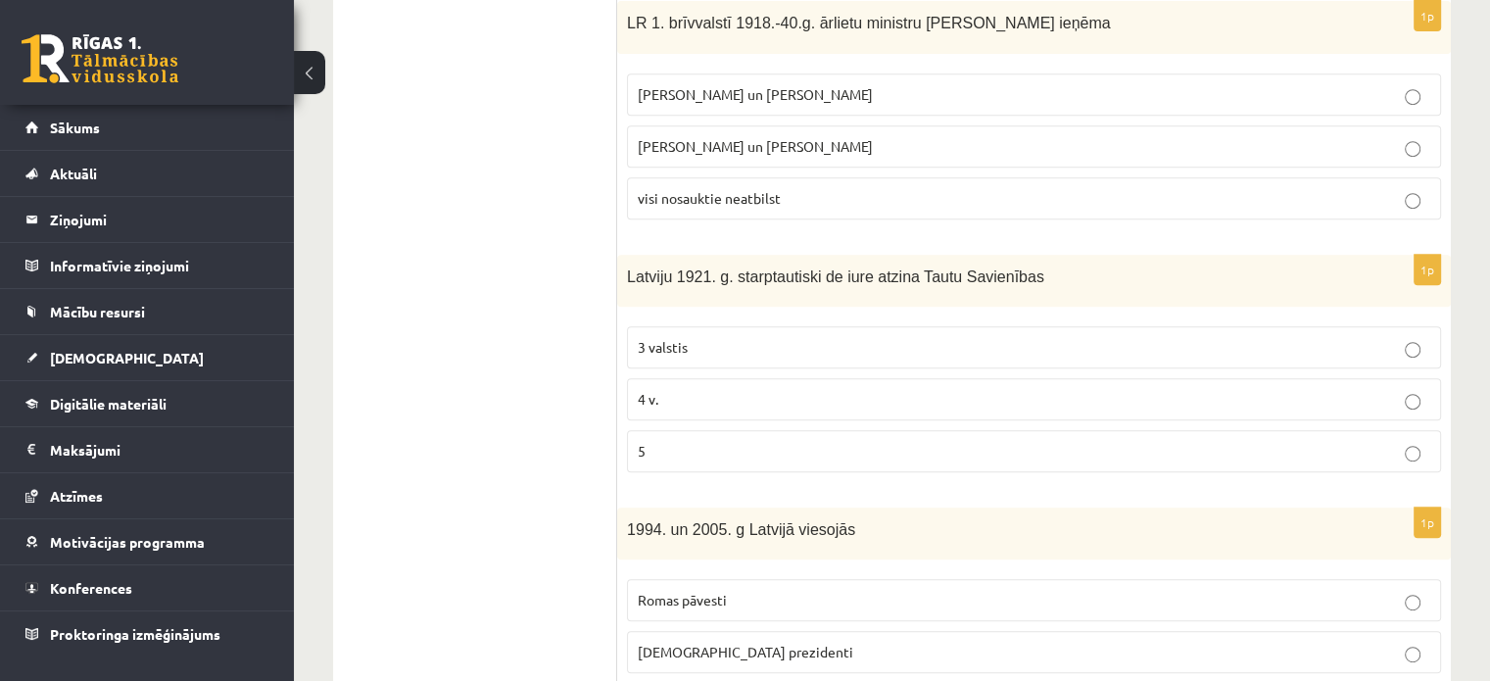
scroll to position [988, 0]
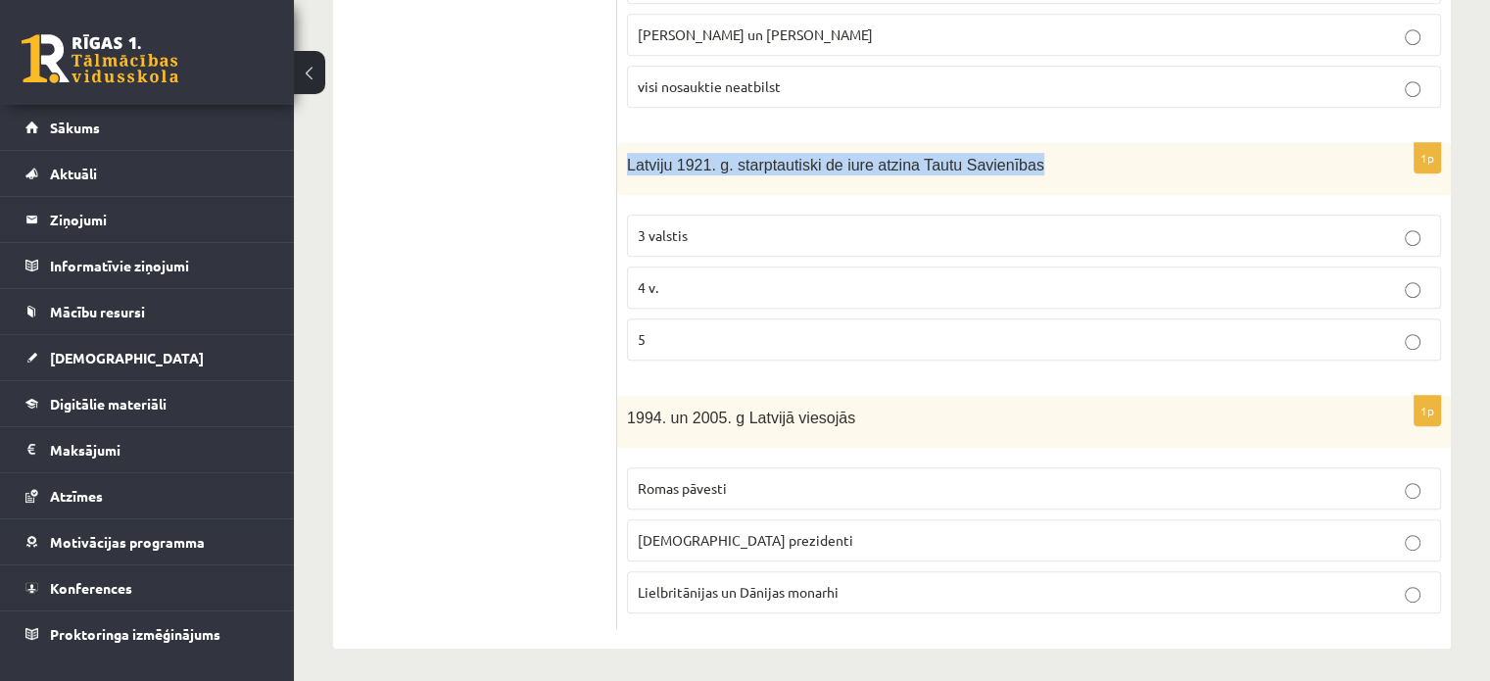
drag, startPoint x: 629, startPoint y: 164, endPoint x: 1018, endPoint y: 152, distance: 389.1
click at [1018, 153] on p "Latviju 1921. g. starptautiski de iure atzina Tautu Savienības" at bounding box center [985, 164] width 716 height 23
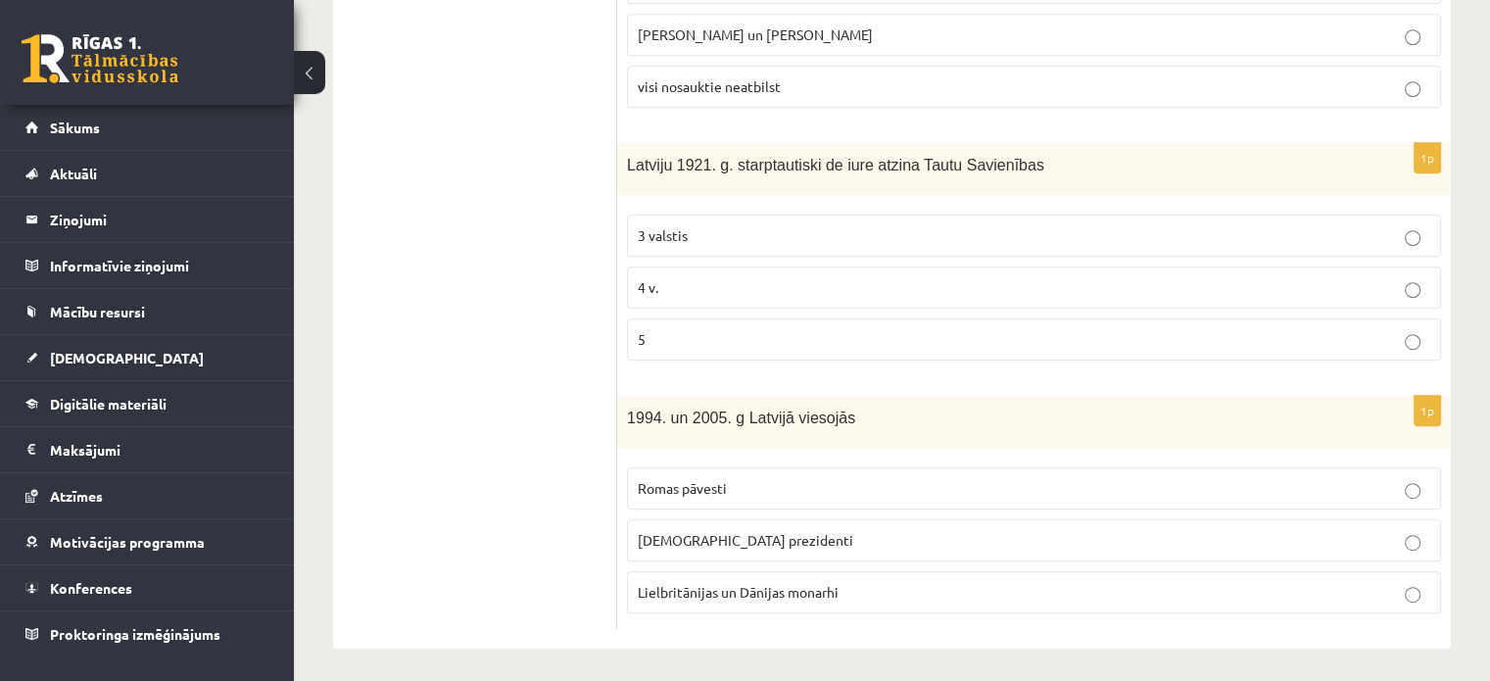
click at [690, 284] on p "4 v." at bounding box center [1034, 287] width 793 height 21
click at [674, 532] on span "[DEMOGRAPHIC_DATA] prezidenti" at bounding box center [746, 540] width 216 height 18
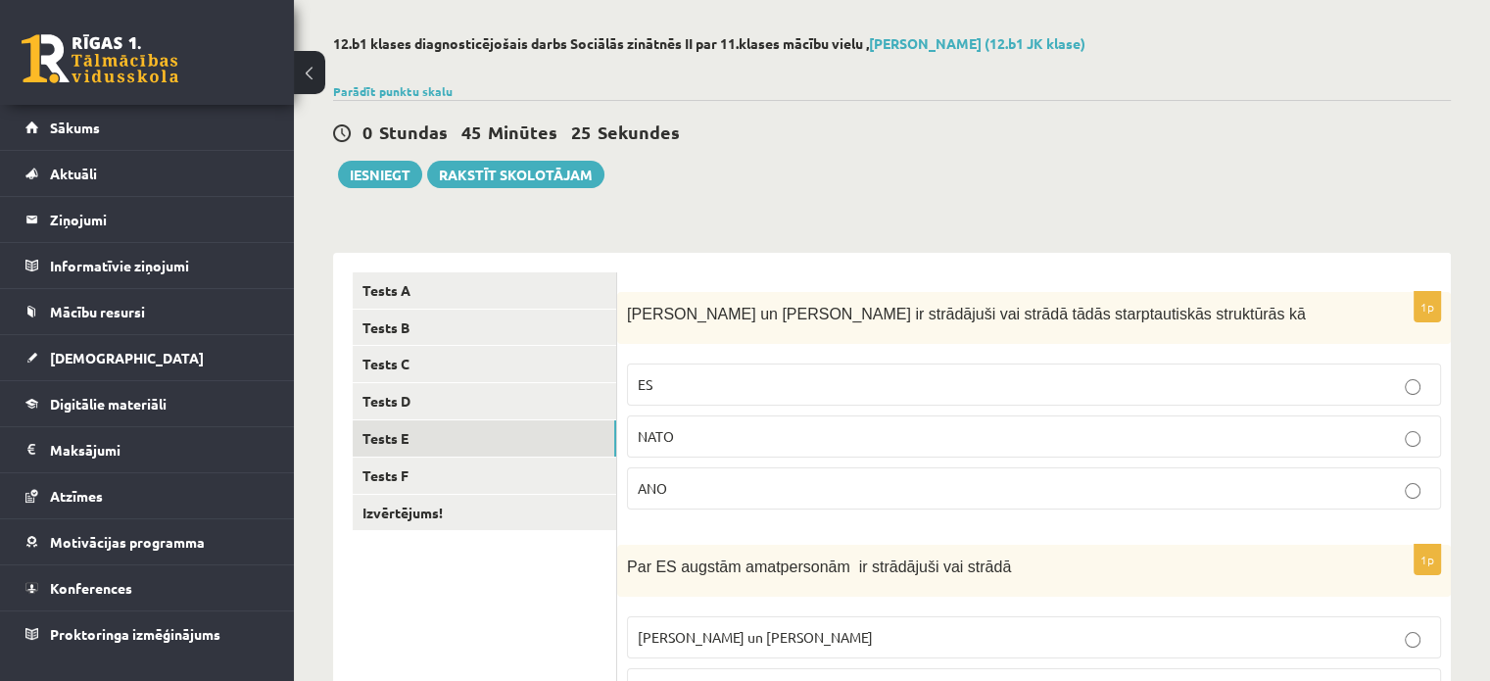
scroll to position [0, 0]
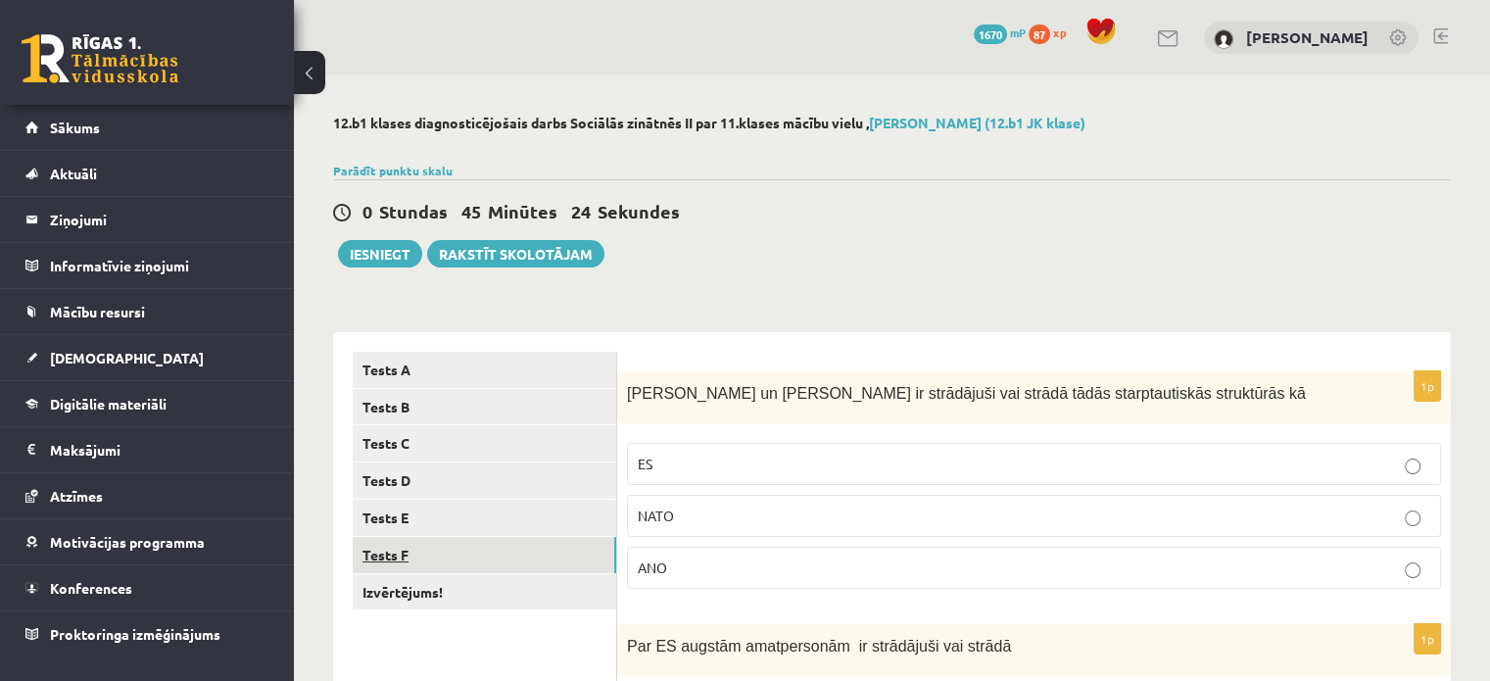
click at [582, 559] on link "Tests F" at bounding box center [485, 555] width 264 height 36
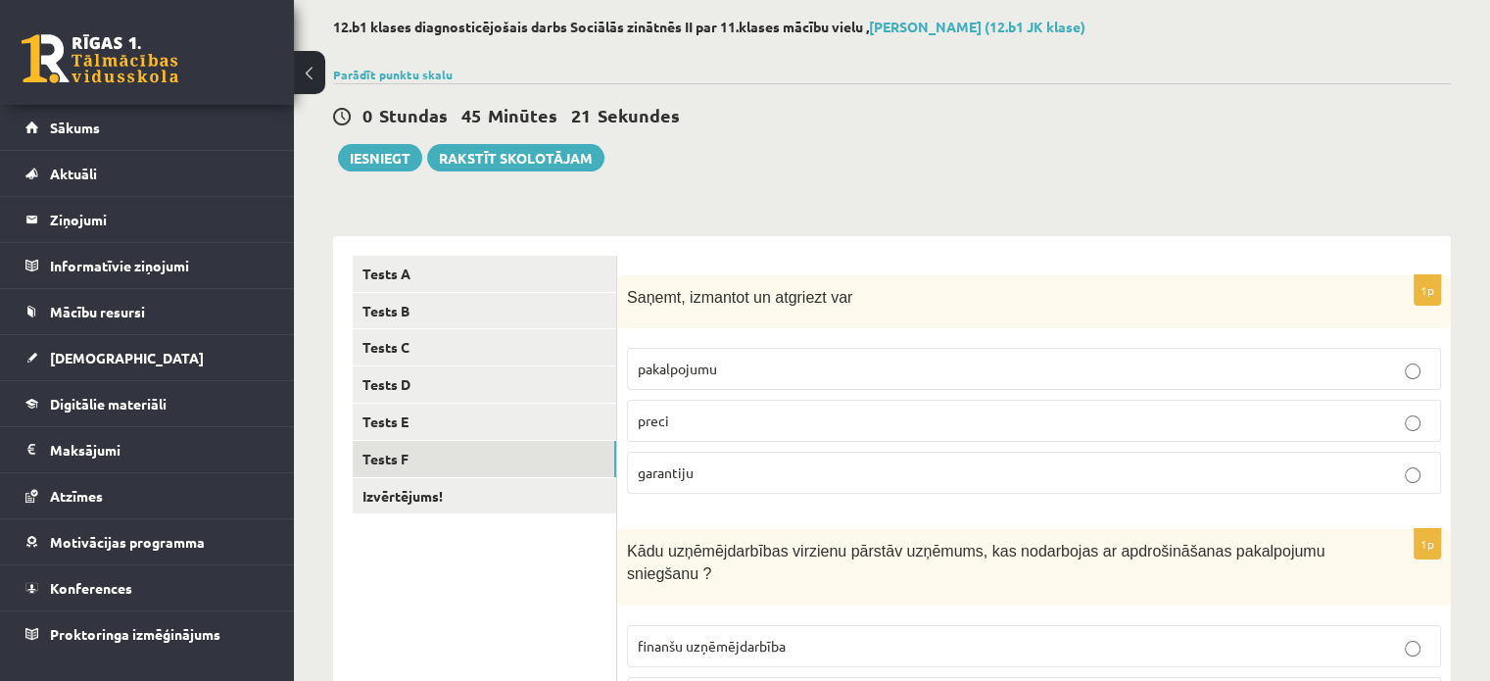
scroll to position [94, 0]
click at [1112, 442] on label "preci" at bounding box center [1034, 423] width 814 height 42
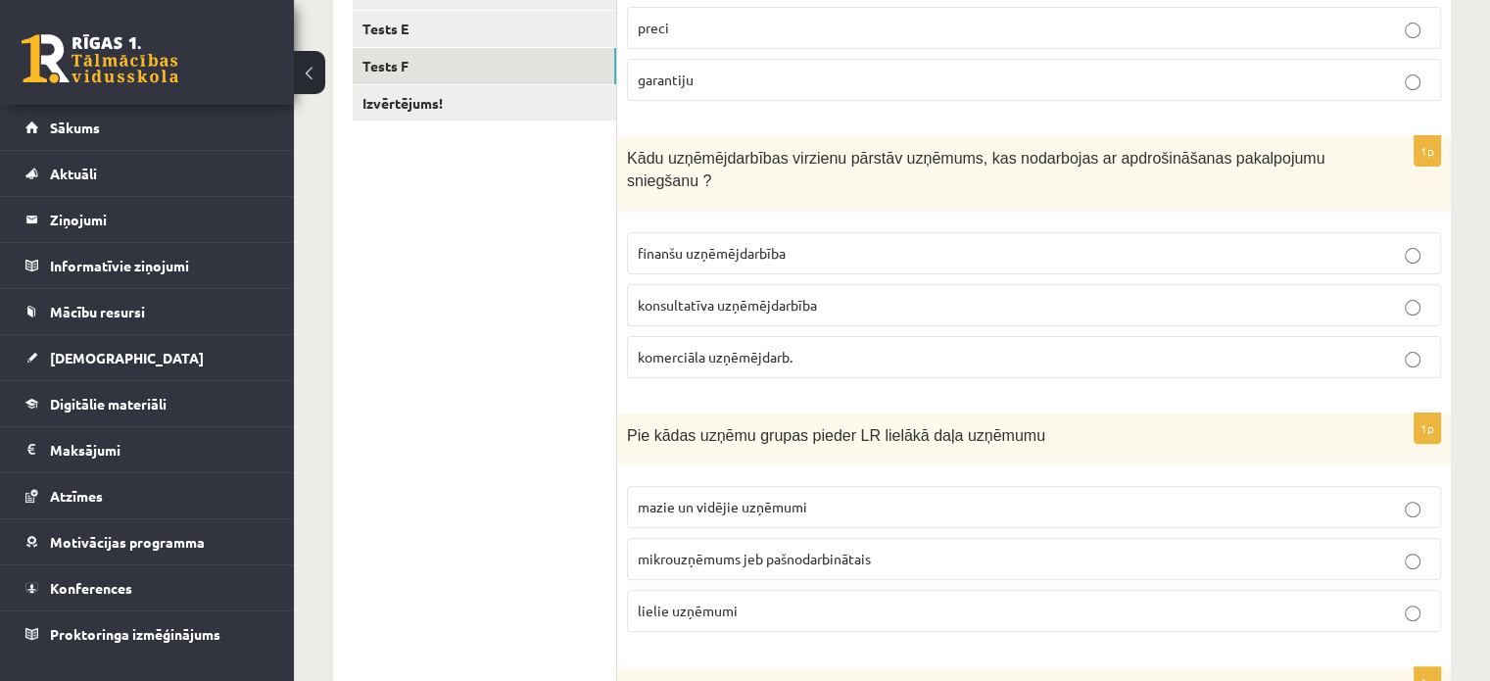
scroll to position [98, 0]
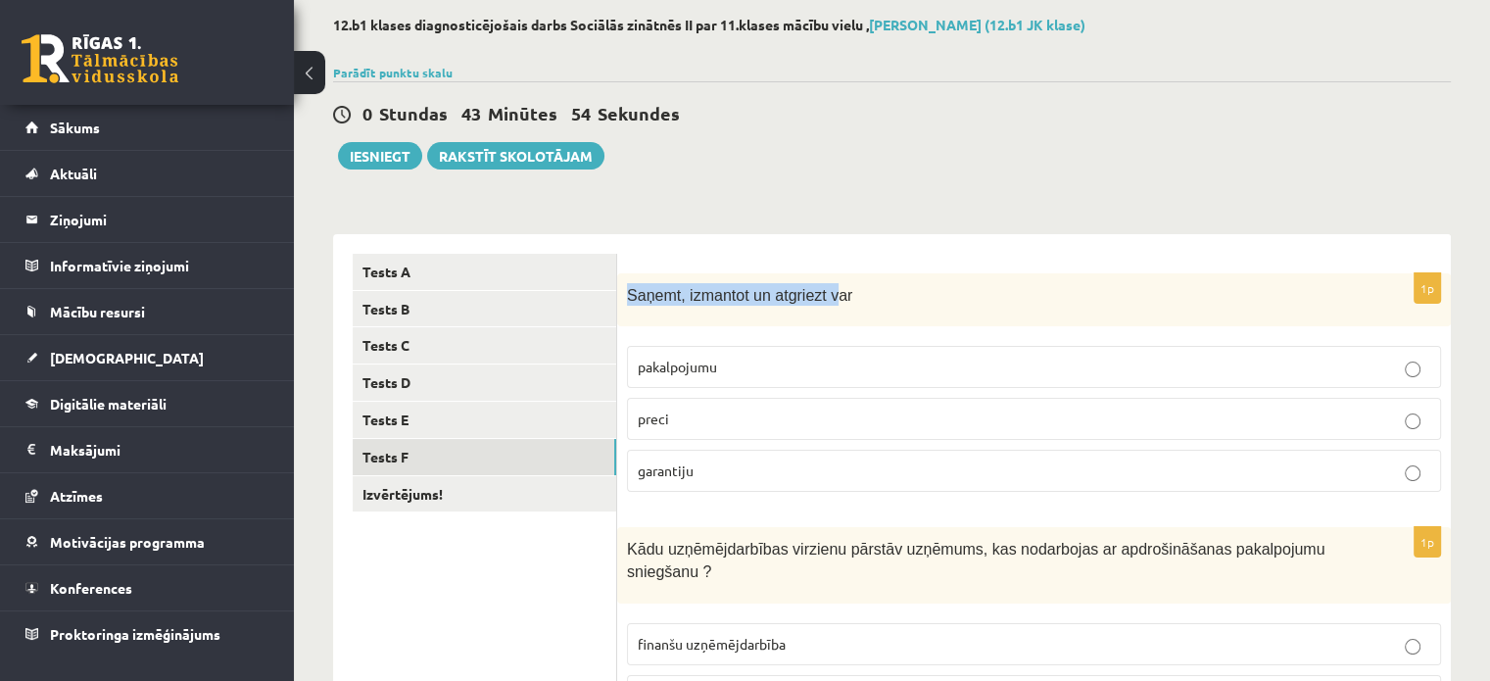
drag, startPoint x: 619, startPoint y: 296, endPoint x: 820, endPoint y: 301, distance: 200.9
click at [820, 301] on div "Saņemt, izmantot un atgriezt var" at bounding box center [1034, 300] width 834 height 54
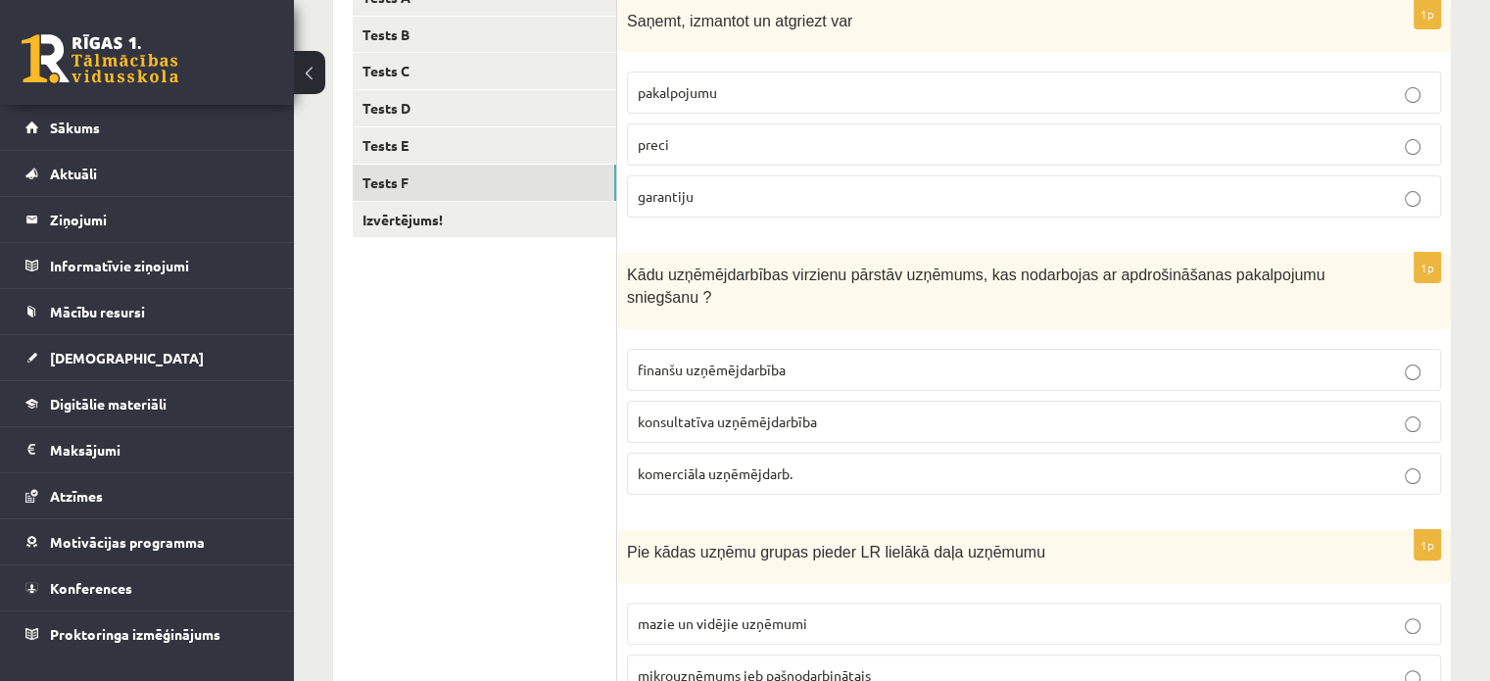
scroll to position [490, 0]
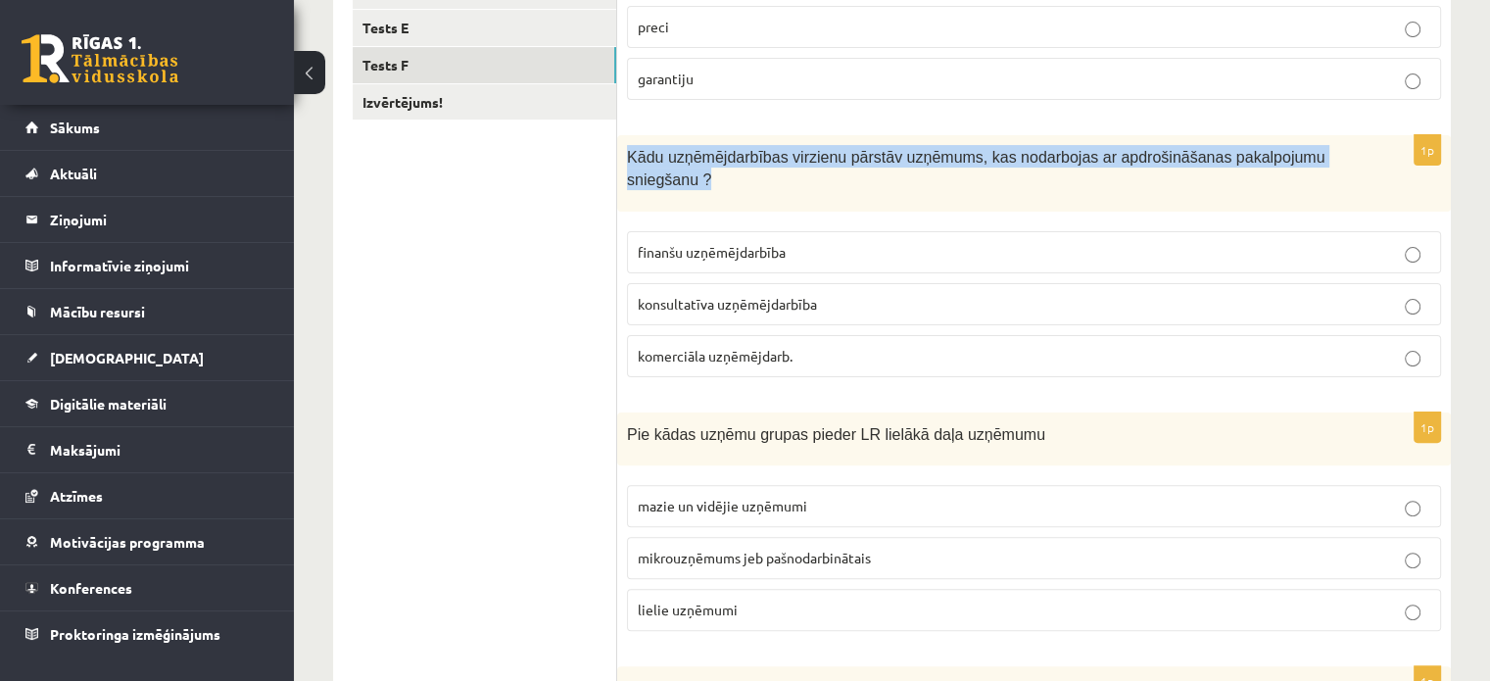
drag, startPoint x: 623, startPoint y: 159, endPoint x: 1342, endPoint y: 154, distance: 719.1
click at [1342, 154] on div "Kādu uzņēmējdarbības virzienu pārstāv uzņēmums, kas nodarbojas ar apdrošināšana…" at bounding box center [1034, 172] width 834 height 75
click at [1353, 157] on div "Kādu uzņēmējdarbības virzienu pārstāv uzņēmums, kas nodarbojas ar apdrošināšana…" at bounding box center [1034, 172] width 834 height 75
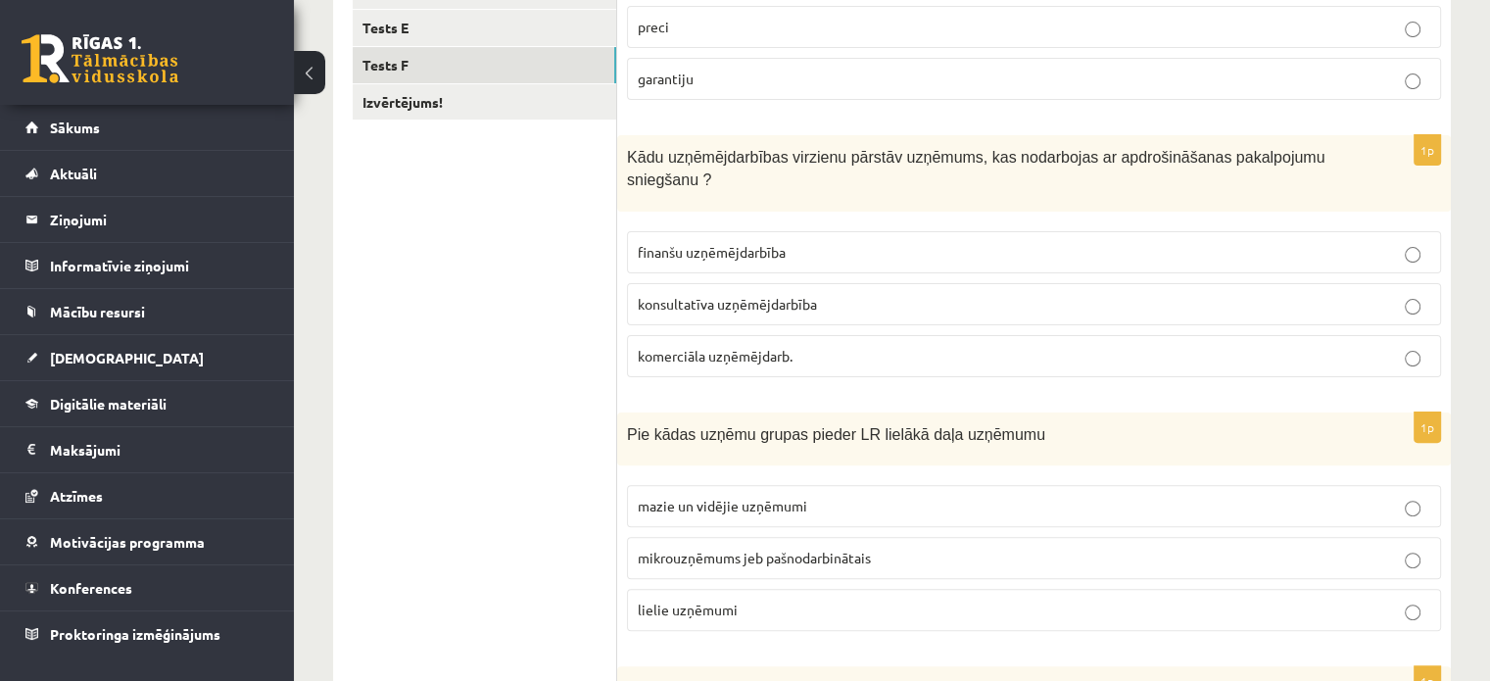
click at [721, 162] on span "Kādu uzņēmējdarbības virzienu pārstāv uzņēmums, kas nodarbojas ar apdrošināšana…" at bounding box center [976, 168] width 698 height 39
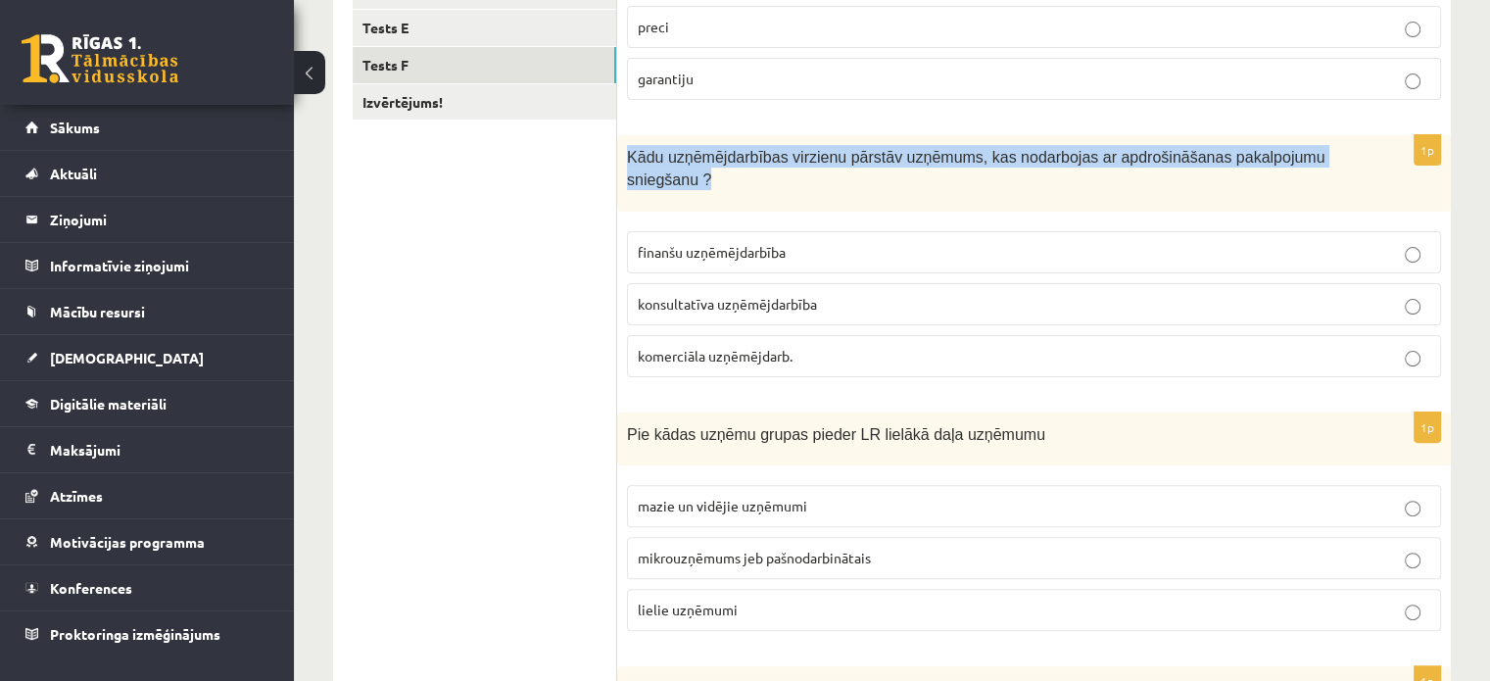
click at [721, 162] on span "Kādu uzņēmējdarbības virzienu pārstāv uzņēmums, kas nodarbojas ar apdrošināšana…" at bounding box center [976, 168] width 698 height 39
copy div "Kādu uzņēmējdarbības virzienu pārstāv uzņēmums, kas nodarbojas ar apdrošināšana…"
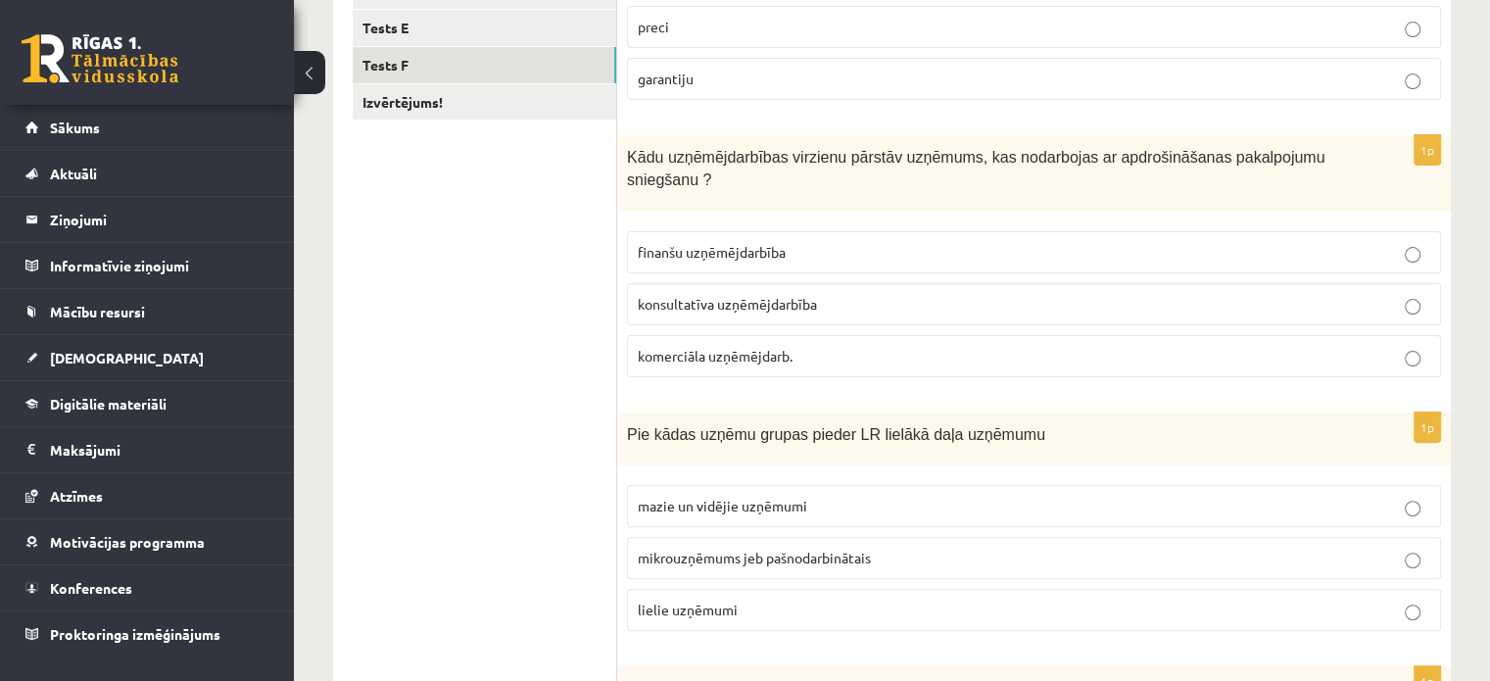
click at [766, 243] on span "finanšu uzņēmējdarbība" at bounding box center [712, 252] width 148 height 18
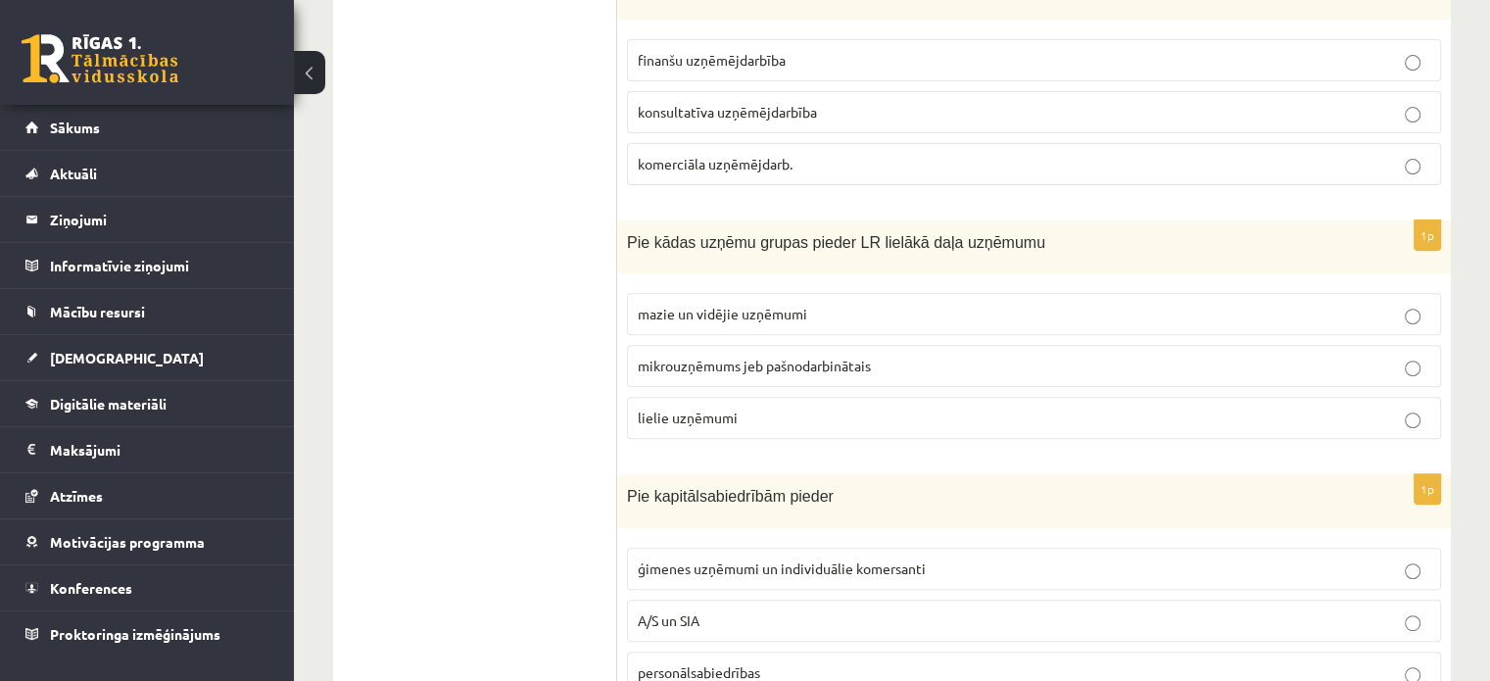
scroll to position [686, 0]
click at [677, 230] on span "Pie kādas uzņēmu grupas pieder LR lielākā daļa uzņēmumu" at bounding box center [836, 238] width 418 height 17
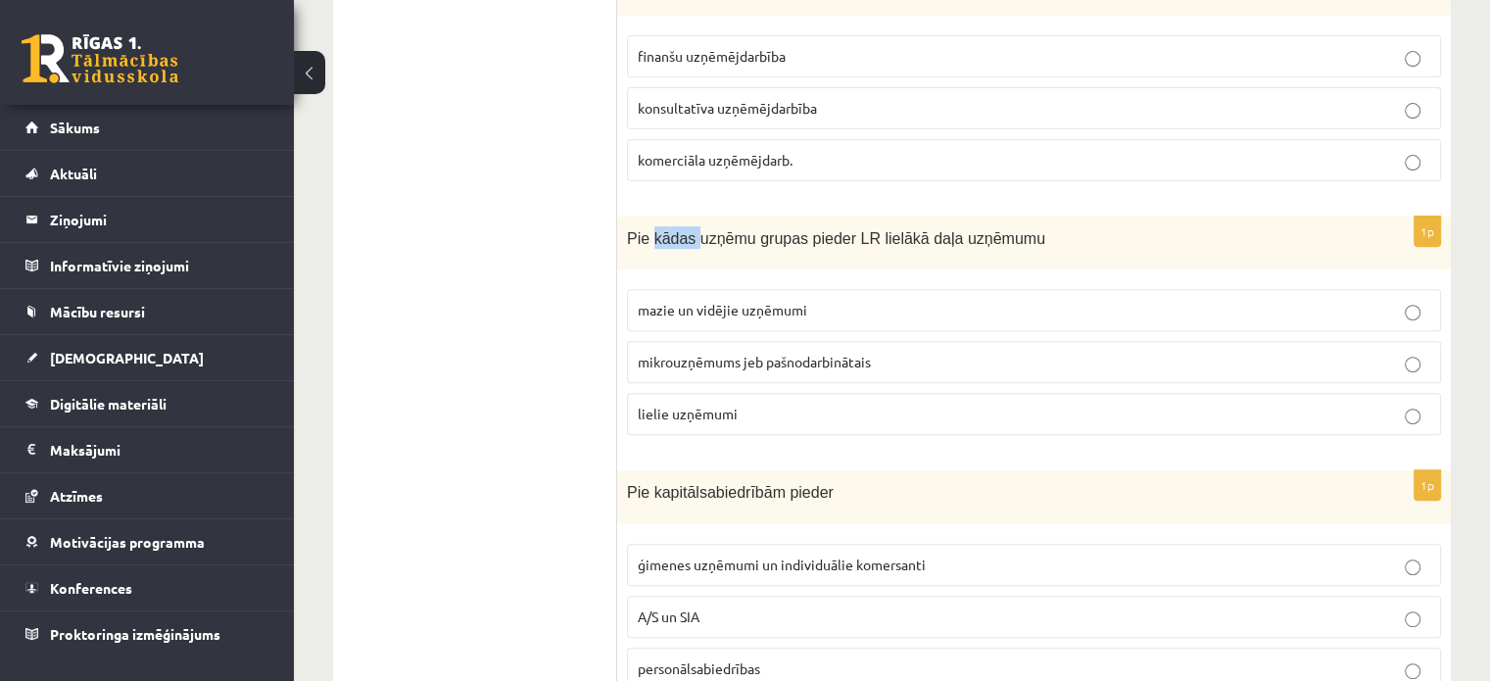
click at [677, 230] on span "Pie kādas uzņēmu grupas pieder LR lielākā daļa uzņēmumu" at bounding box center [836, 238] width 418 height 17
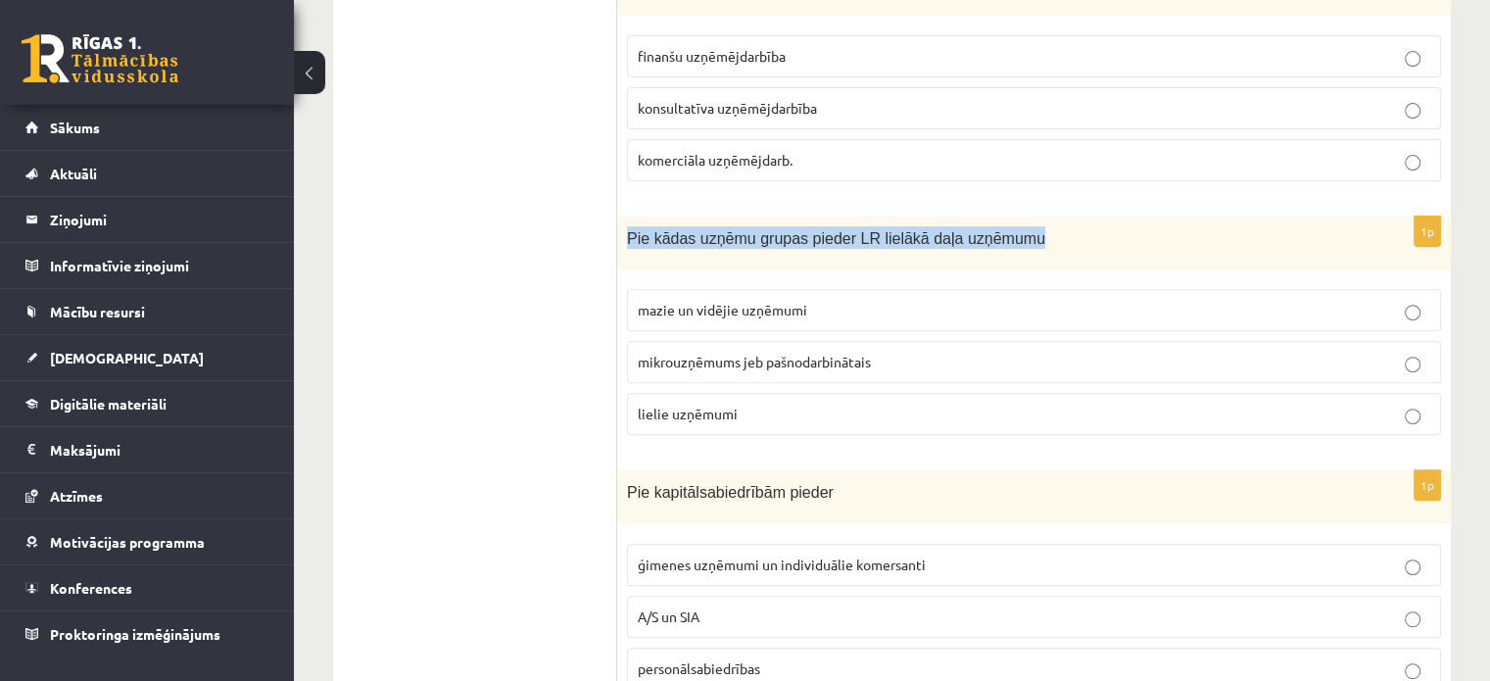
click at [677, 230] on span "Pie kādas uzņēmu grupas pieder LR lielākā daļa uzņēmumu" at bounding box center [836, 238] width 418 height 17
copy div "Pie kādas uzņēmu grupas pieder LR lielākā daļa uzņēmumu"
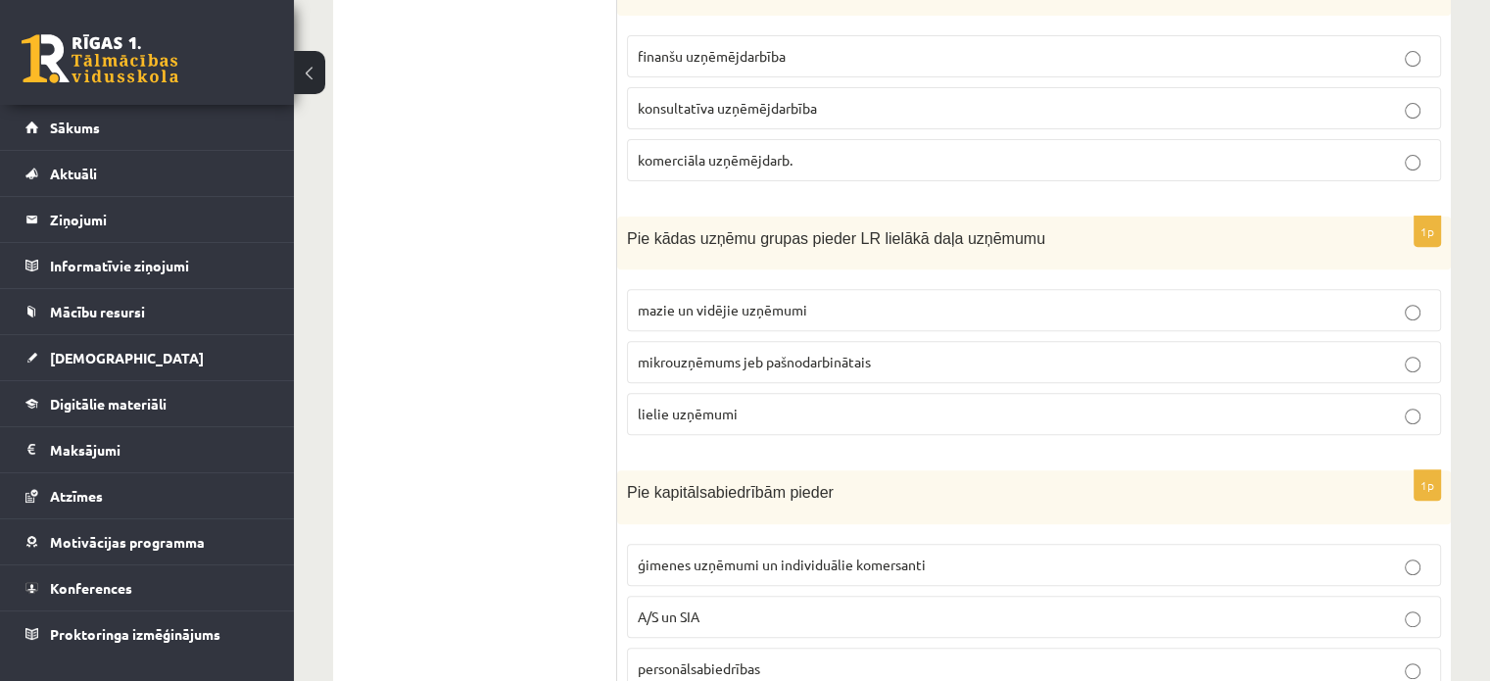
click at [828, 296] on label "mazie un vidējie uzņēmumi" at bounding box center [1034, 310] width 814 height 42
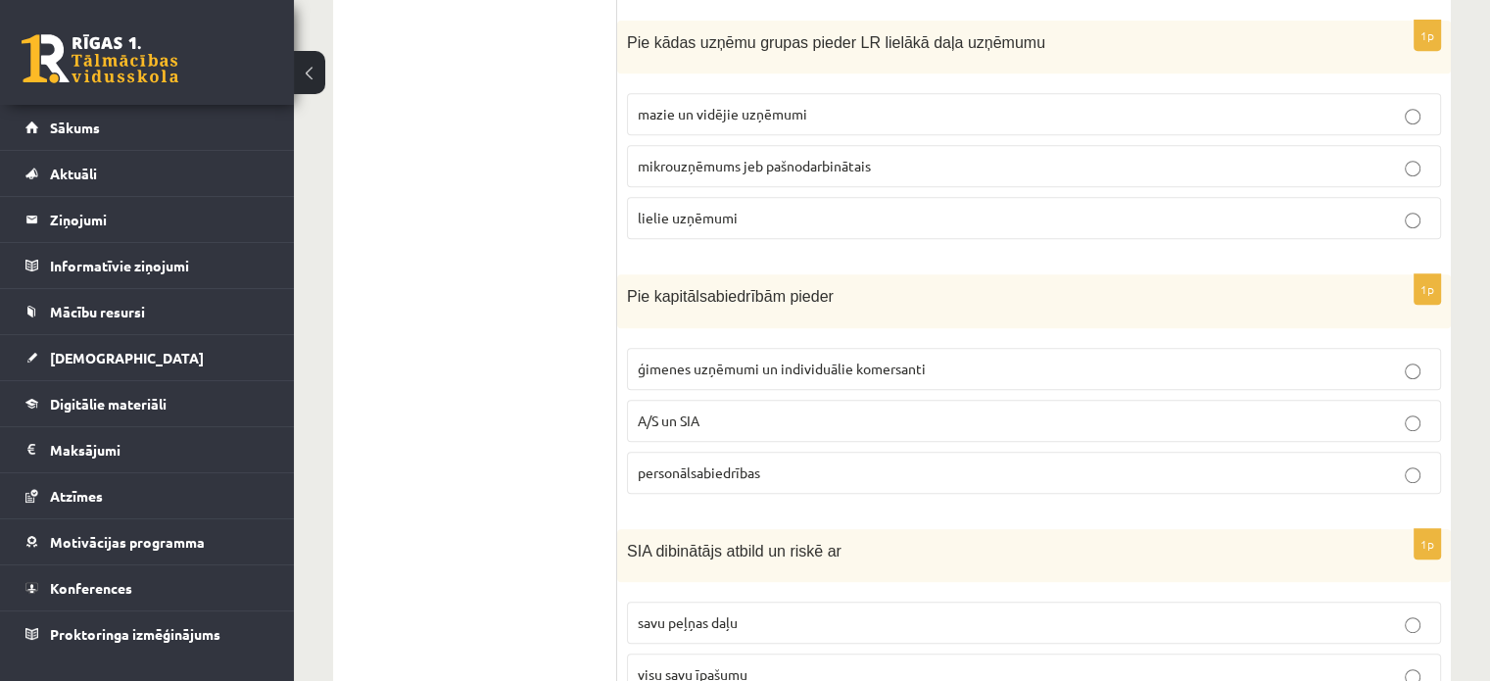
scroll to position [994, 0]
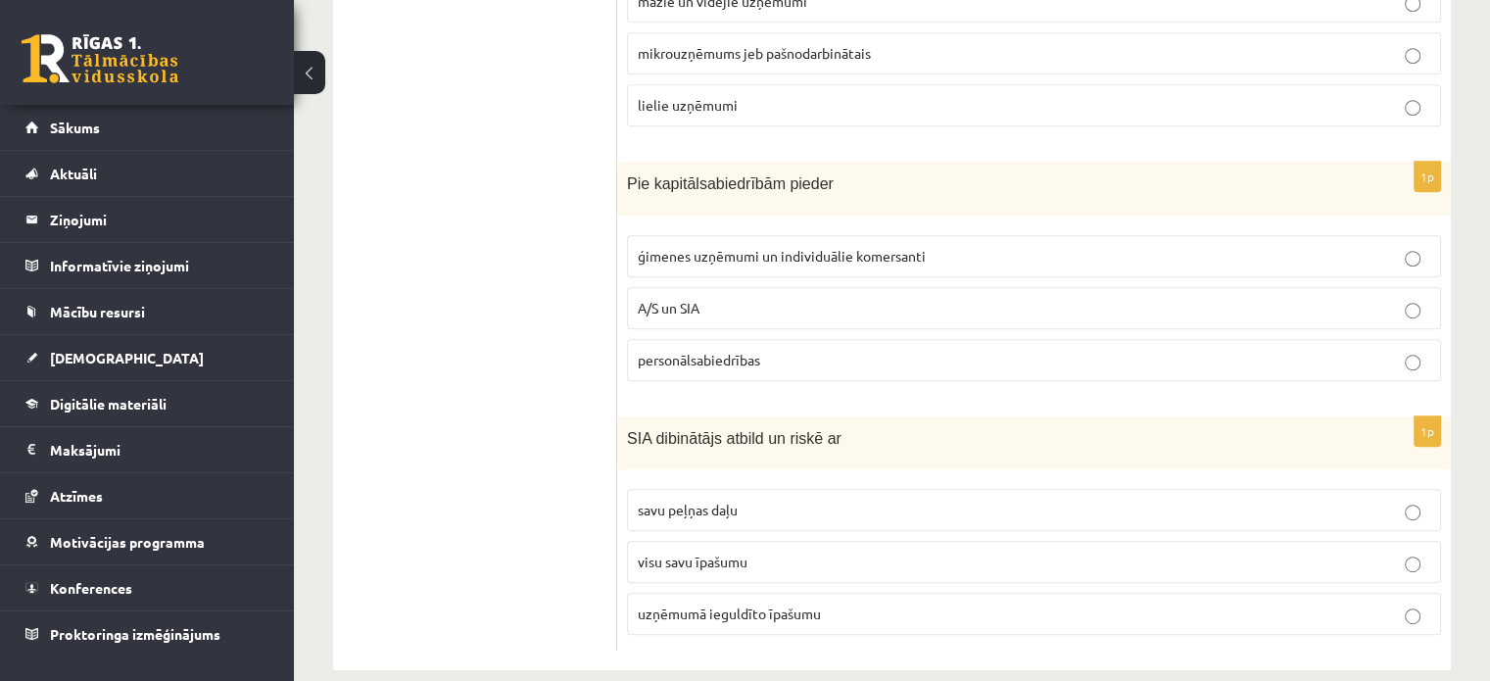
click at [673, 299] on span "A/S un SIA" at bounding box center [669, 308] width 62 height 18
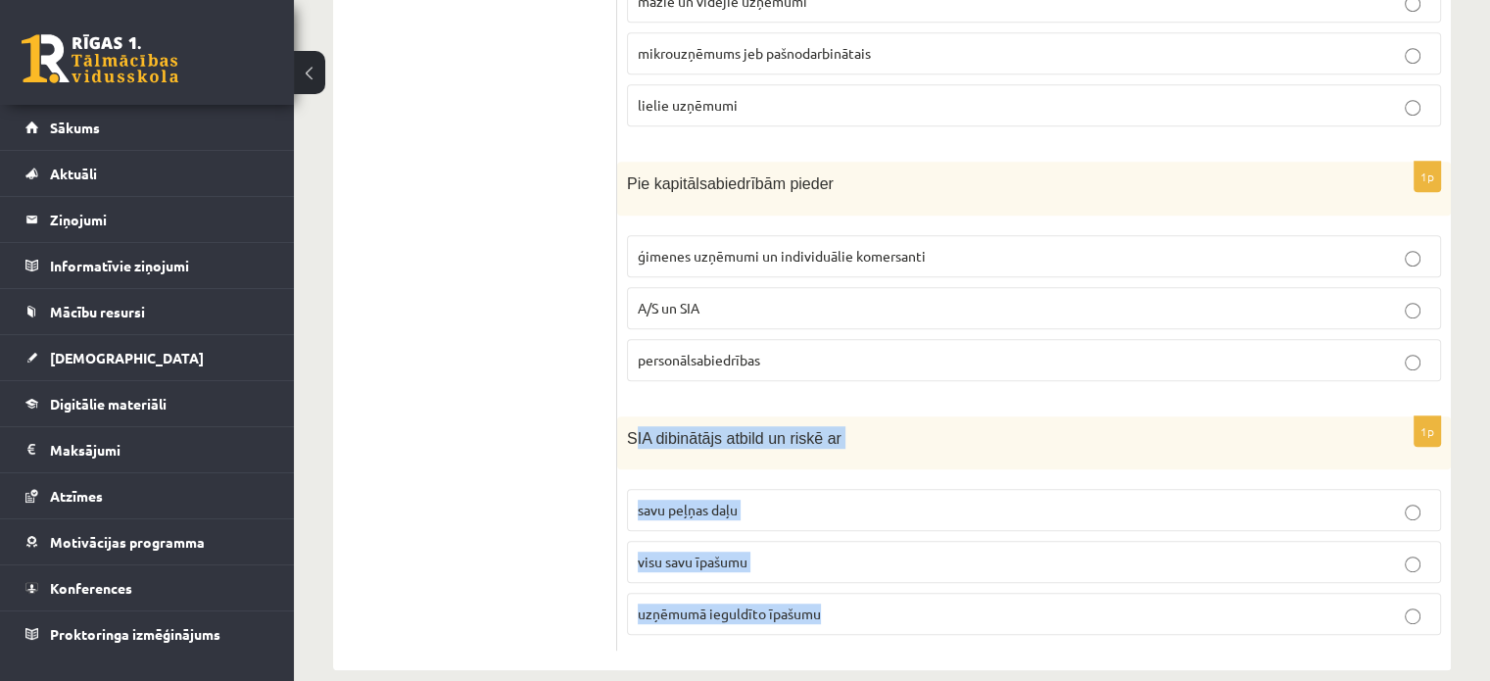
drag, startPoint x: 631, startPoint y: 410, endPoint x: 896, endPoint y: 598, distance: 324.8
click at [896, 598] on div "1p SIA dibinātājs atbild un riskē ar savu peļņas daļu visu savu īpašumu uzņēmum…" at bounding box center [1034, 533] width 834 height 235
click at [679, 430] on div "SIA dibinātājs atbild un riskē ar" at bounding box center [1034, 443] width 834 height 54
drag, startPoint x: 626, startPoint y: 409, endPoint x: 867, endPoint y: 583, distance: 297.5
click at [867, 583] on div "1p SIA dibinātājs atbild un riskē ar savu peļņas daļu visu savu īpašumu uzņēmum…" at bounding box center [1034, 533] width 834 height 235
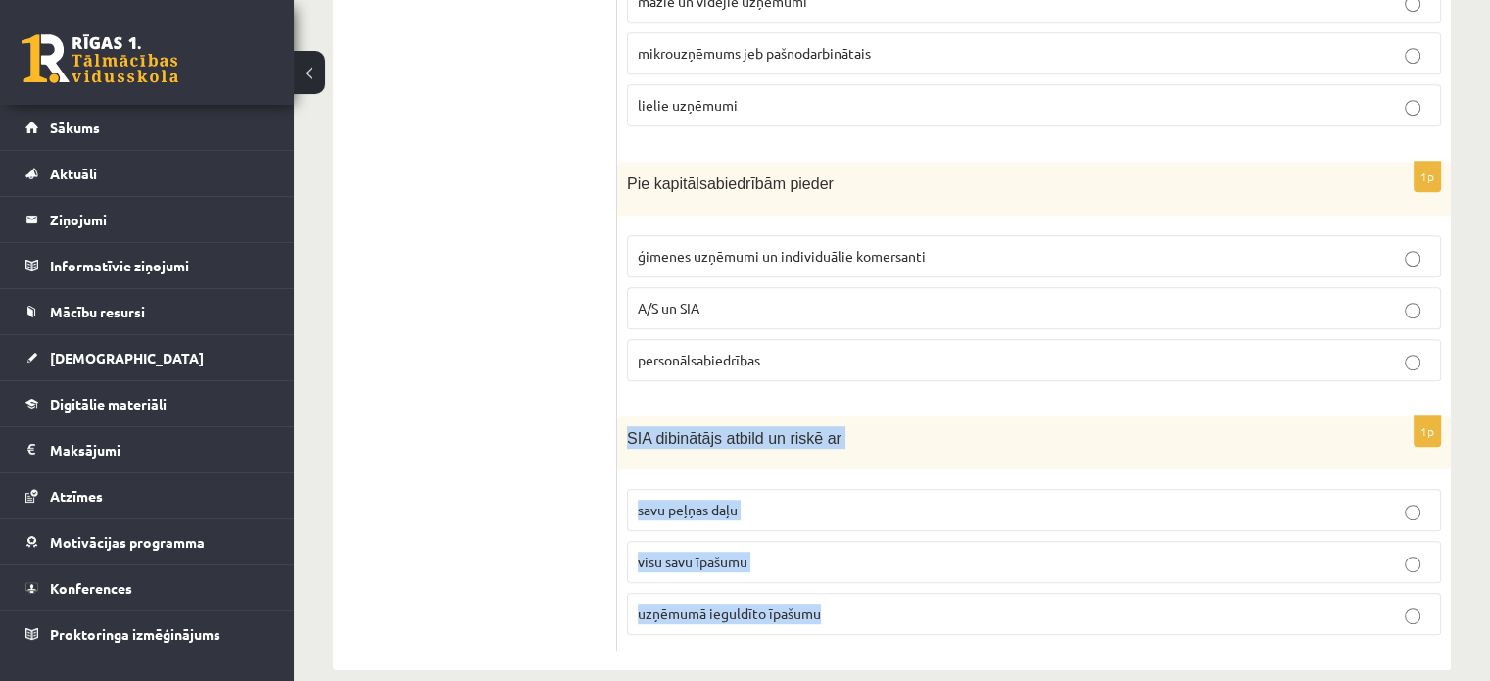
copy div "SIA dibinātājs atbild un riskē ar savu peļņas daļu visu savu īpašumu uzņēmumā i…"
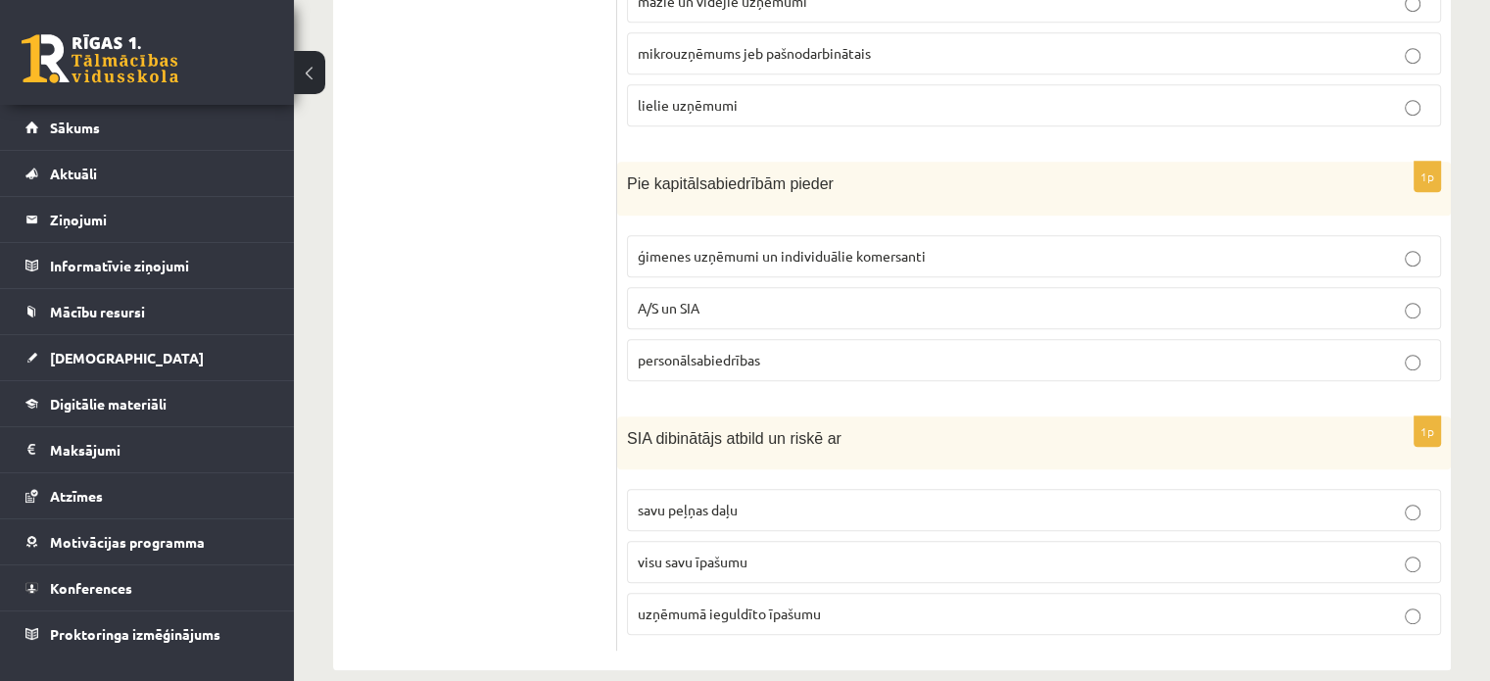
click at [486, 512] on ul "Tests A Tests B Tests C Tests D Tests E Tests F Izvērtējums!" at bounding box center [485, 4] width 265 height 1294
click at [795, 604] on span "uzņēmumā ieguldīto īpašumu" at bounding box center [729, 613] width 183 height 18
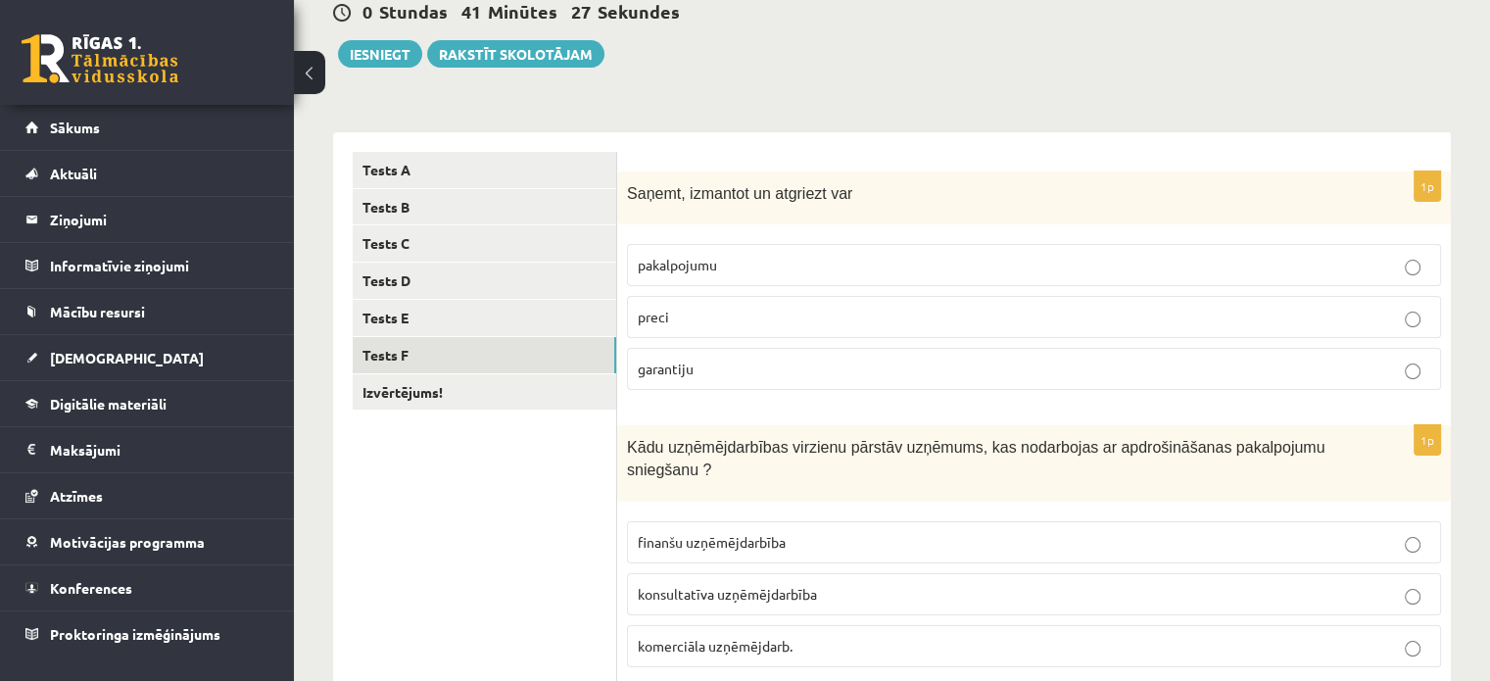
scroll to position [15, 0]
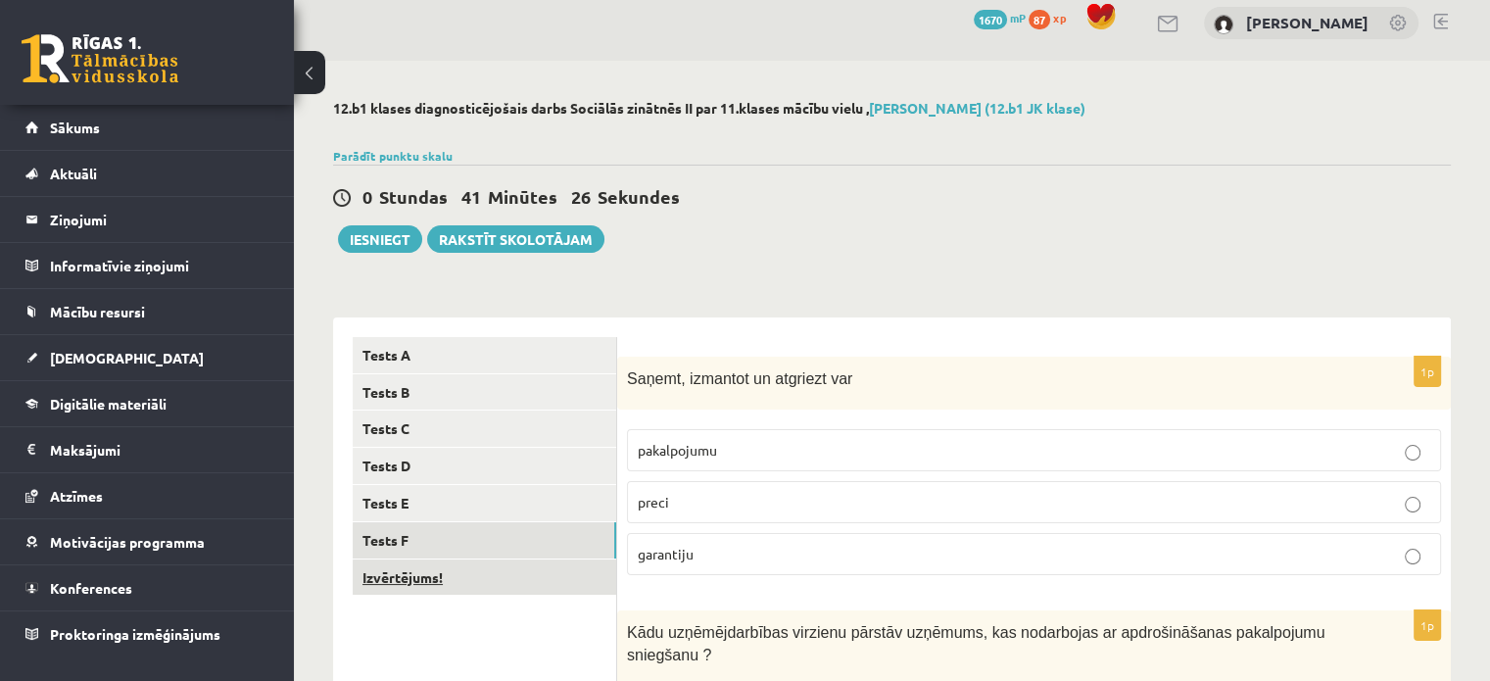
click at [428, 582] on link "Izvērtējums!" at bounding box center [485, 577] width 264 height 36
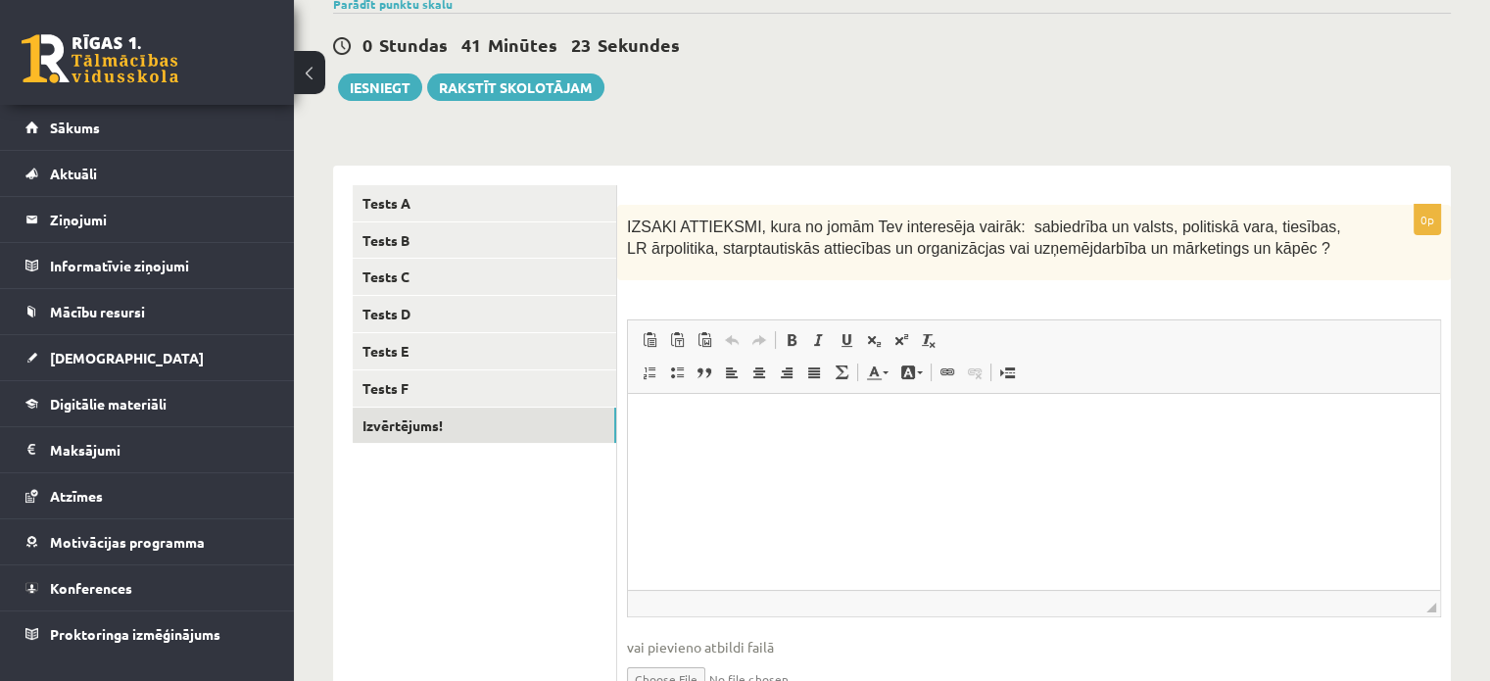
scroll to position [270, 0]
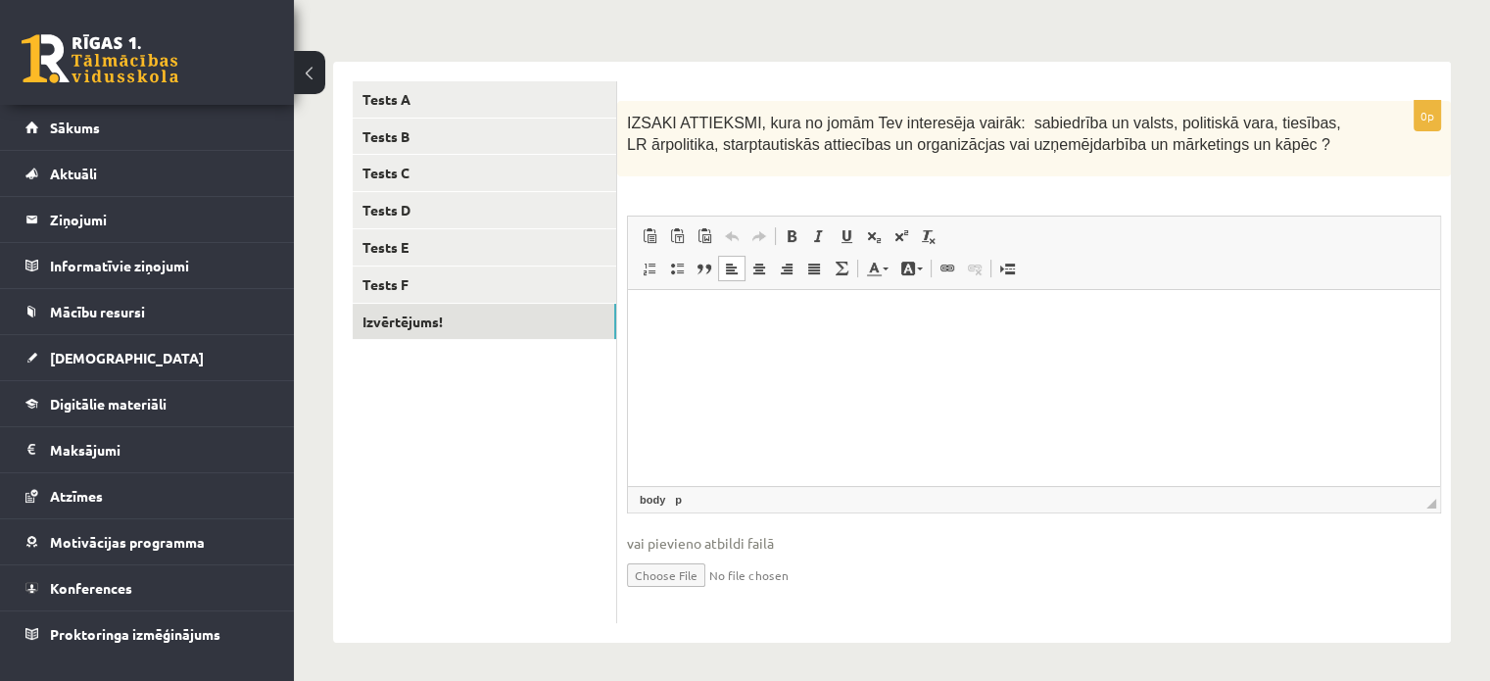
click at [806, 350] on html at bounding box center [1034, 320] width 812 height 60
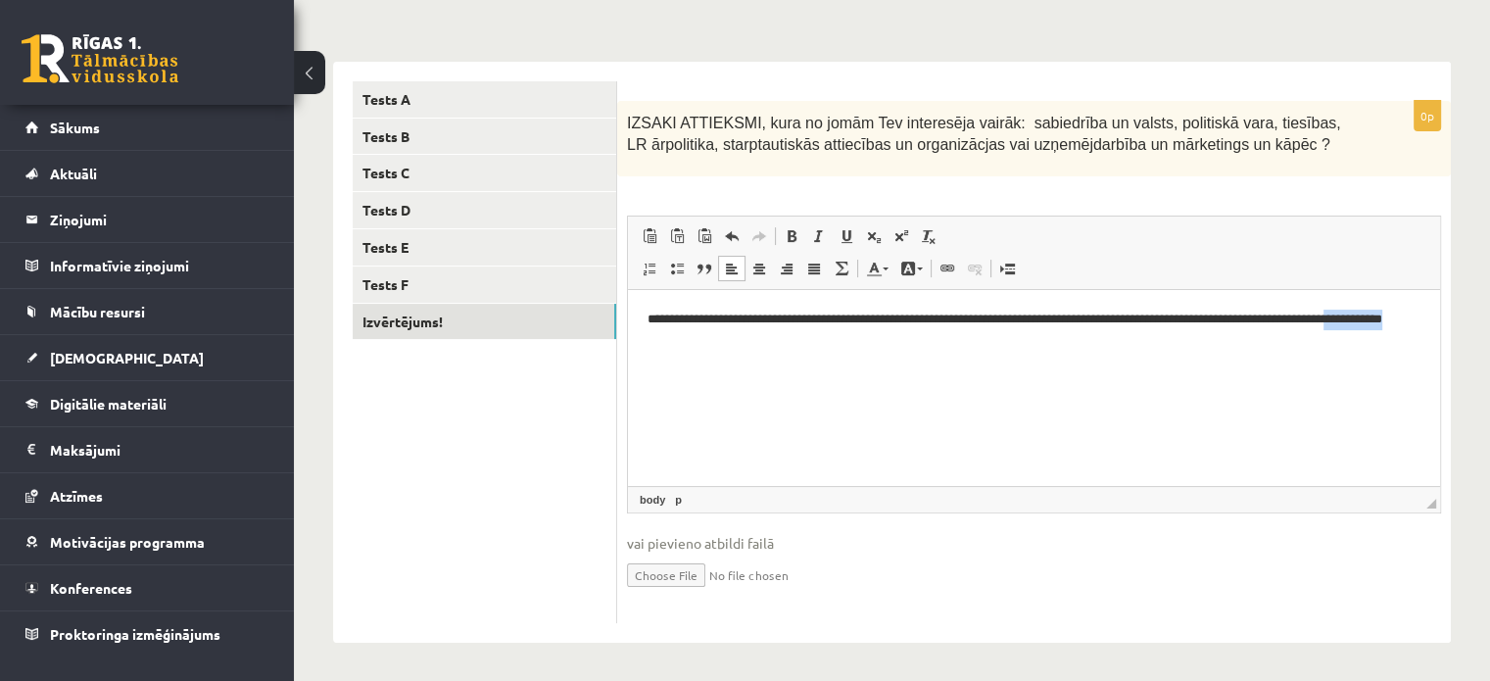
drag, startPoint x: 753, startPoint y: 344, endPoint x: 666, endPoint y: 357, distance: 88.1
click at [666, 357] on html "**********" at bounding box center [1034, 330] width 812 height 80
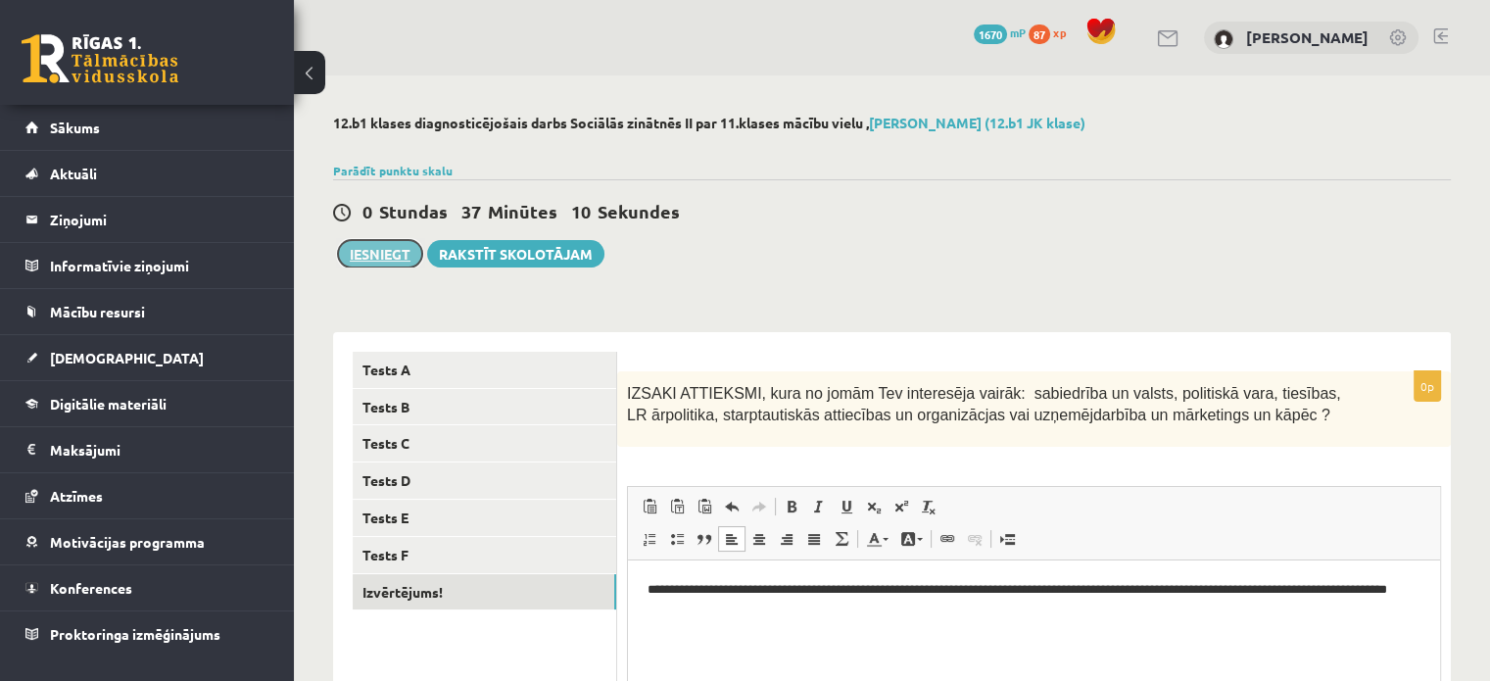
click at [390, 246] on button "Iesniegt" at bounding box center [380, 253] width 84 height 27
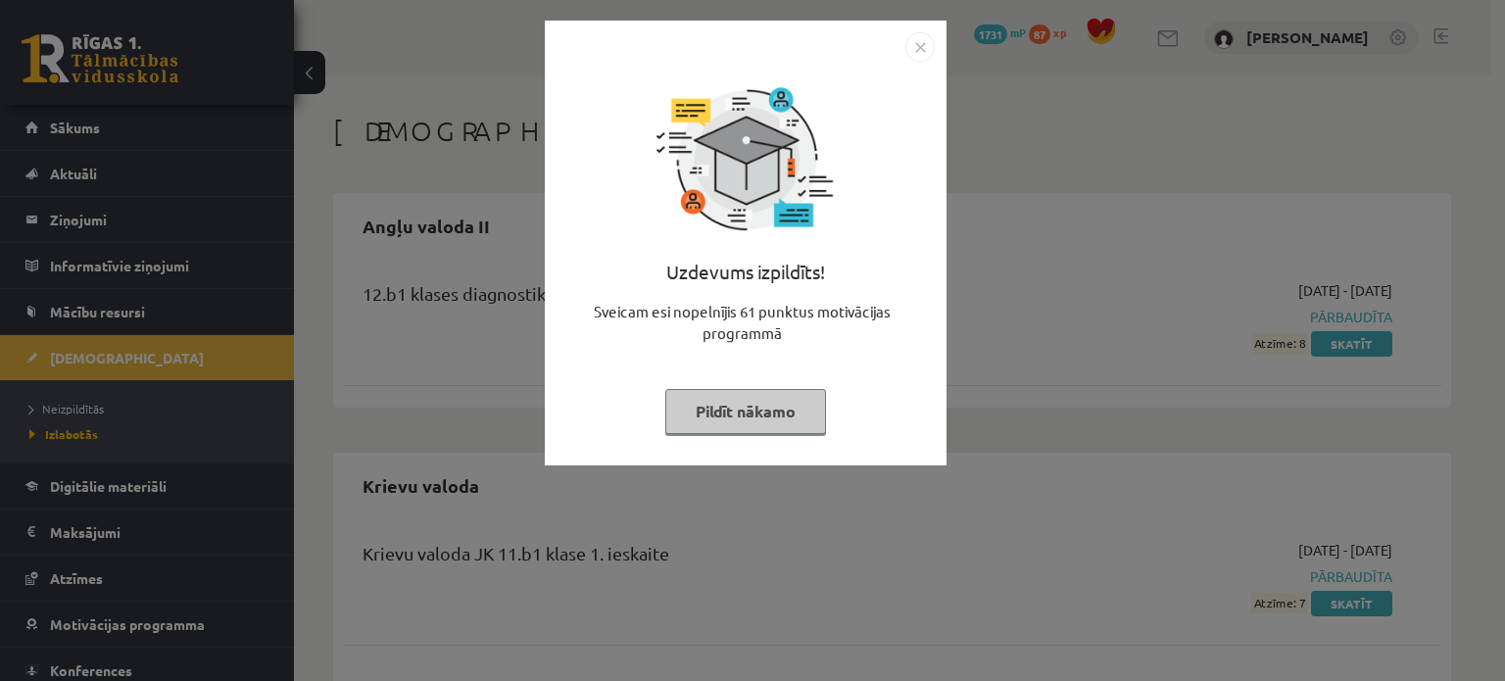
click at [742, 403] on button "Pildīt nākamo" at bounding box center [745, 411] width 161 height 45
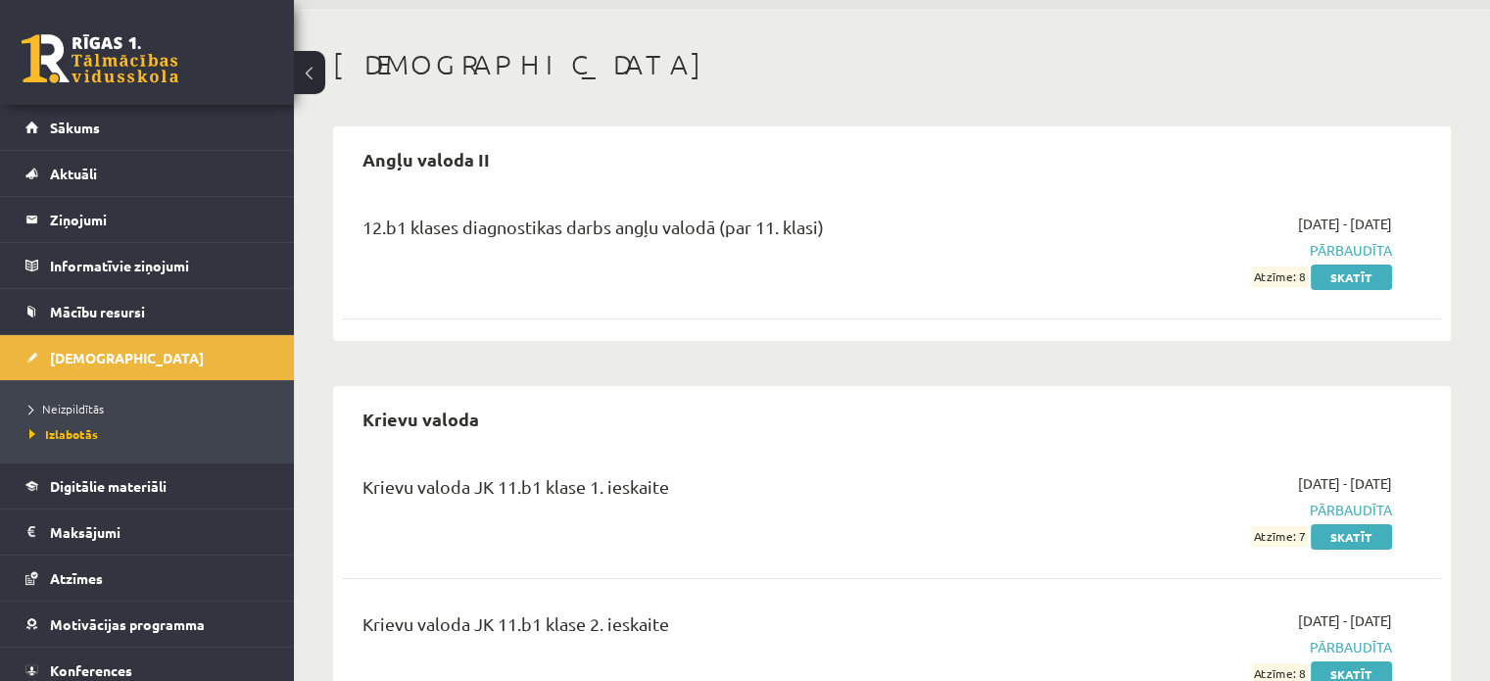
scroll to position [196, 0]
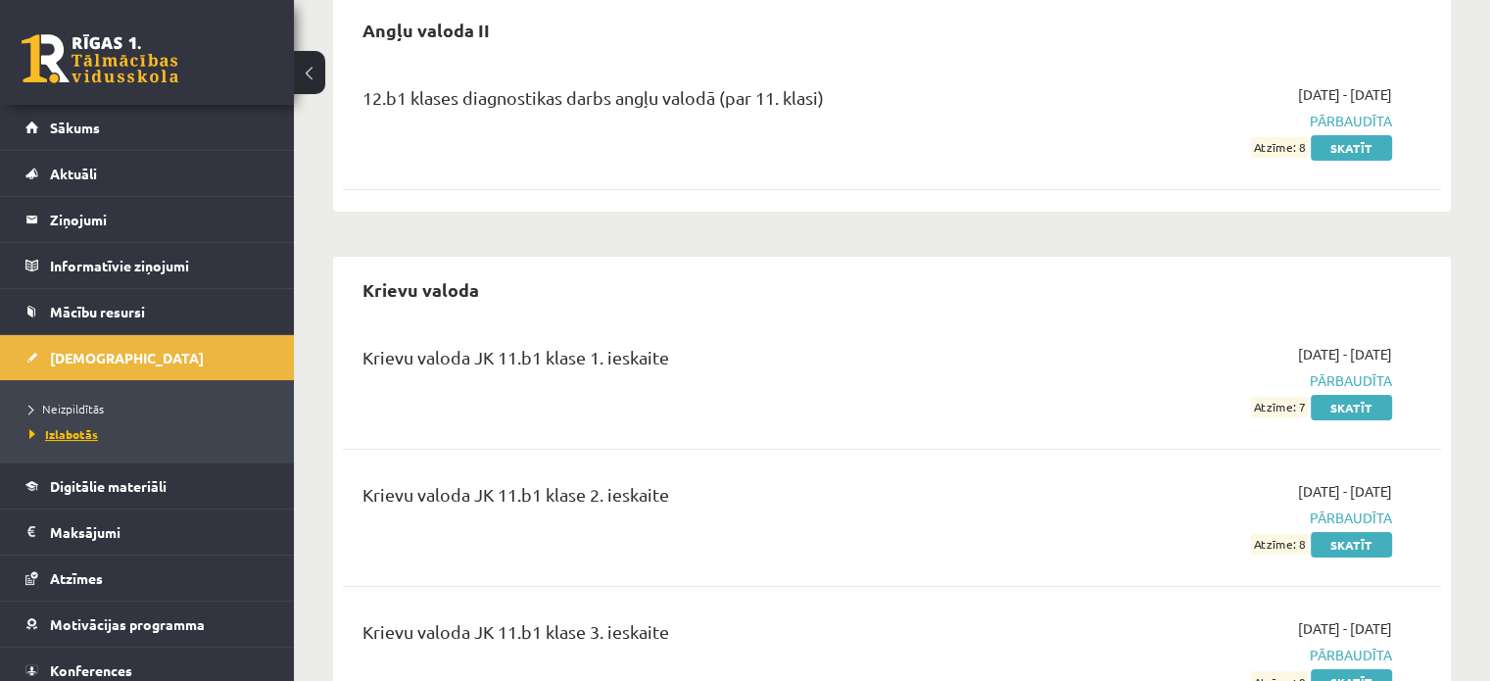
click at [74, 434] on span "Izlabotās" at bounding box center [63, 434] width 69 height 16
click at [90, 351] on span "[DEMOGRAPHIC_DATA]" at bounding box center [127, 358] width 154 height 18
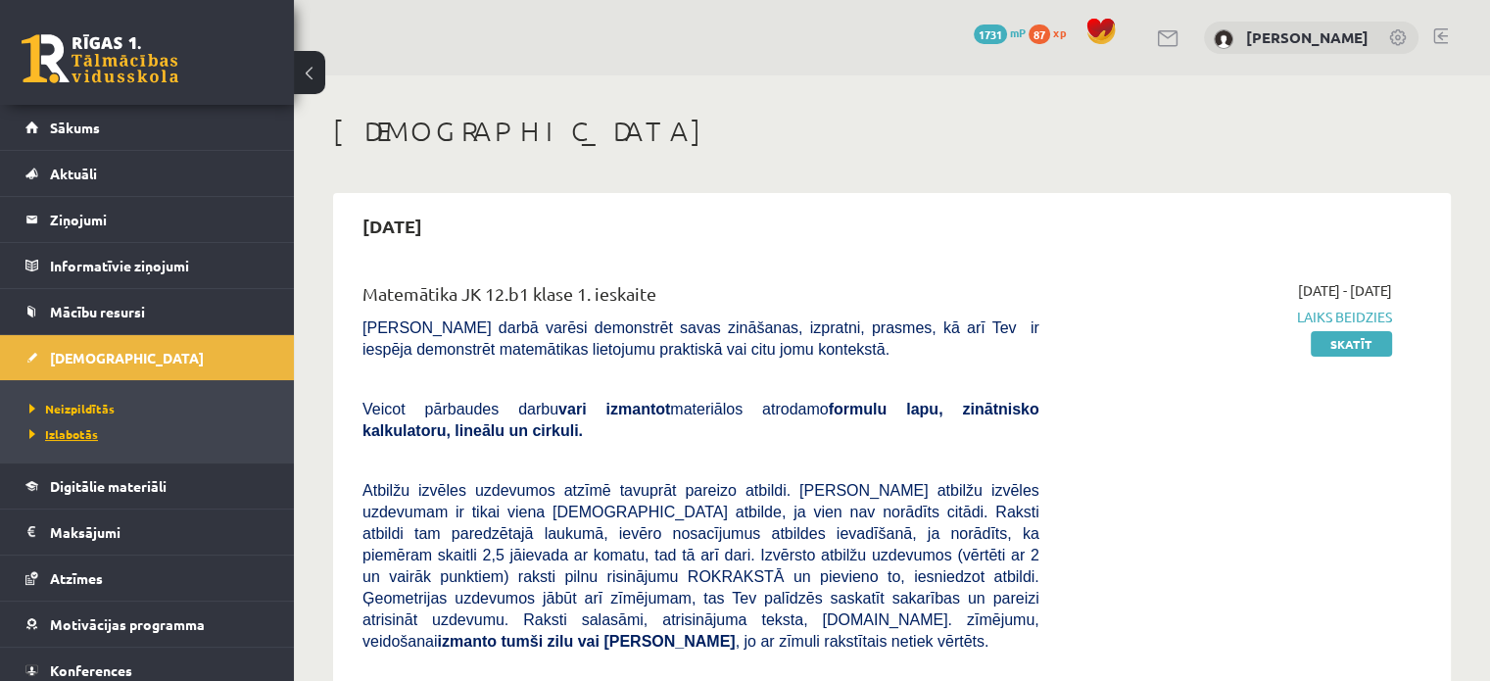
click at [78, 440] on link "Izlabotās" at bounding box center [151, 434] width 245 height 18
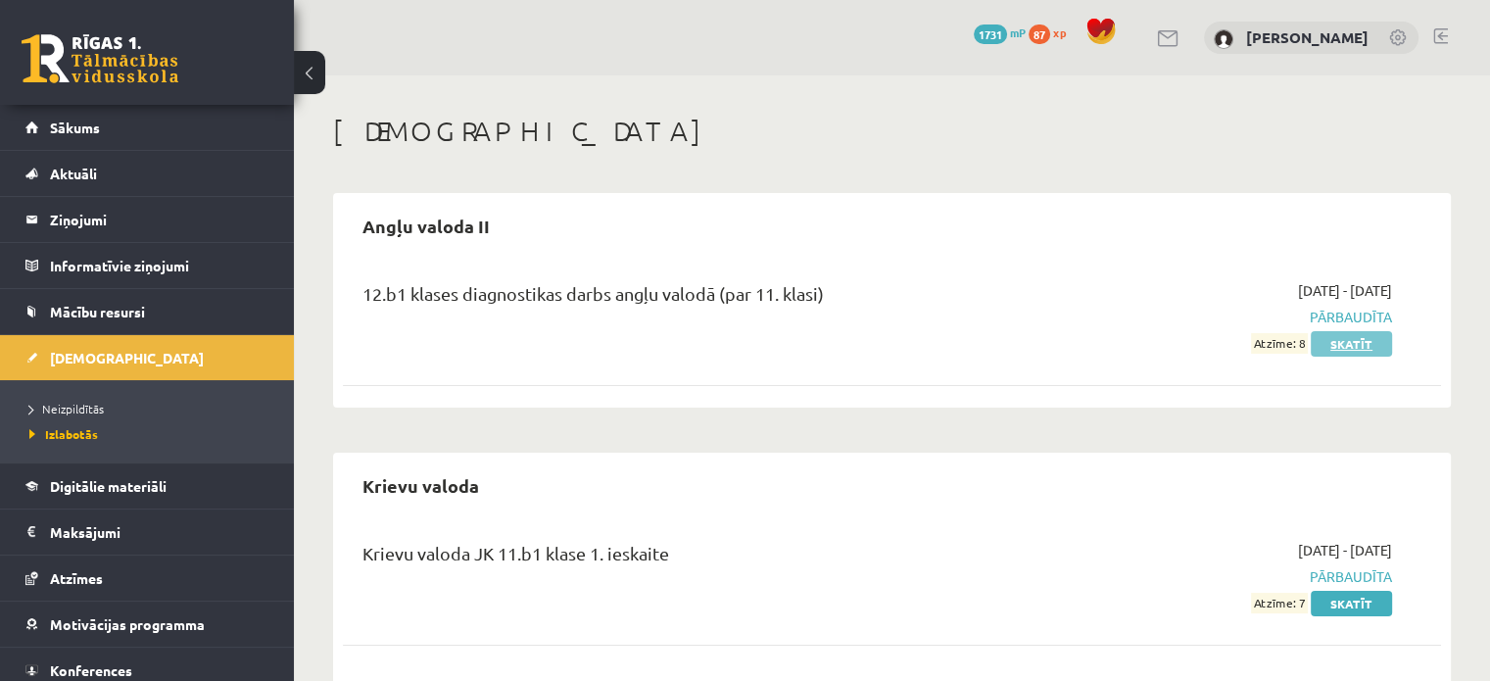
click at [1339, 344] on link "Skatīt" at bounding box center [1351, 343] width 81 height 25
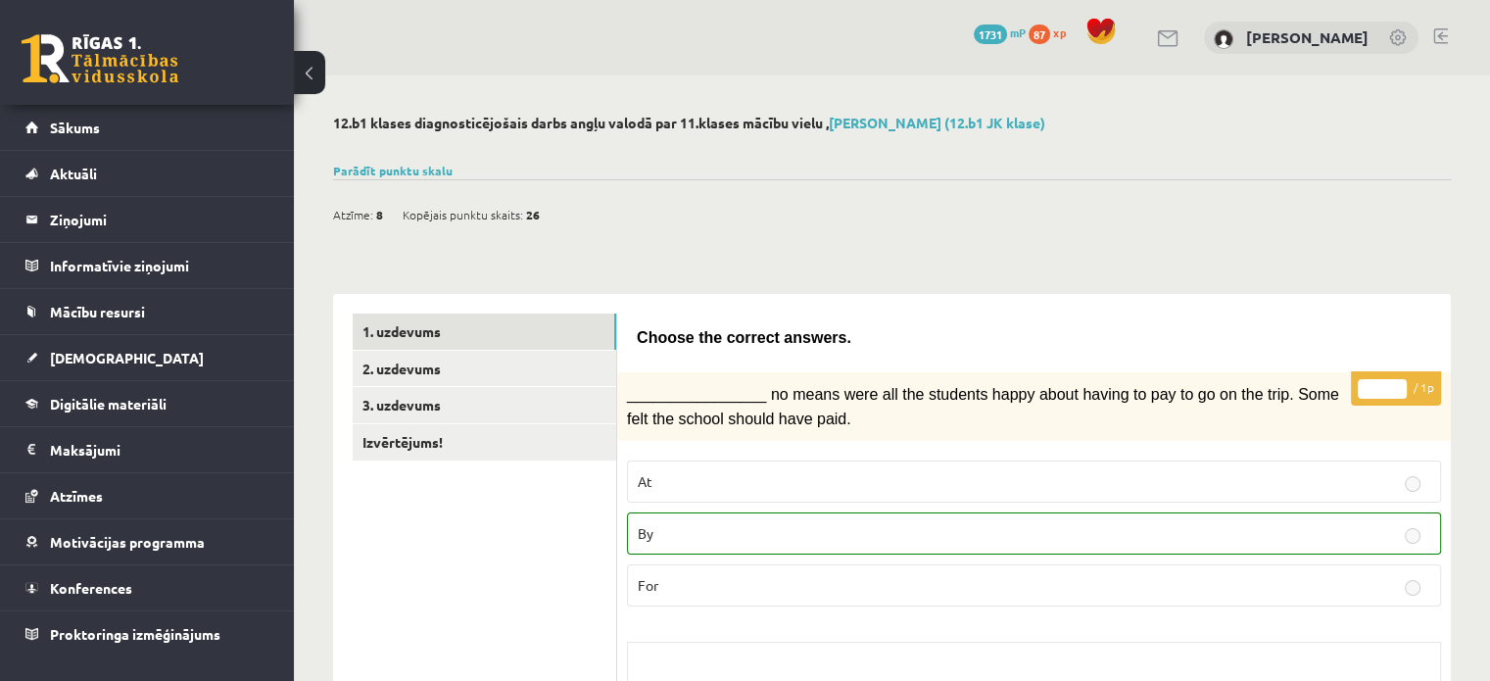
click at [393, 168] on link "Parādīt punktu skalu" at bounding box center [393, 171] width 120 height 16
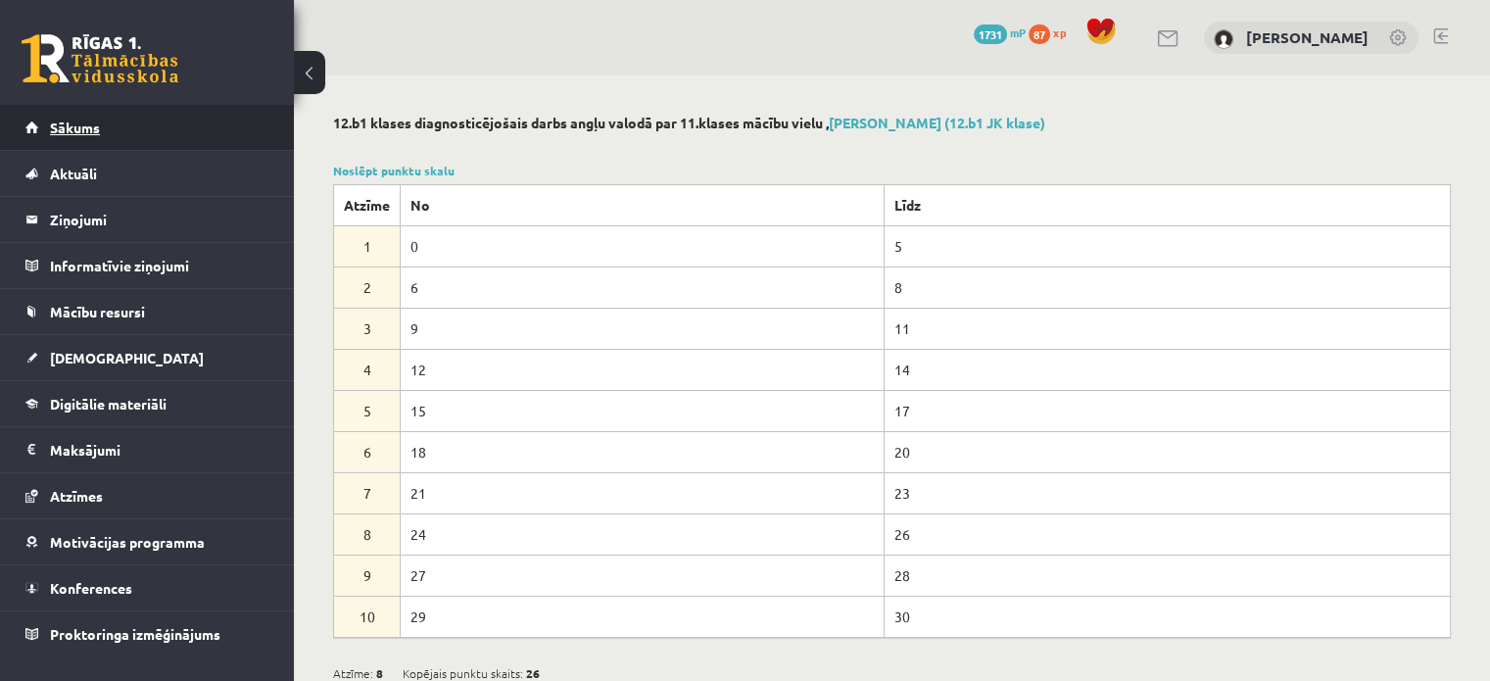
click at [82, 136] on link "Sākums" at bounding box center [147, 127] width 244 height 45
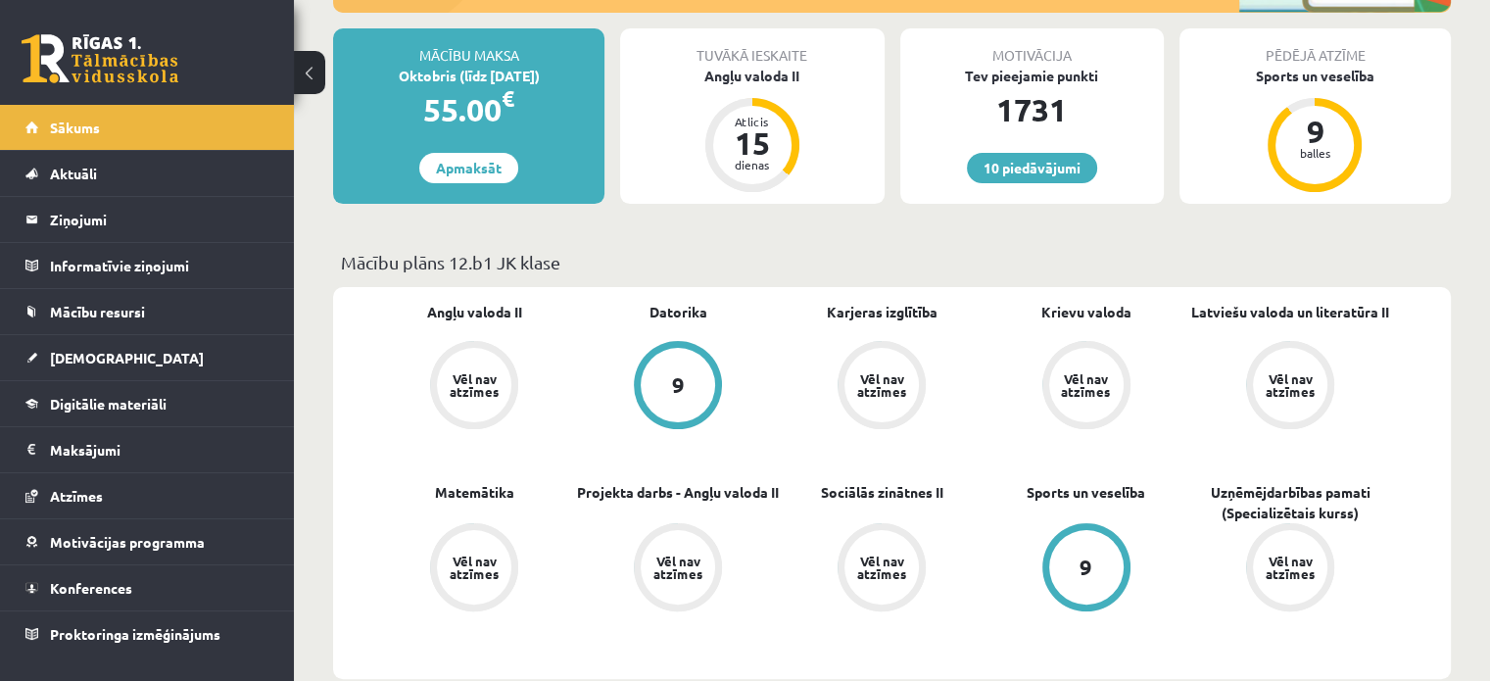
scroll to position [392, 0]
